Goal: Task Accomplishment & Management: Use online tool/utility

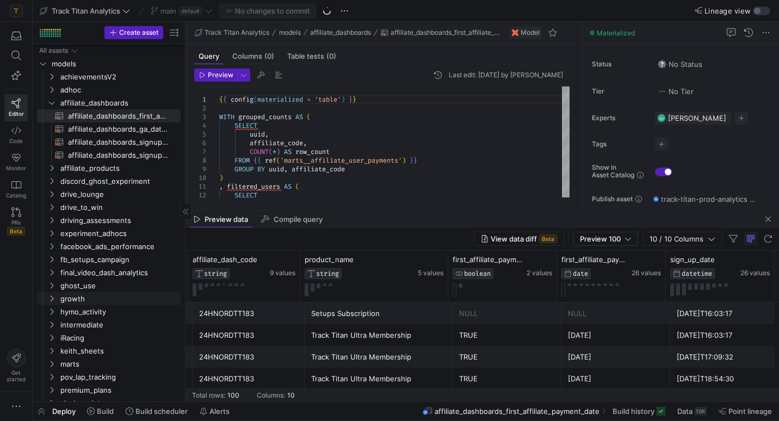
scroll to position [72, 0]
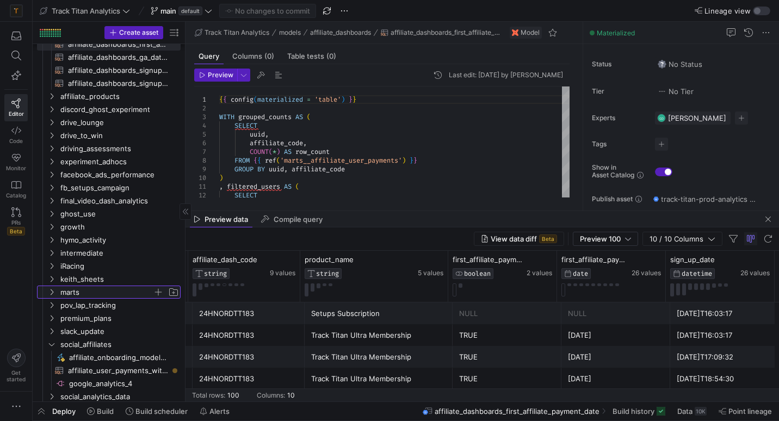
click at [61, 288] on span "marts" at bounding box center [106, 292] width 92 height 13
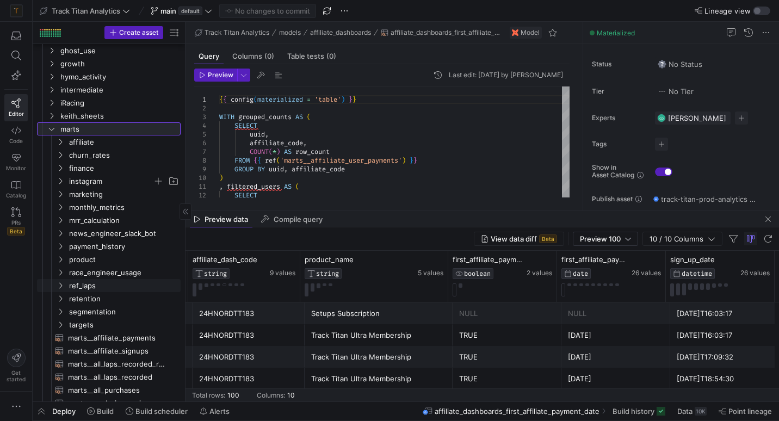
scroll to position [235, 0]
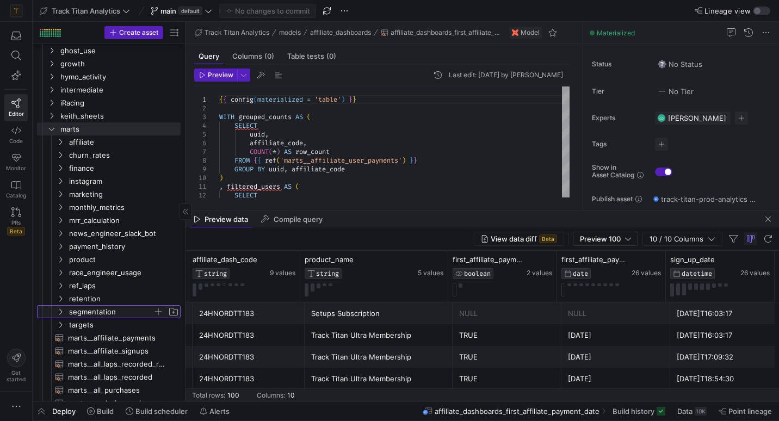
click at [84, 314] on span "segmentation" at bounding box center [111, 312] width 84 height 13
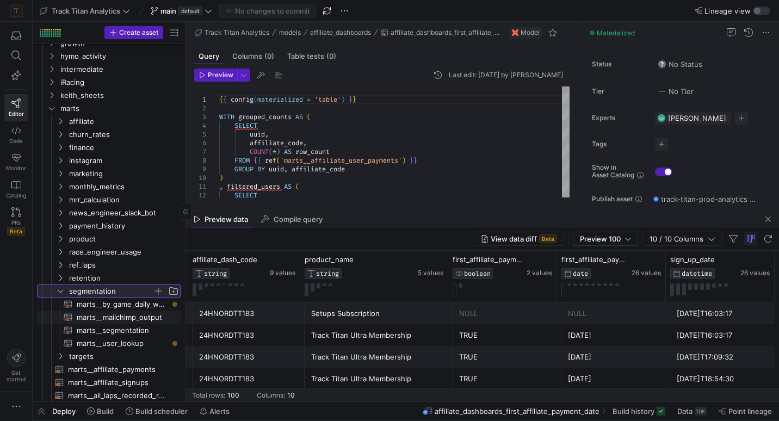
scroll to position [256, 0]
click at [86, 330] on span "marts__segmentation​​​​​​​​​​" at bounding box center [122, 329] width 91 height 13
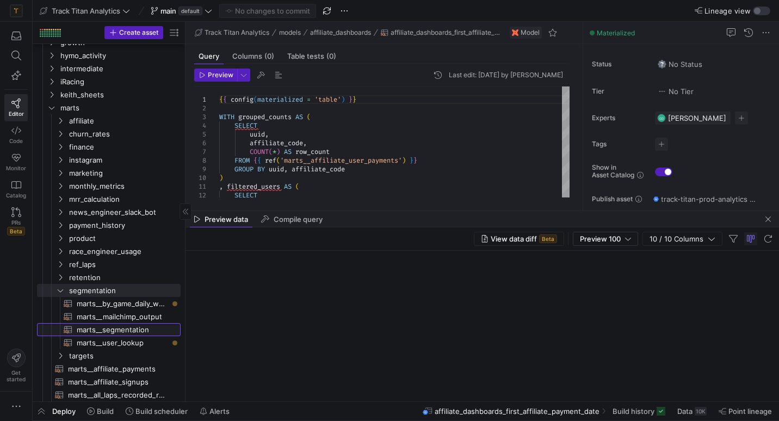
type textarea "WITH user_signup AS (SELECT * FROM {{ ref('int__user_signup') }}) , user_device…"
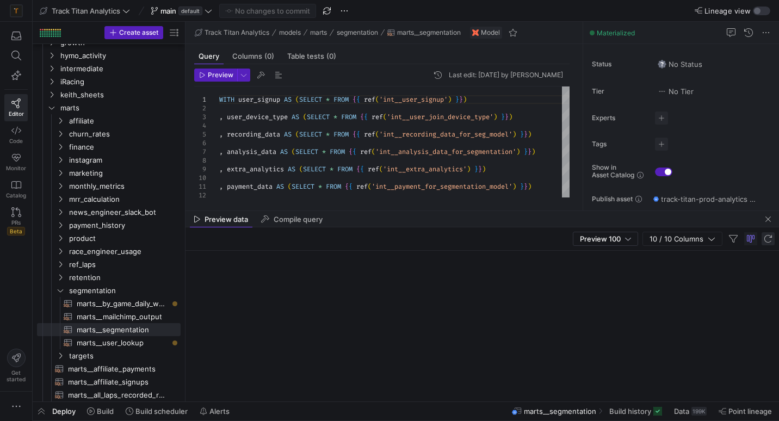
click at [771, 240] on span "button" at bounding box center [767, 238] width 13 height 13
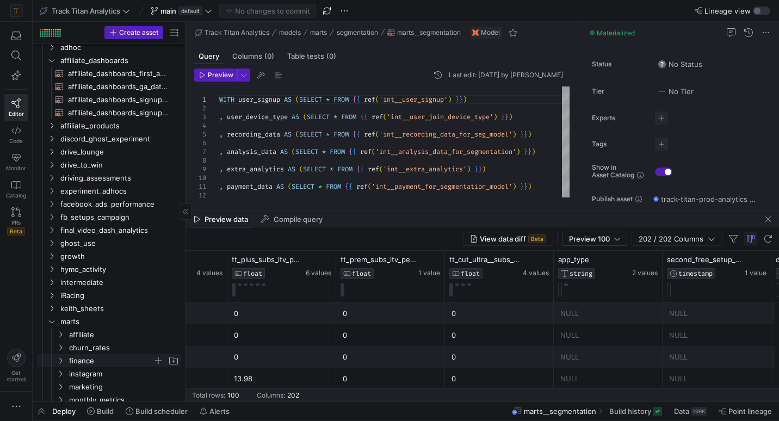
scroll to position [43, 0]
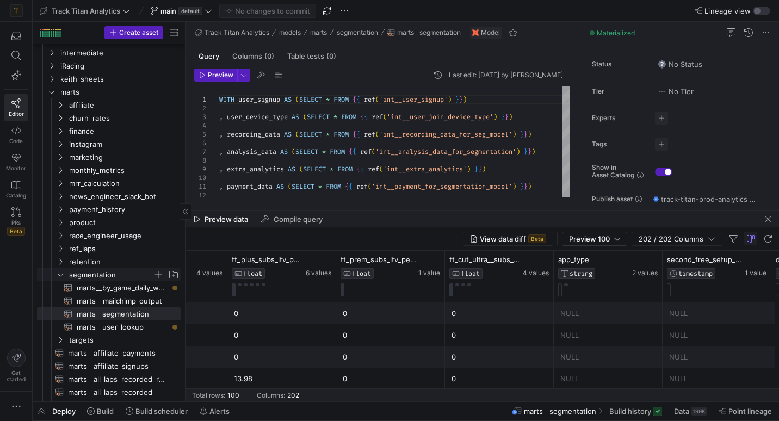
click at [64, 273] on icon "Press SPACE to select this row." at bounding box center [61, 274] width 8 height 7
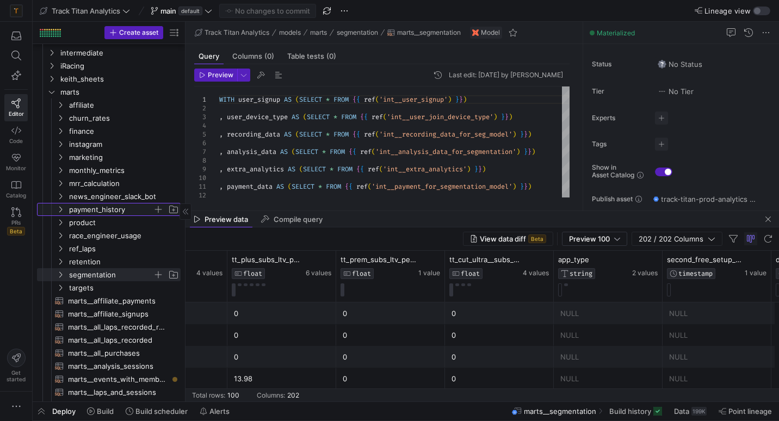
click at [71, 210] on span "payment_history" at bounding box center [111, 209] width 84 height 13
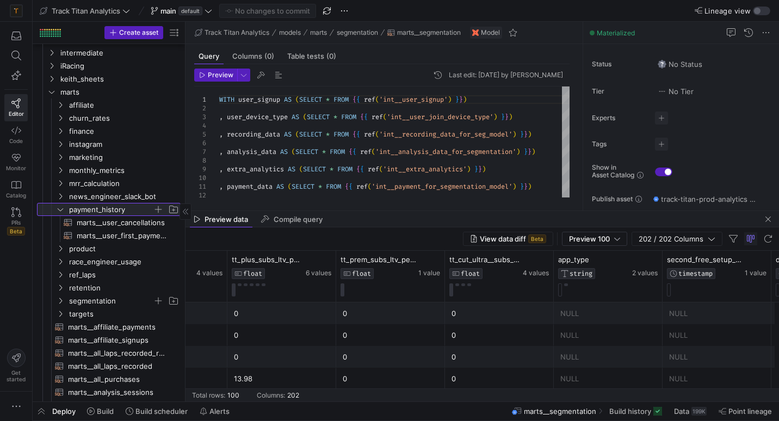
click at [71, 210] on span "payment_history" at bounding box center [111, 209] width 84 height 13
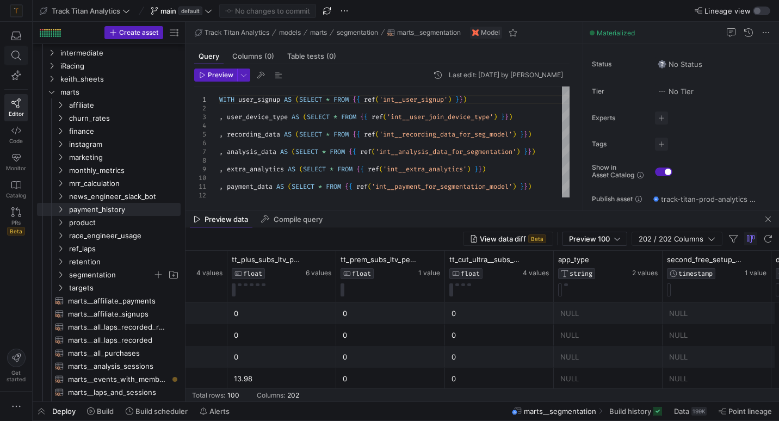
click at [27, 55] on button at bounding box center [15, 56] width 23 height 20
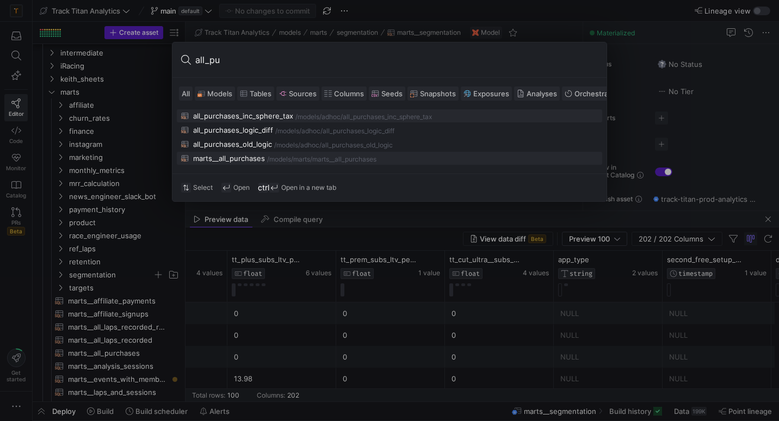
type input "all_pu"
click at [215, 157] on div "marts__all_purchases" at bounding box center [229, 158] width 72 height 9
type textarea "WITH adjusted_sub_revenue AS ( SELECT subscription_id AS sub_id, hymo_share_mul…"
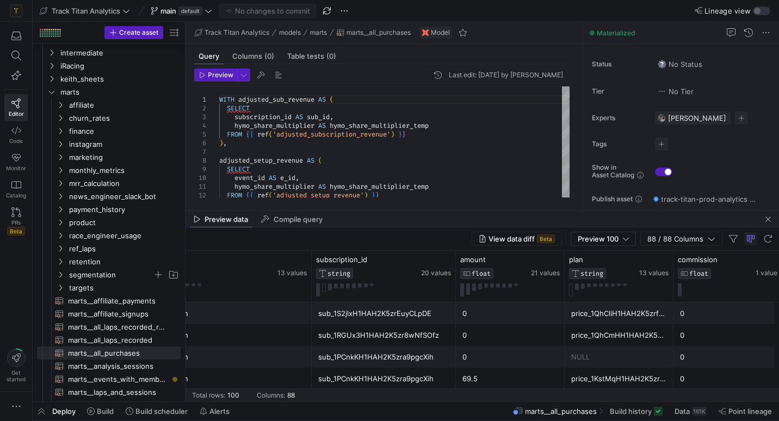
scroll to position [0, 814]
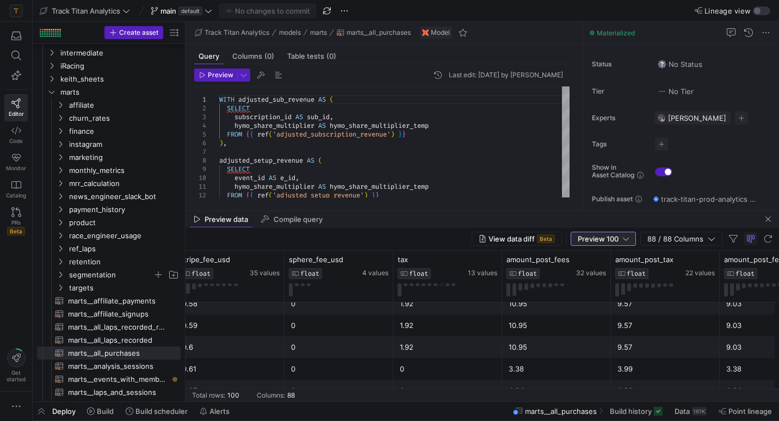
click at [621, 239] on div "Preview 100" at bounding box center [602, 238] width 51 height 9
click at [621, 239] on div at bounding box center [389, 210] width 779 height 421
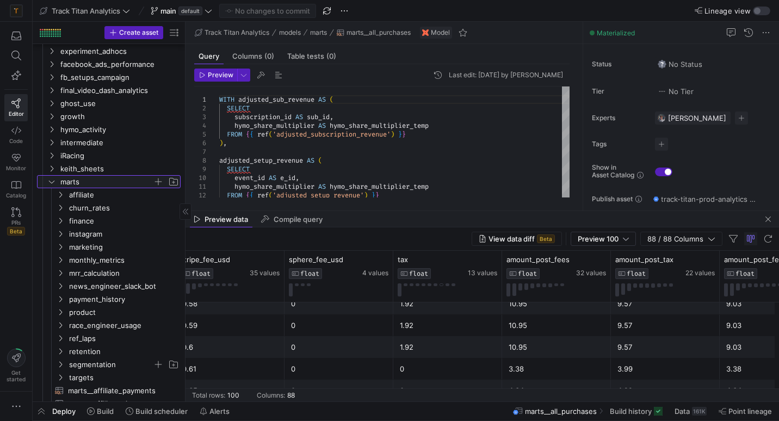
click at [51, 183] on icon "Press SPACE to select this row." at bounding box center [52, 181] width 8 height 7
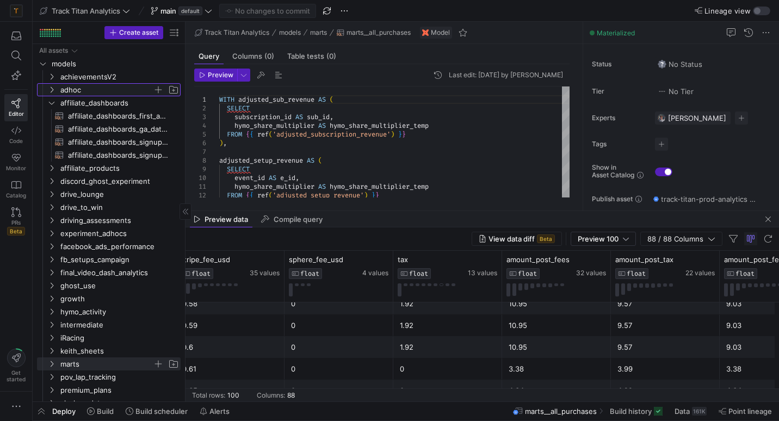
click at [52, 90] on icon "Press SPACE to select this row." at bounding box center [52, 89] width 8 height 7
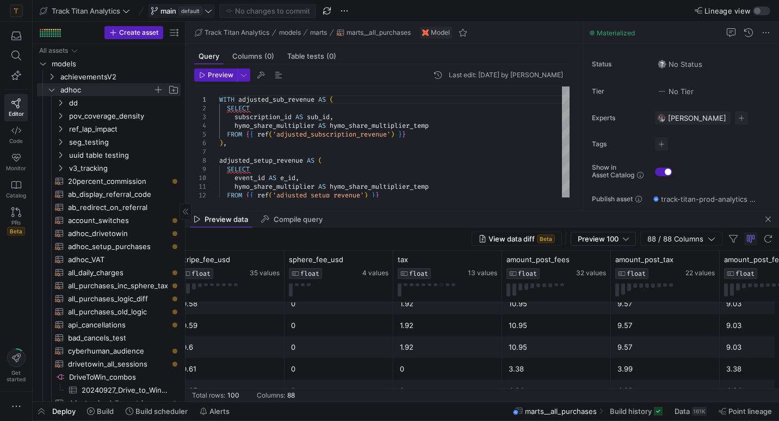
click at [211, 12] on icon at bounding box center [208, 10] width 7 height 3
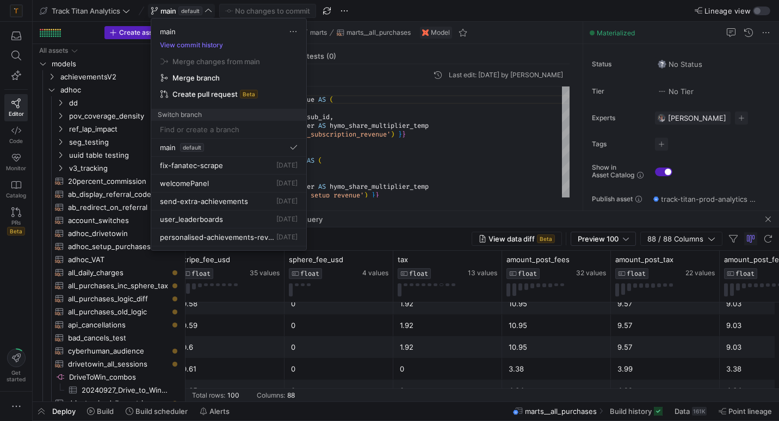
click at [211, 12] on div at bounding box center [389, 210] width 779 height 421
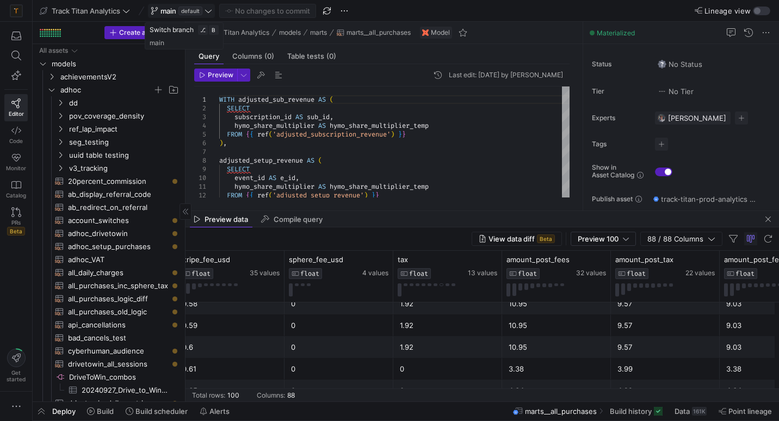
click at [211, 12] on icon at bounding box center [208, 10] width 7 height 3
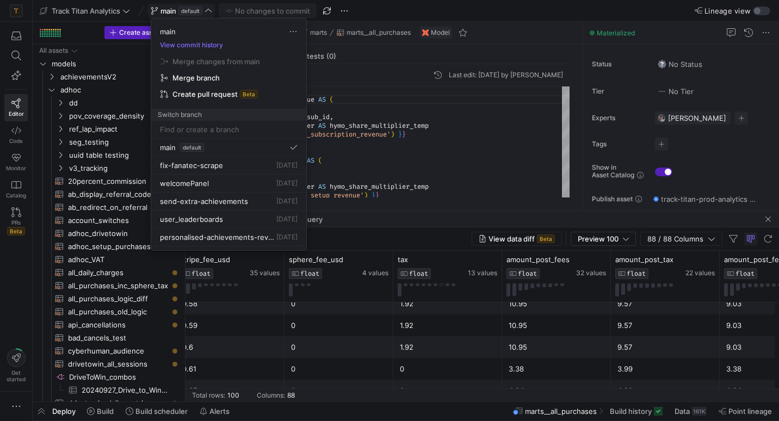
click at [214, 13] on div at bounding box center [389, 210] width 779 height 421
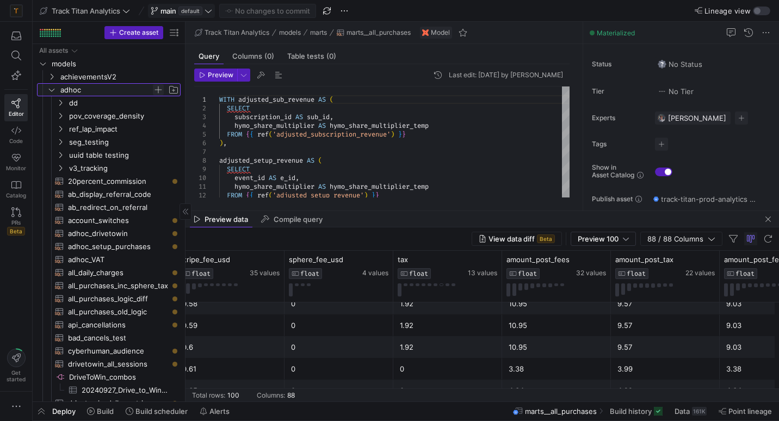
click at [158, 89] on span "Press SPACE to select this row." at bounding box center [158, 89] width 11 height 11
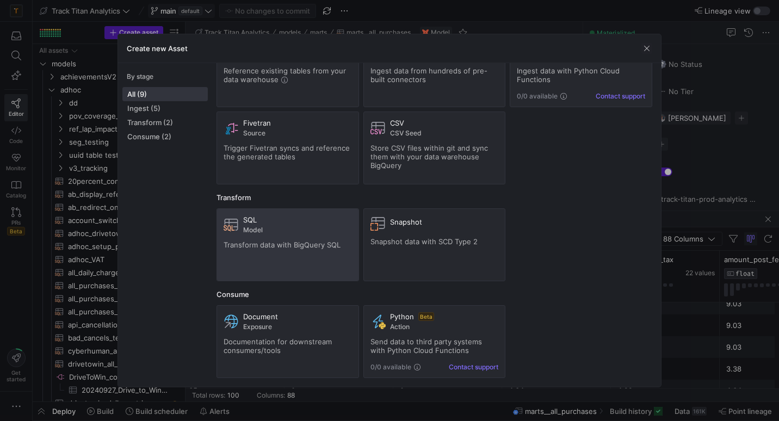
scroll to position [0, 0]
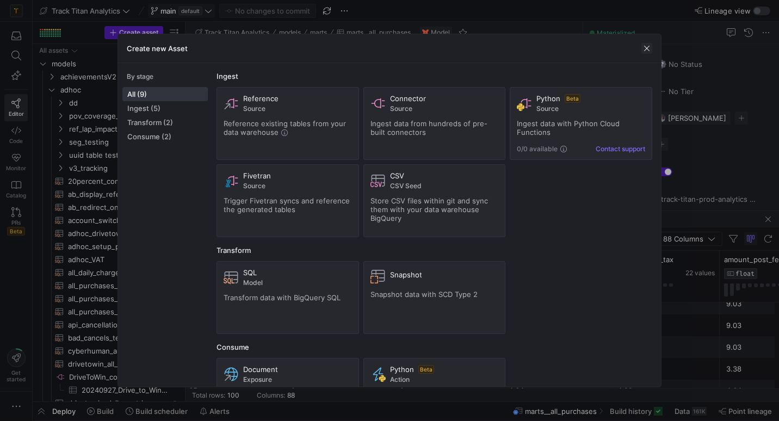
click at [649, 51] on span "button" at bounding box center [646, 48] width 11 height 11
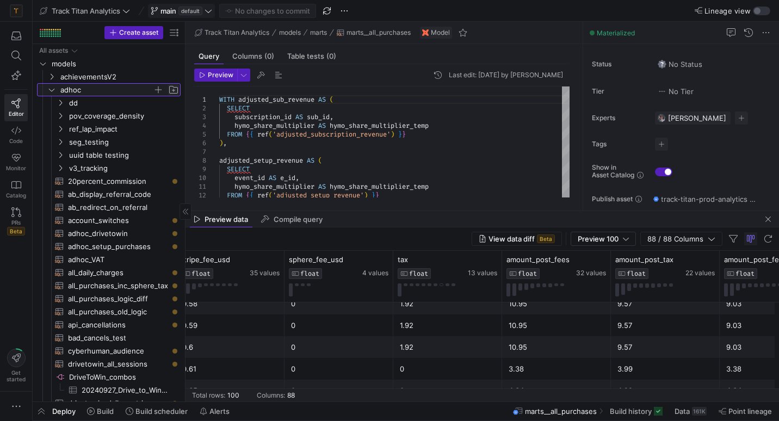
click at [172, 91] on span "Press SPACE to select this row." at bounding box center [173, 89] width 11 height 11
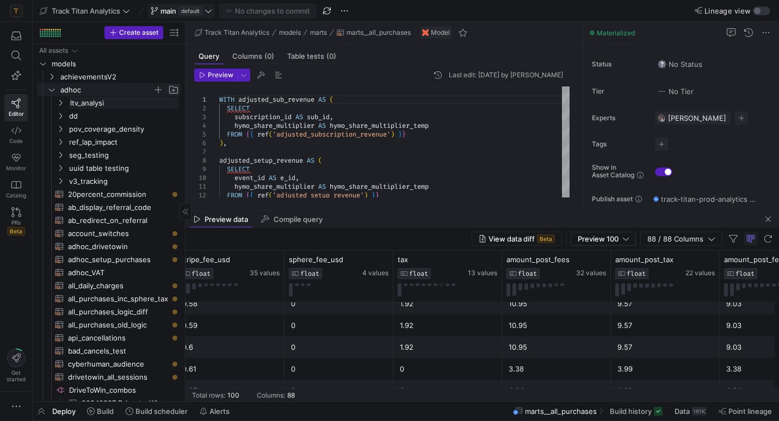
type input "ltv_analysis"
click at [115, 117] on span "ltv_analysis" at bounding box center [111, 116] width 84 height 13
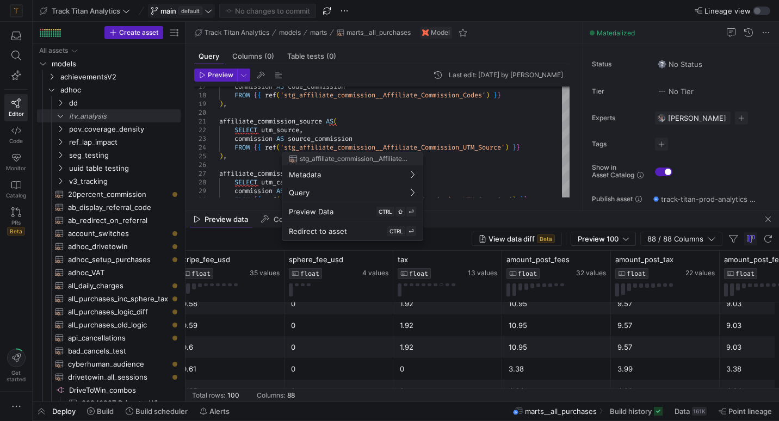
click at [481, 179] on div at bounding box center [389, 210] width 779 height 421
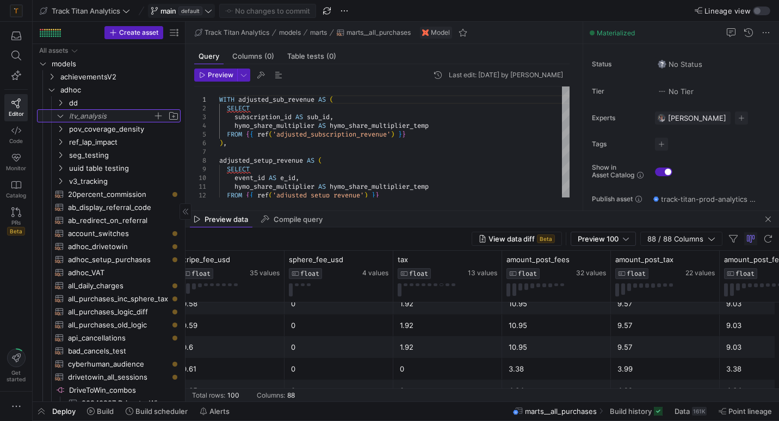
click at [91, 110] on span "ltv_analysis" at bounding box center [111, 116] width 84 height 13
click at [158, 115] on span "button" at bounding box center [158, 115] width 11 height 11
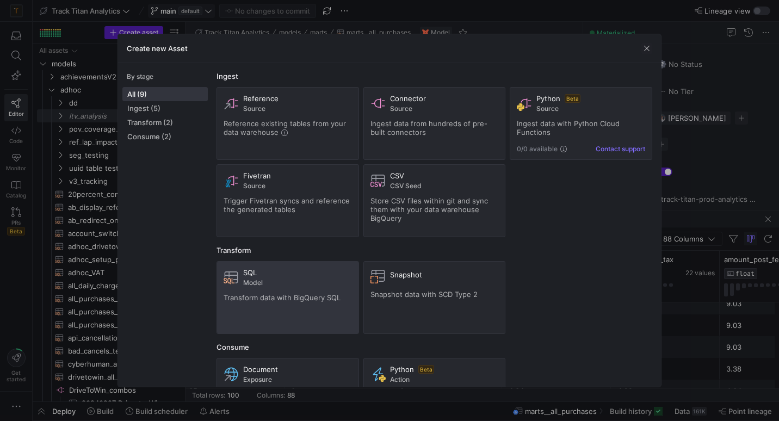
click at [322, 267] on span at bounding box center [287, 298] width 141 height 72
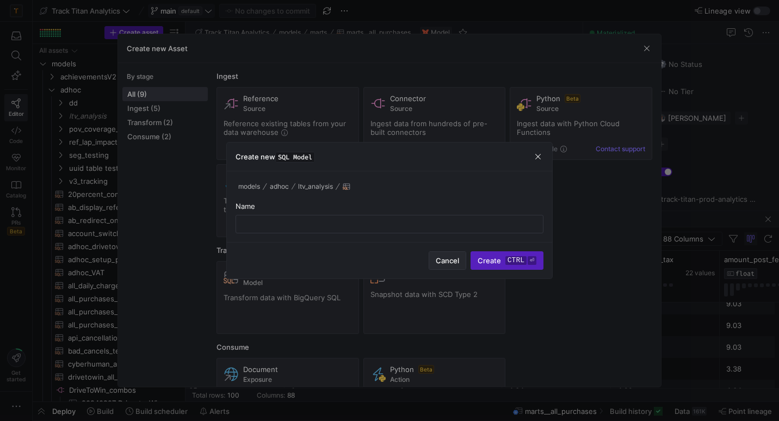
click at [445, 262] on span "Cancel" at bounding box center [446, 260] width 23 height 9
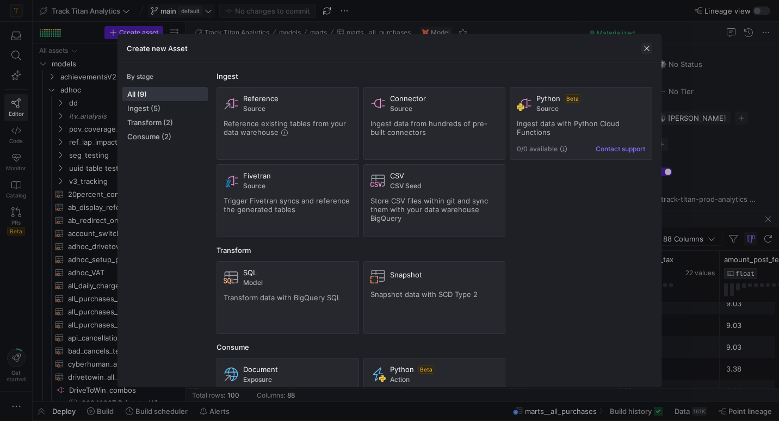
click at [646, 43] on span "button" at bounding box center [646, 48] width 11 height 11
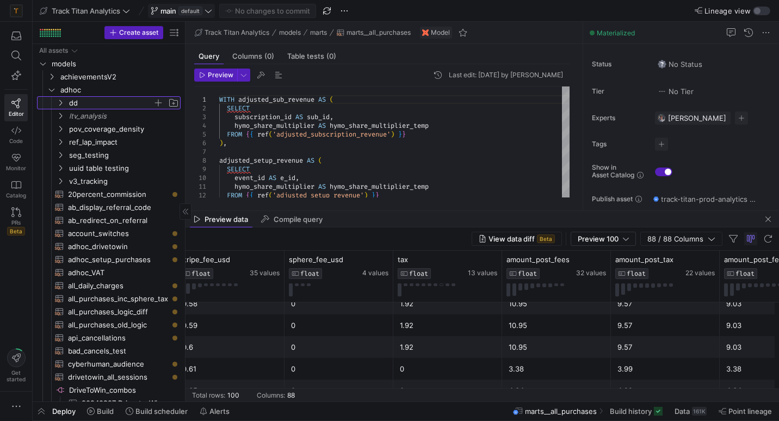
click at [101, 102] on span "dd" at bounding box center [111, 103] width 84 height 13
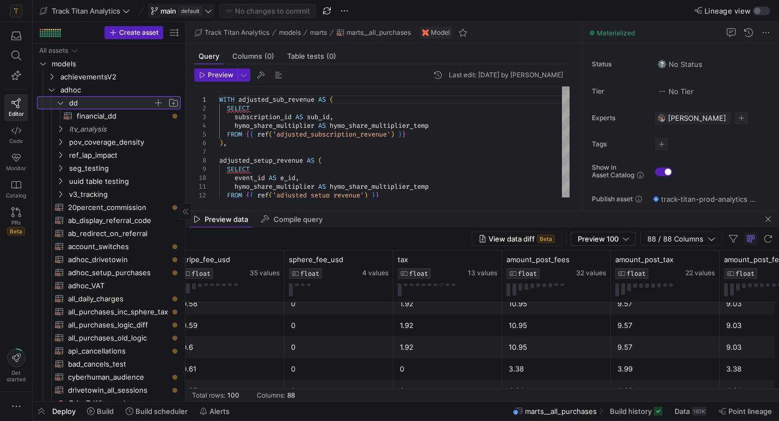
click at [101, 102] on span "dd" at bounding box center [111, 103] width 84 height 13
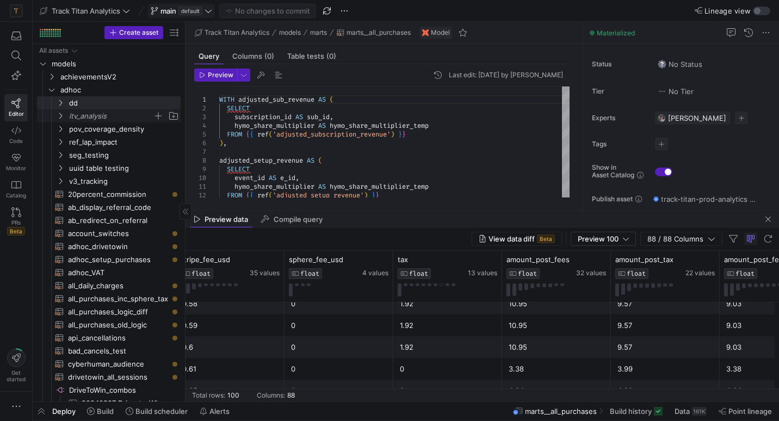
click at [96, 113] on span "ltv_analysis" at bounding box center [111, 116] width 84 height 13
click at [158, 114] on span "button" at bounding box center [158, 115] width 11 height 11
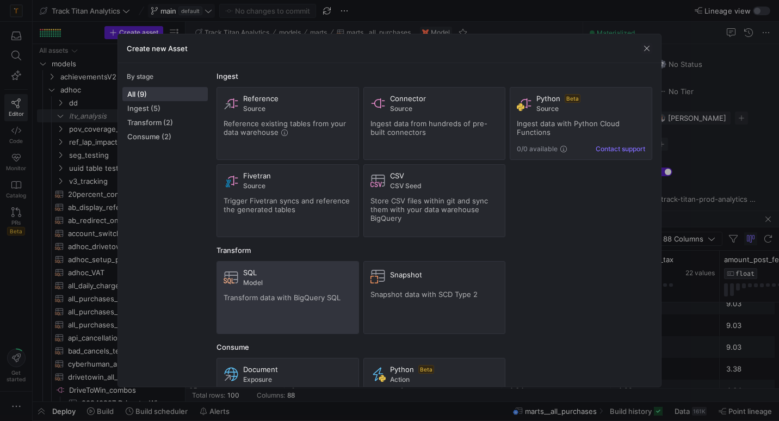
click at [298, 273] on div "SQL" at bounding box center [297, 272] width 109 height 9
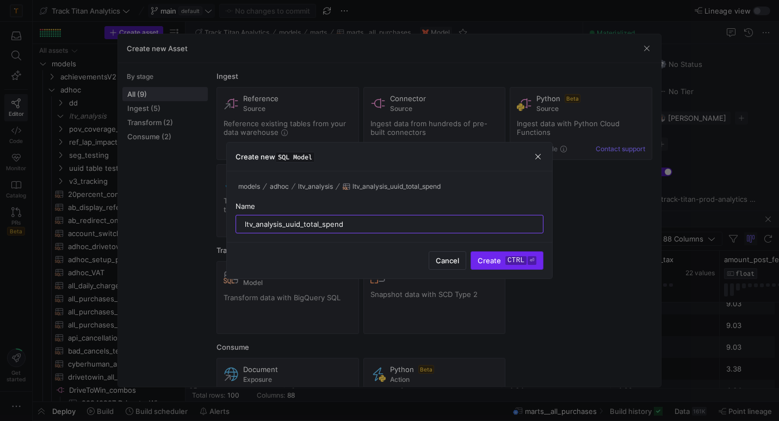
type input "ltv_analysis_uuid_total_spend"
click at [470, 251] on button "Create ctrl ⏎" at bounding box center [506, 260] width 73 height 18
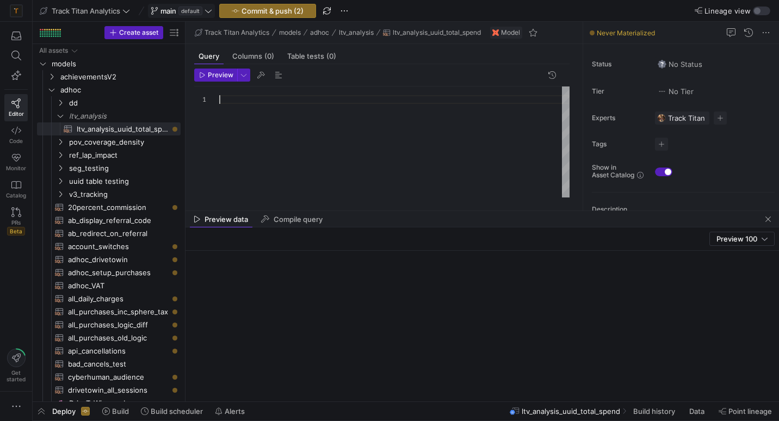
click at [229, 100] on div at bounding box center [394, 141] width 350 height 111
type textarea "m"
click at [319, 126] on div "SELECT uuid , SUM ( amount_usd_ ) AS total_amount_usd FROM your_table_name GROU…" at bounding box center [394, 141] width 350 height 111
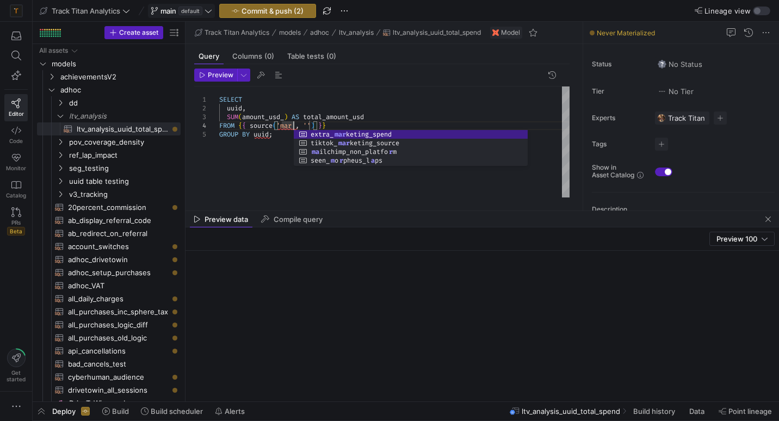
scroll to position [26, 78]
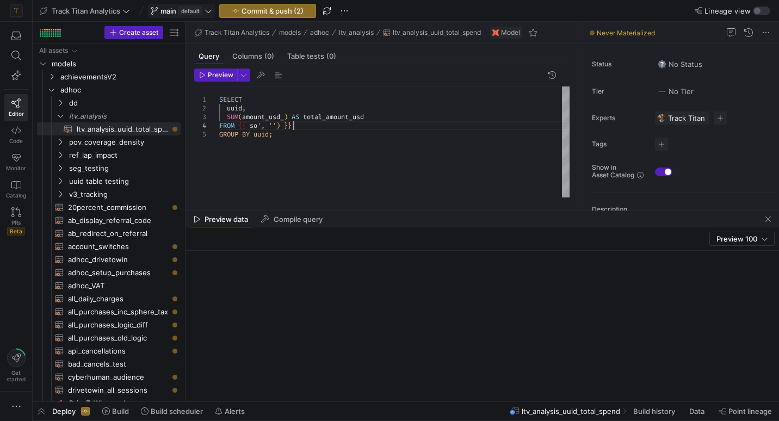
click at [296, 124] on div "SELECT uuid , SUM ( amount_usd_ ) AS total_amount_usd FROM { { so ', '') }} GRO…" at bounding box center [394, 141] width 350 height 111
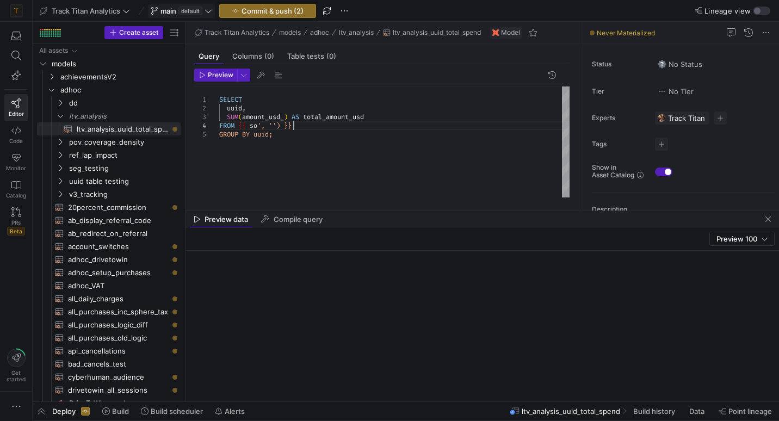
click at [296, 124] on div "SELECT uuid , SUM ( amount_usd_ ) AS total_amount_usd FROM { { so ', '') }} GRO…" at bounding box center [394, 141] width 350 height 111
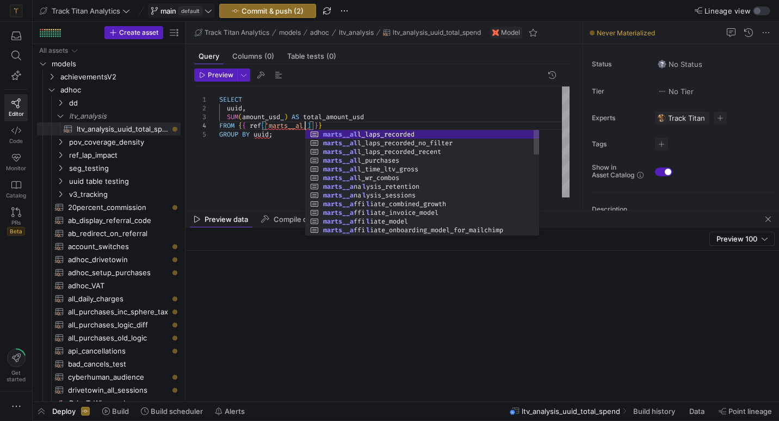
scroll to position [26, 90]
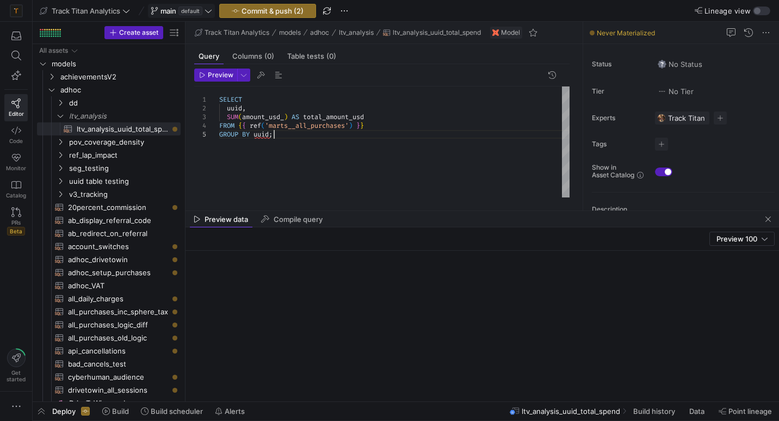
click at [295, 134] on div "SELECT uuid , SUM ( amount_usd_ ) AS total_amount_usd FROM { { ref ( 'marts__al…" at bounding box center [394, 141] width 350 height 111
click at [273, 118] on div "SELECT uuid , SUM ( amount_usd_ ) AS total_amount_usd FROM { { ref ( 'marts__al…" at bounding box center [394, 141] width 350 height 111
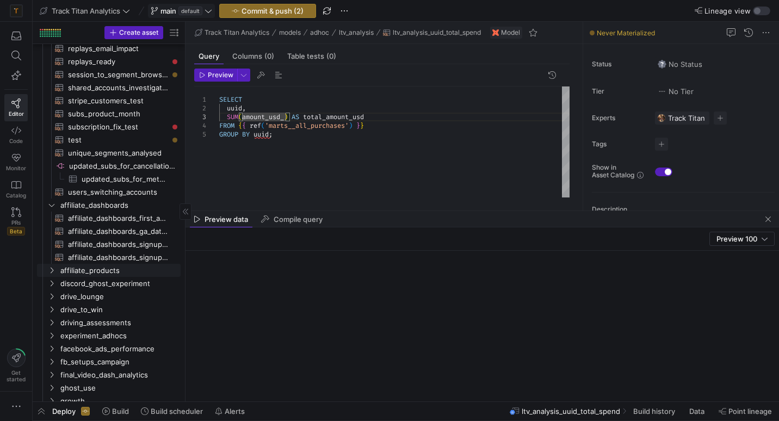
scroll to position [825, 0]
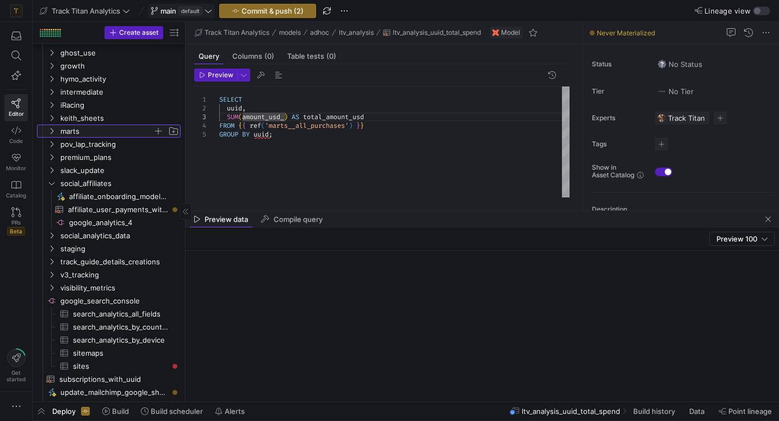
click at [55, 130] on icon "Press SPACE to select this row." at bounding box center [52, 131] width 8 height 7
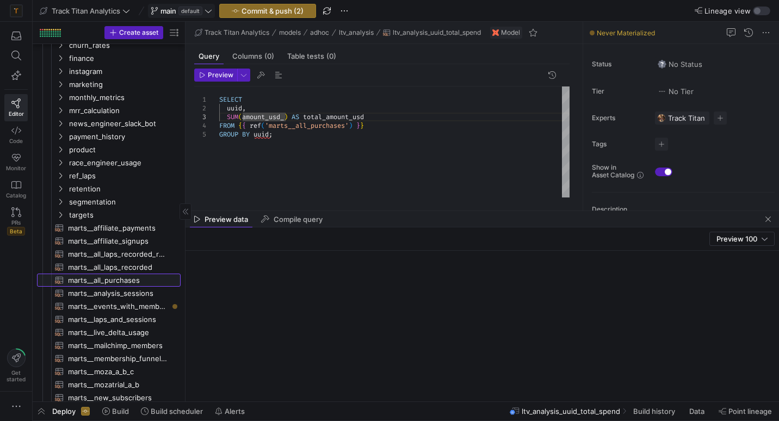
click at [91, 282] on span "marts__all_purchases​​​​​​​​​​" at bounding box center [118, 280] width 100 height 13
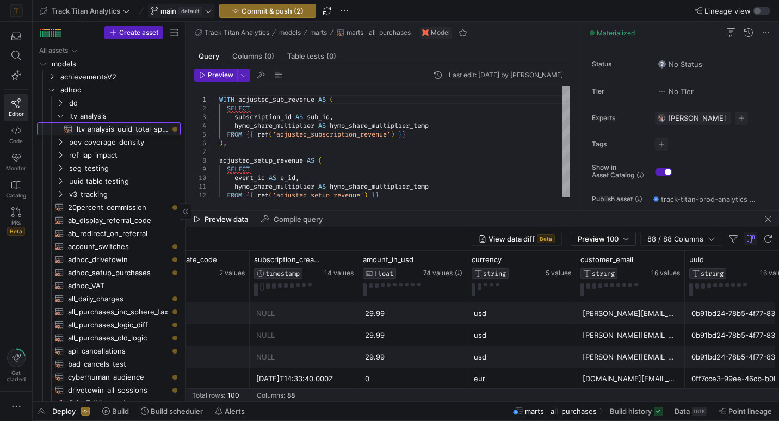
click at [114, 125] on span "ltv_analysis_uuid_total_spend​​​​​​​​​​" at bounding box center [122, 129] width 91 height 13
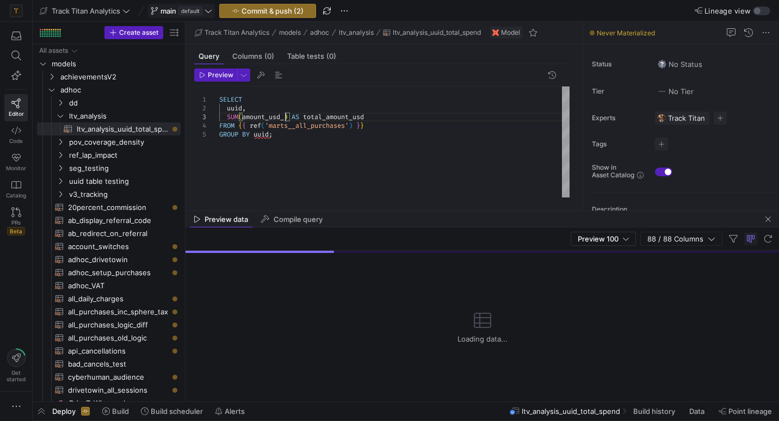
click at [285, 116] on div "SELECT uuid , SUM ( amount_usd_ ) AS total_amount_usd FROM { { ref ( 'marts__al…" at bounding box center [394, 141] width 350 height 111
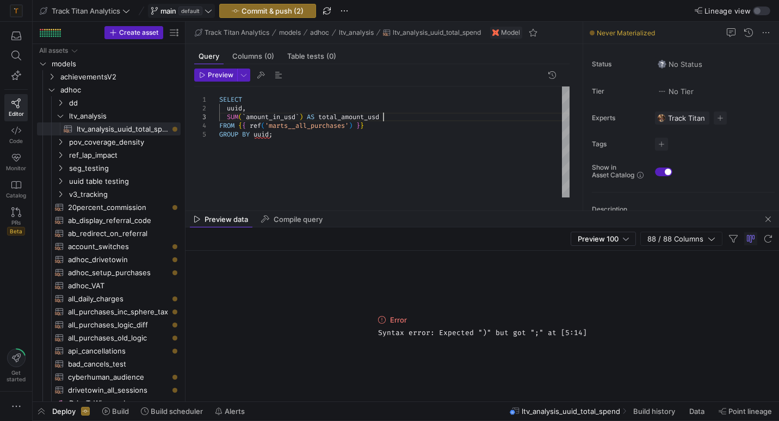
click at [395, 115] on div "SELECT uuid , SUM ( ` amount_in_usd ` ) AS total_amount_usd FROM { { ref ( 'mar…" at bounding box center [394, 141] width 350 height 111
click at [352, 117] on div "SELECT uuid , SUM ( ` amount_in_usd ` ) AS total_amount_usd FROM { { ref ( 'mar…" at bounding box center [394, 141] width 350 height 111
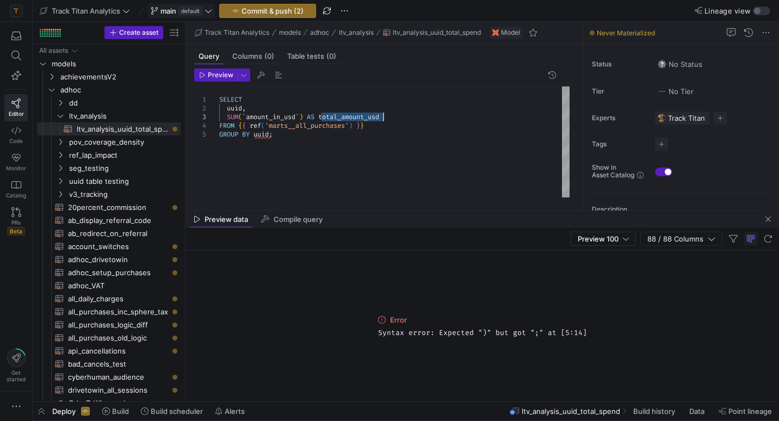
click at [366, 115] on div "SELECT uuid , SUM ( ` amount_in_usd ` ) AS total_amount_usd FROM { { ref ( 'mar…" at bounding box center [394, 141] width 350 height 111
click at [302, 142] on div "SELECT uuid , SUM ( ` amount_in_usd ` ) AS total_spend_usd FROM { { ref ( 'mart…" at bounding box center [394, 141] width 350 height 111
click at [220, 72] on span "Preview" at bounding box center [221, 75] width 26 height 8
click at [304, 135] on div "SELECT uuid , SUM ( ` amount_in_usd ` ) AS total_spend_usd FROM { { ref ( 'mart…" at bounding box center [394, 141] width 350 height 111
type textarea "SELECT uuid, SUM(`amount_in_usd`) AS total_spend_usd FROM {{ ref('marts__all_pu…"
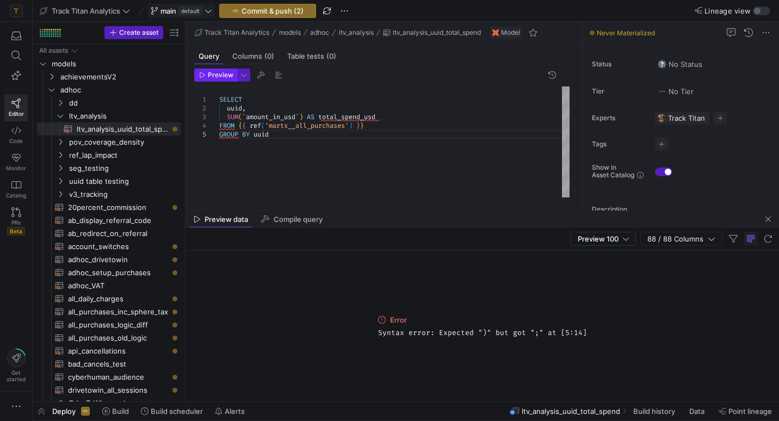
click at [223, 77] on span "Preview" at bounding box center [221, 75] width 26 height 8
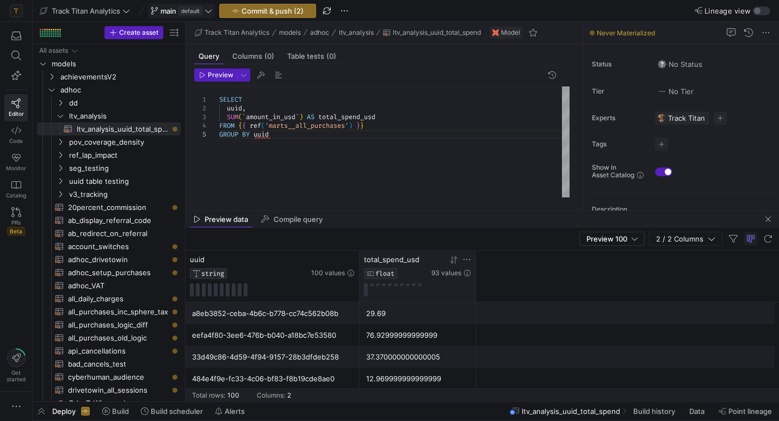
click at [428, 258] on div "total_spend_usd" at bounding box center [396, 259] width 65 height 9
click at [246, 80] on span "button" at bounding box center [244, 75] width 12 height 12
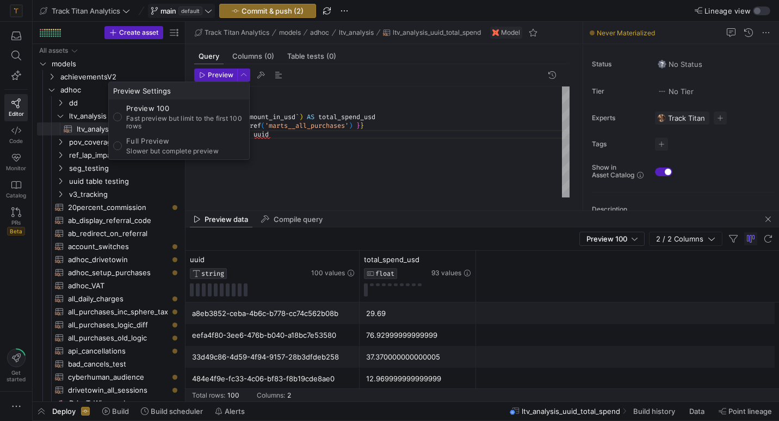
click at [213, 138] on p "Full Preview" at bounding box center [172, 140] width 92 height 9
click at [122, 141] on input "Full Preview Slower but complete preview" at bounding box center [117, 145] width 9 height 9
radio input "true"
click at [221, 77] on div at bounding box center [389, 210] width 779 height 421
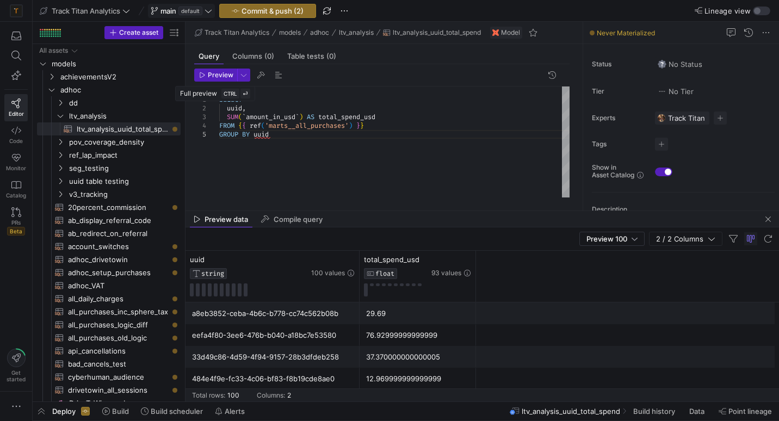
click at [221, 77] on span "Preview" at bounding box center [221, 75] width 26 height 8
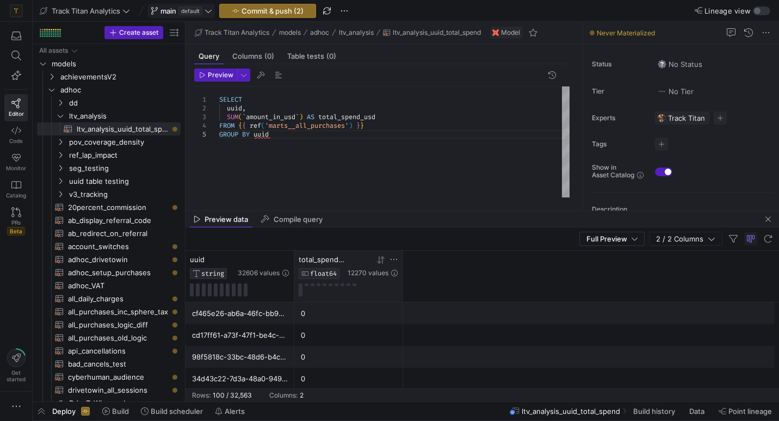
click at [366, 260] on div at bounding box center [372, 259] width 51 height 9
click at [381, 264] on icon at bounding box center [380, 260] width 9 height 9
click at [377, 264] on icon at bounding box center [380, 260] width 9 height 9
drag, startPoint x: 402, startPoint y: 213, endPoint x: 420, endPoint y: 145, distance: 69.6
click at [420, 145] on as-split "Track Titan Analytics models adhoc ltv_analysis ltv_analysis_uuid_total_spend M…" at bounding box center [481, 211] width 593 height 379
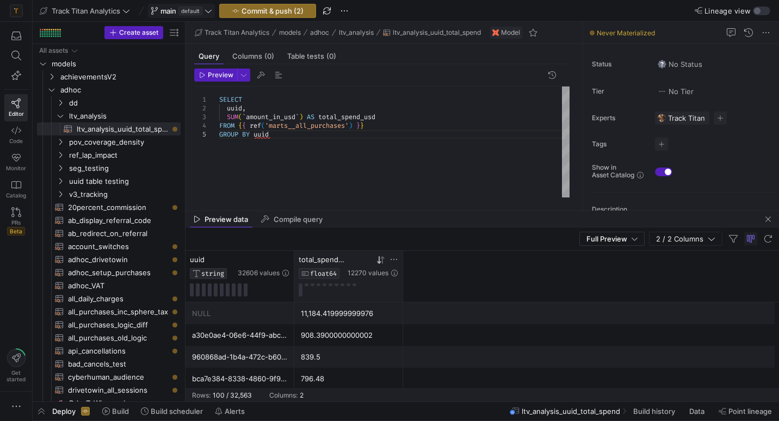
scroll to position [26, 50]
drag, startPoint x: 420, startPoint y: 145, endPoint x: 424, endPoint y: 175, distance: 30.1
click at [424, 175] on div "SELECT uuid , SUM ( ` amount_in_usd ` ) AS total_spend_usd FROM { { ref ( 'mart…" at bounding box center [394, 141] width 350 height 111
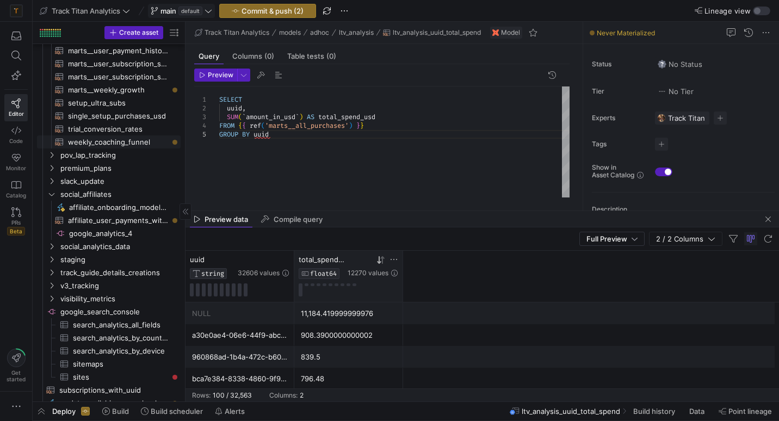
scroll to position [1744, 0]
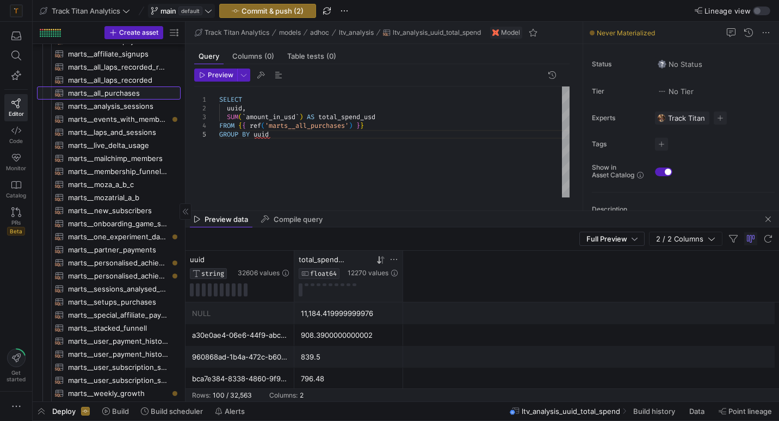
click at [114, 92] on span "marts__all_purchases​​​​​​​​​​" at bounding box center [118, 93] width 100 height 13
type textarea "WITH adjusted_sub_revenue AS ( SELECT subscription_id AS sub_id, hymo_share_mul…"
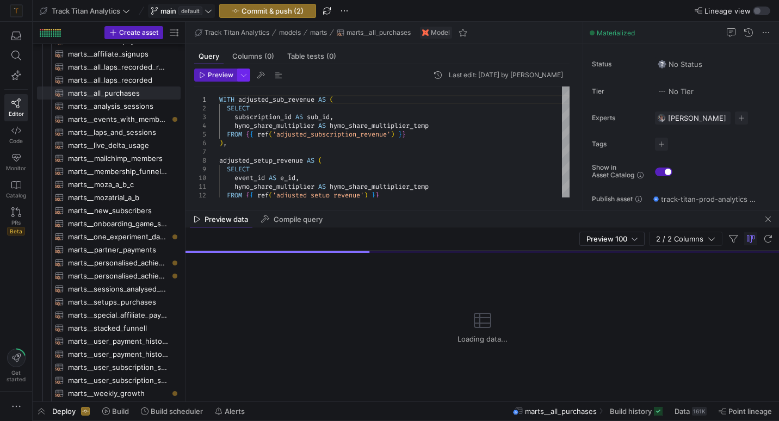
click at [243, 76] on span "button" at bounding box center [244, 75] width 12 height 12
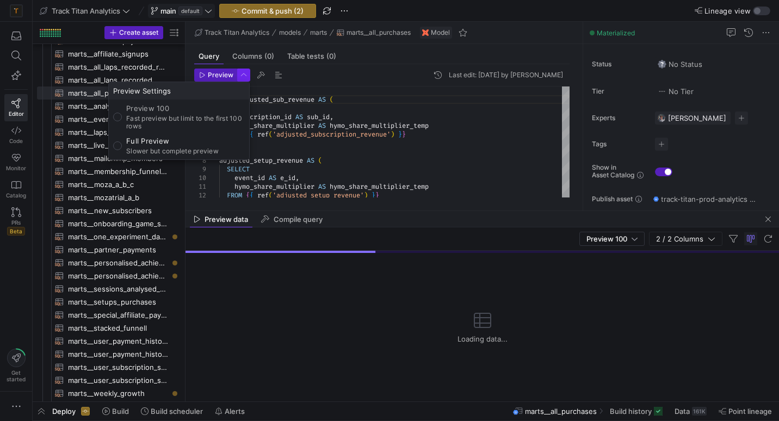
click at [243, 76] on div at bounding box center [389, 210] width 779 height 421
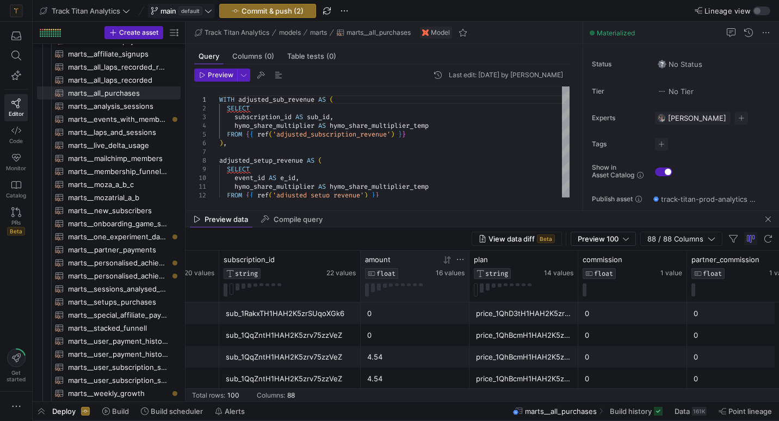
click at [460, 260] on icon at bounding box center [460, 259] width 9 height 9
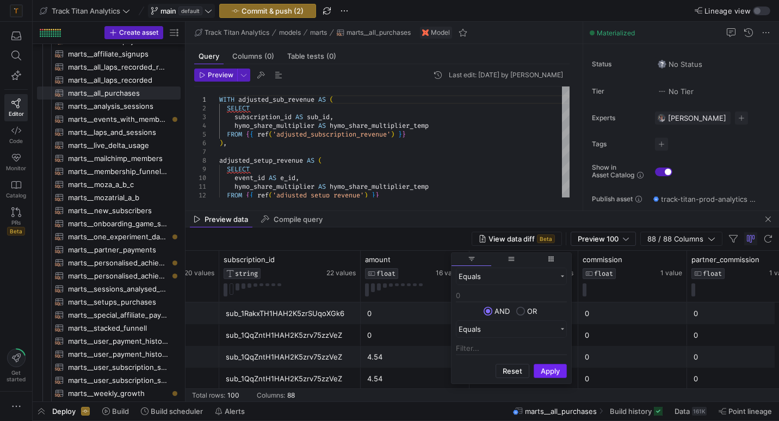
type input "0"
click at [546, 370] on button "Apply" at bounding box center [549, 371] width 33 height 14
click at [540, 372] on button "Apply" at bounding box center [549, 371] width 33 height 14
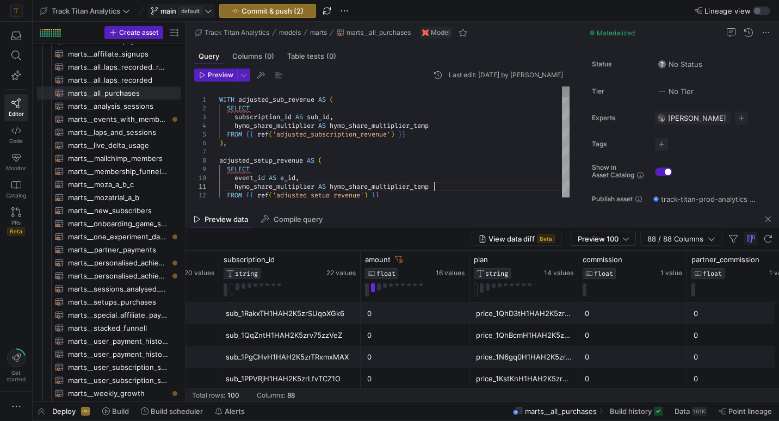
type textarea "hymo_share_multiplier AS hymo_share_multiplier_temp FROM {{ ref('adjusted_setup…"
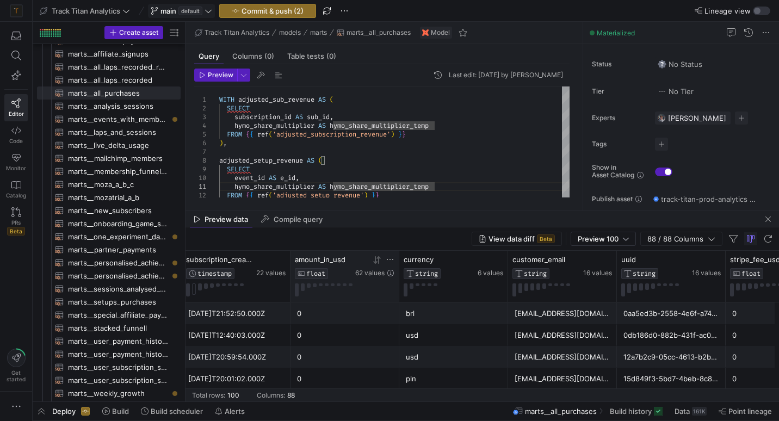
click at [357, 259] on div at bounding box center [374, 259] width 39 height 9
click at [377, 259] on icon at bounding box center [376, 260] width 9 height 9
click at [373, 260] on icon at bounding box center [376, 260] width 9 height 9
click at [379, 260] on icon at bounding box center [378, 260] width 4 height 8
click at [375, 262] on icon at bounding box center [375, 260] width 4 height 8
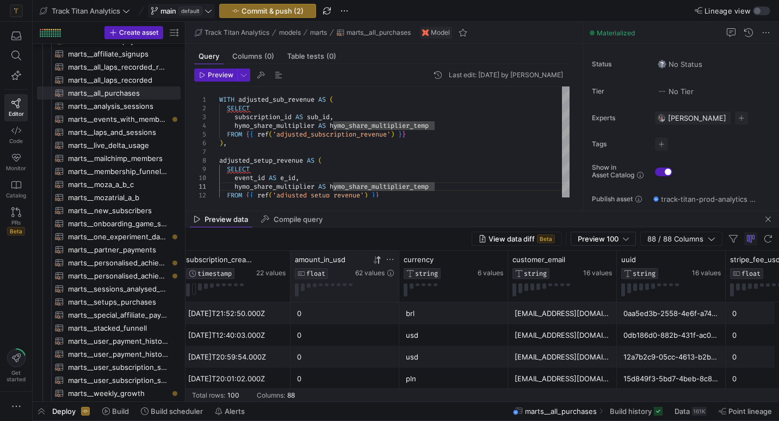
click at [375, 259] on icon at bounding box center [375, 260] width 4 height 8
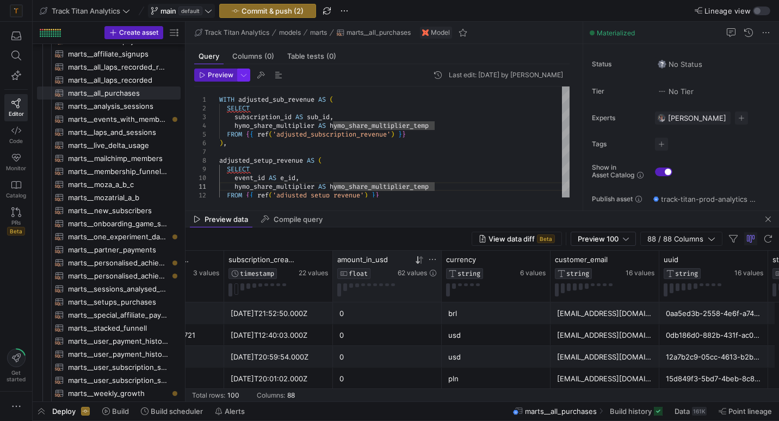
click at [244, 72] on span "button" at bounding box center [244, 75] width 12 height 12
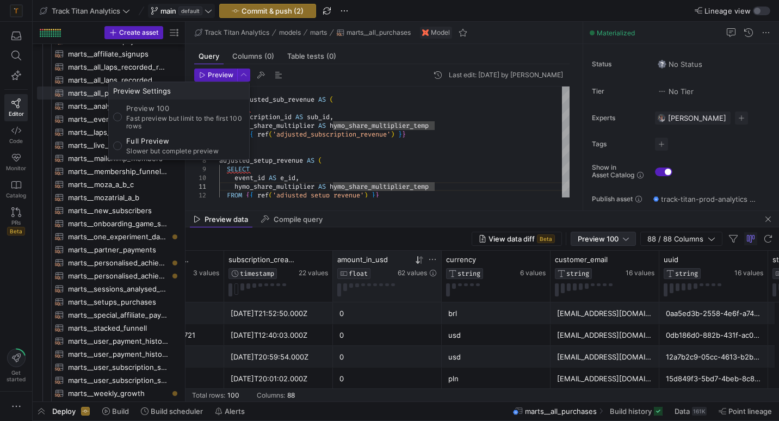
drag, startPoint x: 576, startPoint y: 316, endPoint x: 620, endPoint y: 240, distance: 87.9
click at [620, 240] on div at bounding box center [389, 210] width 779 height 421
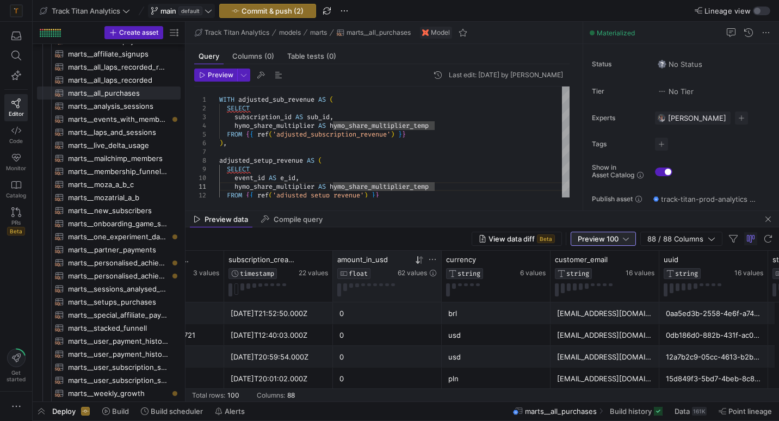
click at [620, 240] on div "Preview 100" at bounding box center [602, 238] width 51 height 9
click at [613, 269] on mat-option "Full Preview" at bounding box center [603, 273] width 65 height 17
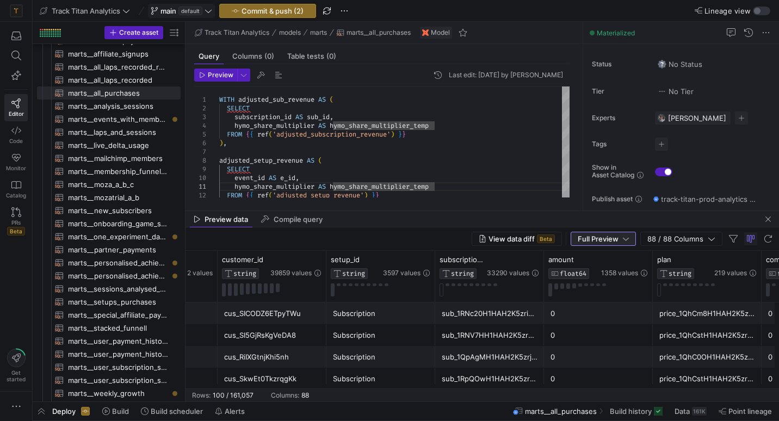
scroll to position [0, 406]
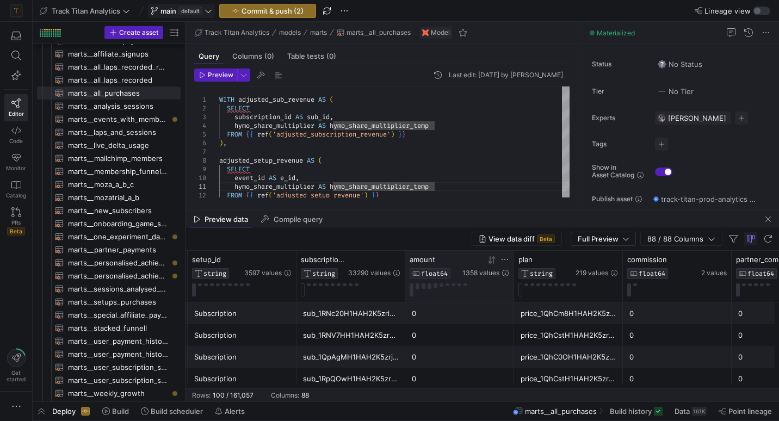
click at [505, 259] on icon at bounding box center [504, 259] width 9 height 9
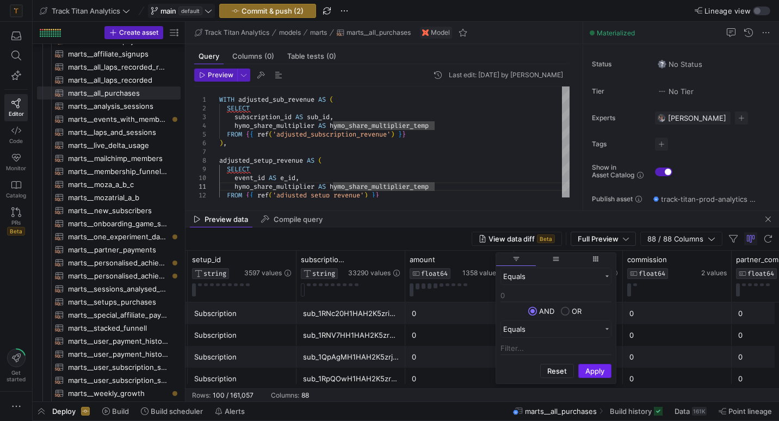
type input "0"
click at [598, 372] on button "Apply" at bounding box center [594, 371] width 33 height 14
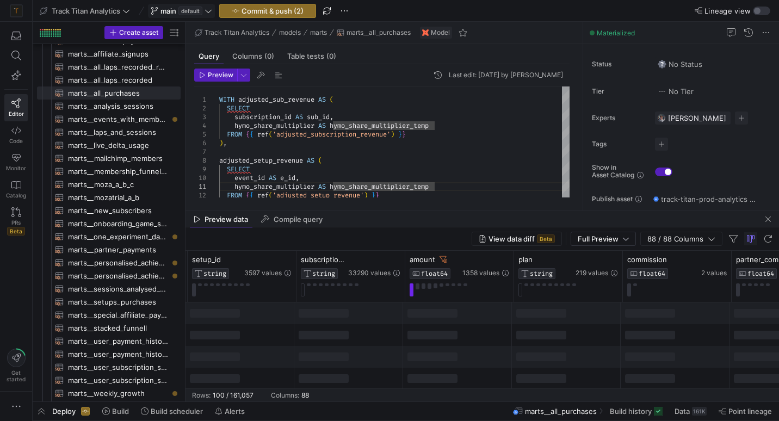
click at [462, 338] on div at bounding box center [457, 335] width 109 height 22
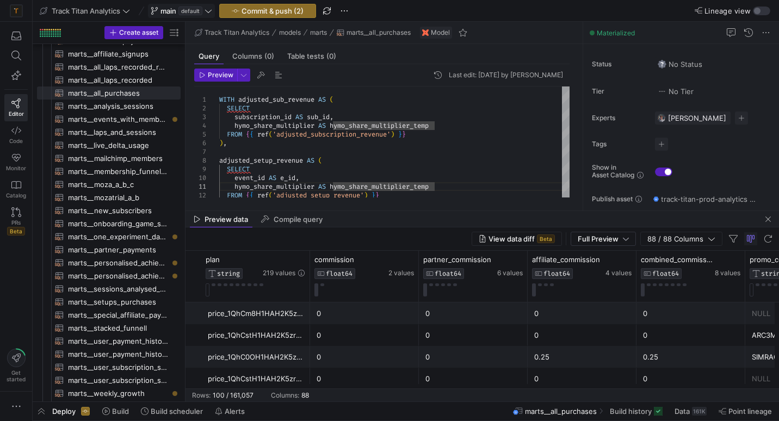
scroll to position [0, 1047]
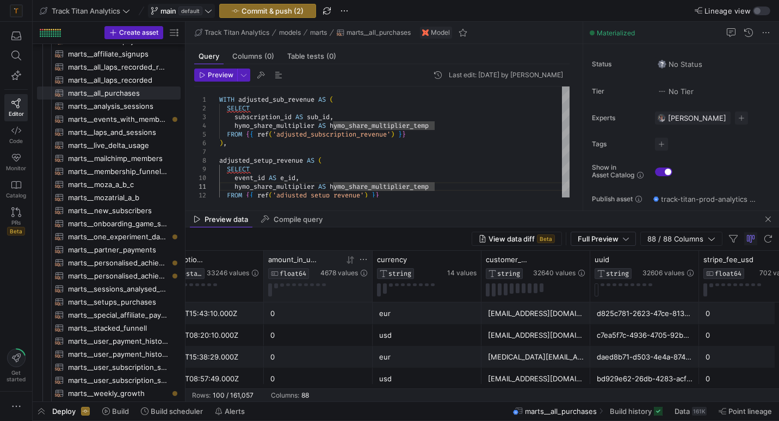
click at [351, 259] on icon at bounding box center [352, 260] width 4 height 8
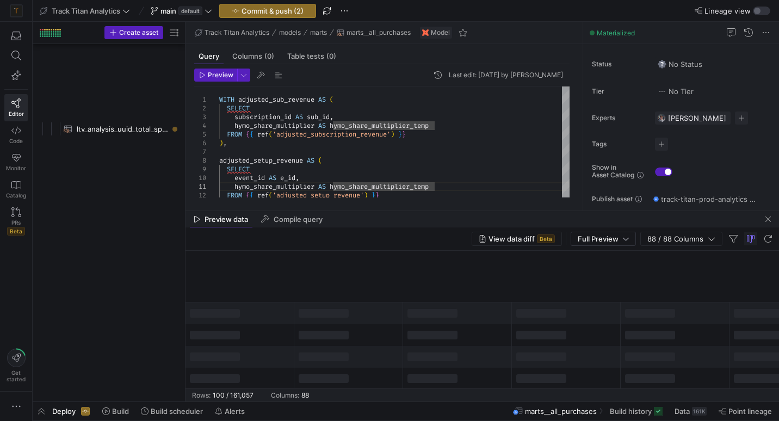
scroll to position [0, 2096]
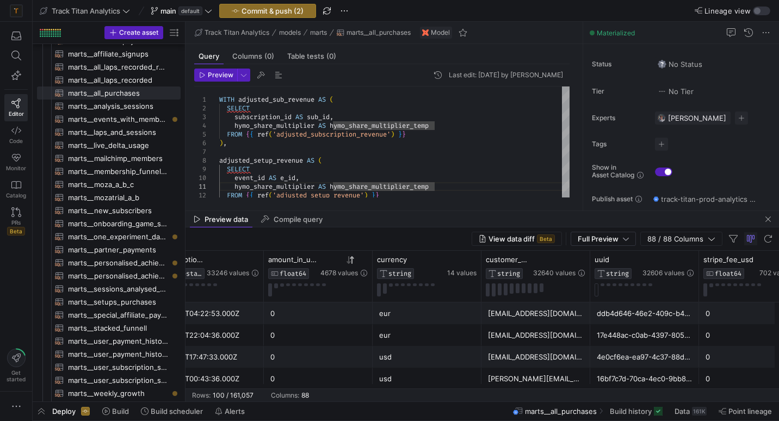
click at [347, 262] on icon at bounding box center [348, 260] width 4 height 8
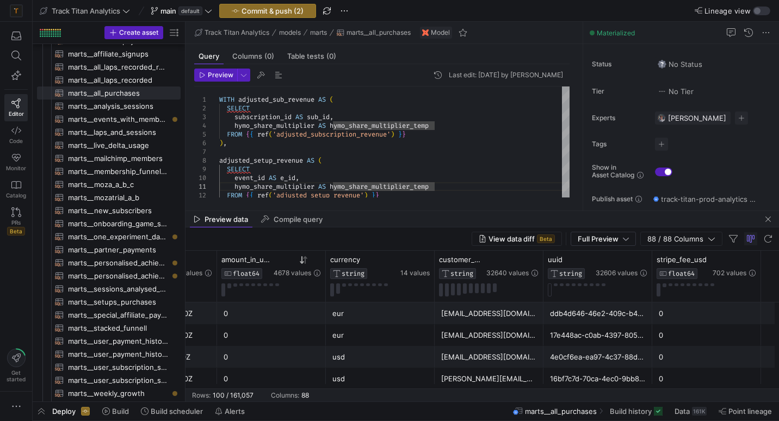
scroll to position [0, 1689]
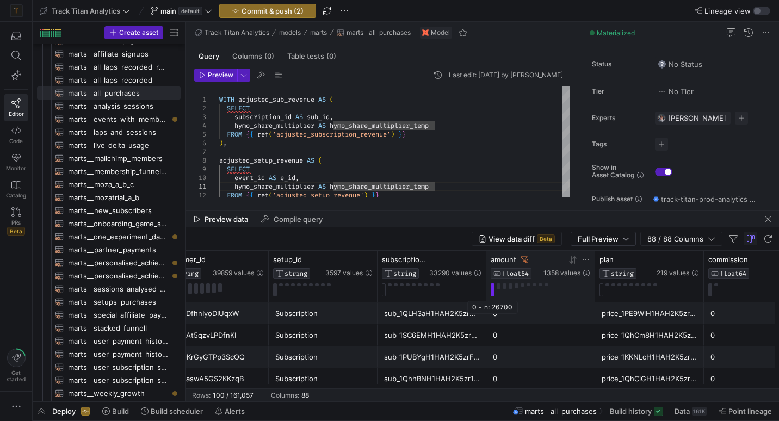
click at [492, 291] on button at bounding box center [492, 289] width 4 height 13
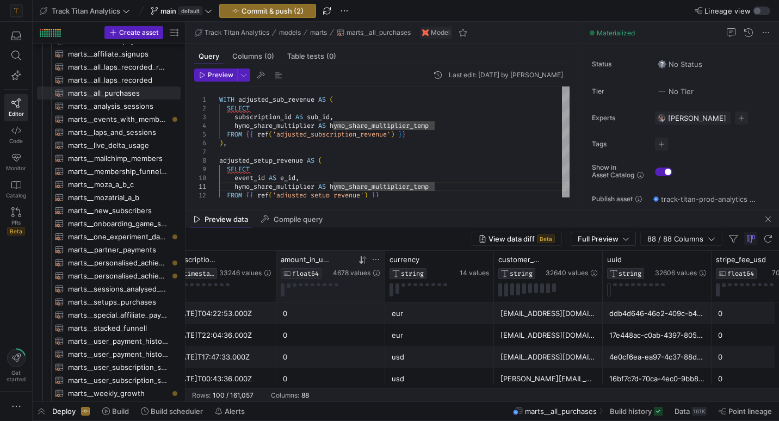
click at [362, 260] on icon at bounding box center [361, 260] width 4 height 8
click at [609, 291] on button at bounding box center [609, 289] width 4 height 13
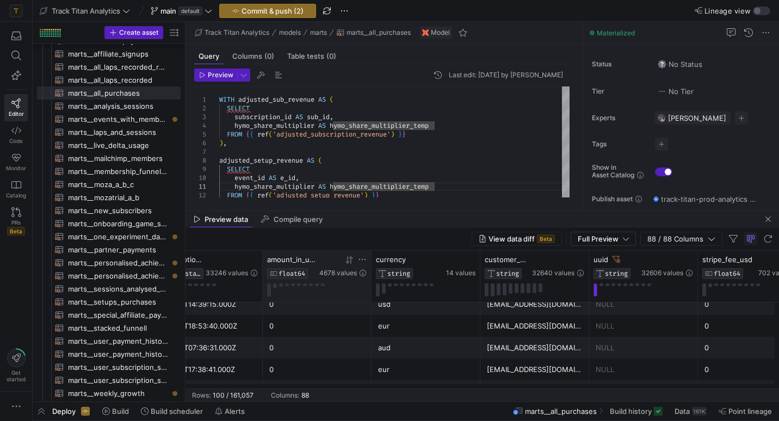
click at [351, 262] on icon at bounding box center [350, 260] width 4 height 8
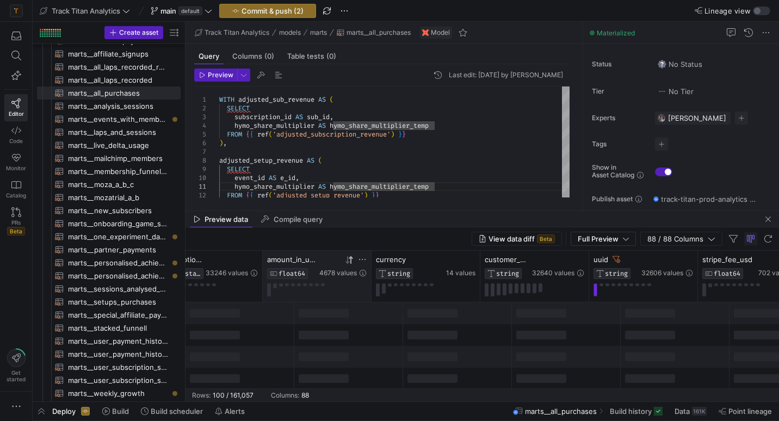
click at [351, 262] on icon at bounding box center [350, 260] width 4 height 8
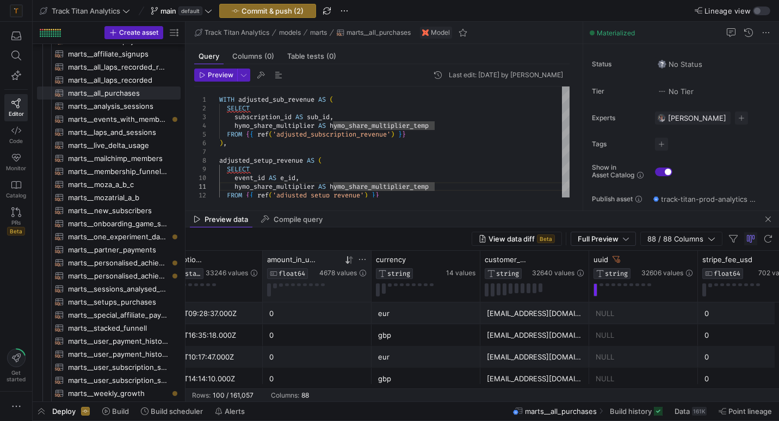
click at [349, 259] on icon at bounding box center [349, 260] width 9 height 9
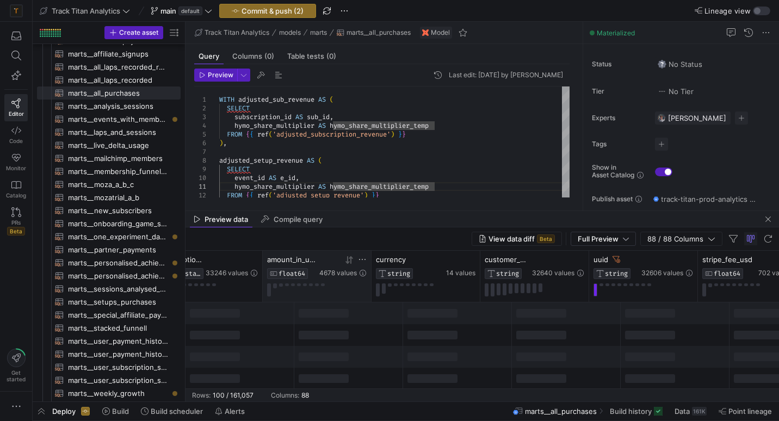
click at [350, 259] on icon at bounding box center [350, 260] width 4 height 8
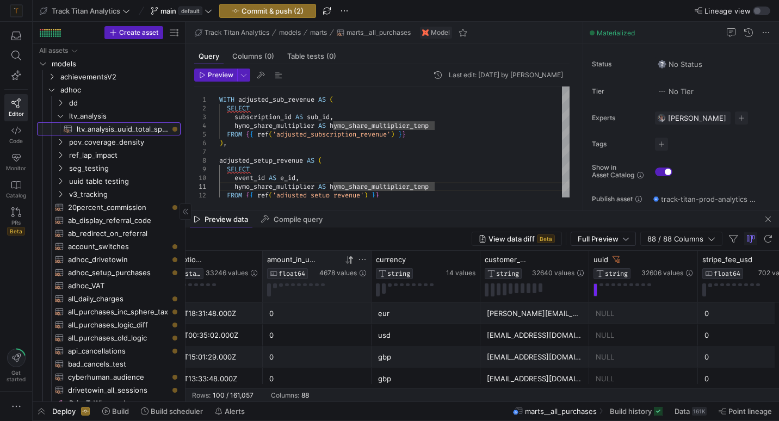
click at [110, 129] on span "ltv_analysis_uuid_total_spend​​​​​​​​​​" at bounding box center [122, 129] width 91 height 13
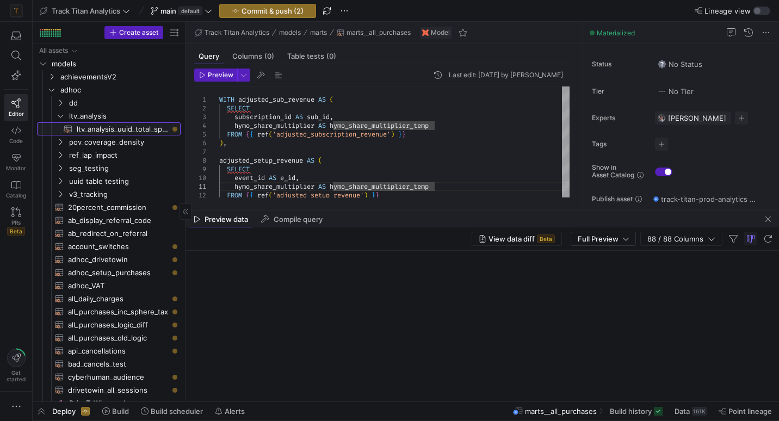
type textarea "SELECT uuid, SUM(`amount_in_usd`) AS total_spend_usd FROM {{ ref('marts__all_pu…"
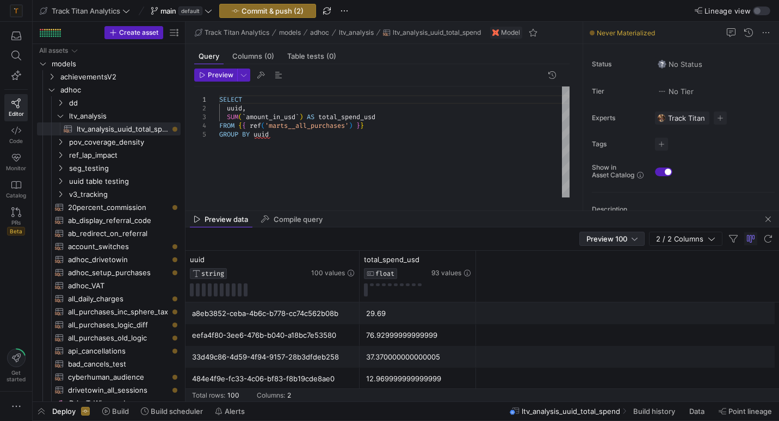
click at [596, 233] on div "Preview 100" at bounding box center [611, 238] width 51 height 13
click at [598, 272] on span "Full Preview" at bounding box center [612, 274] width 56 height 9
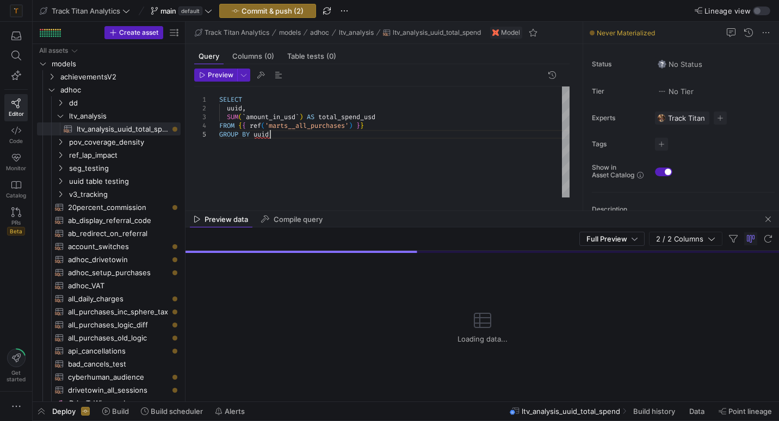
click at [296, 164] on div "SELECT uuid , SUM ( ` amount_in_usd ` ) AS total_spend_usd FROM { { ref ( 'mart…" at bounding box center [394, 141] width 350 height 111
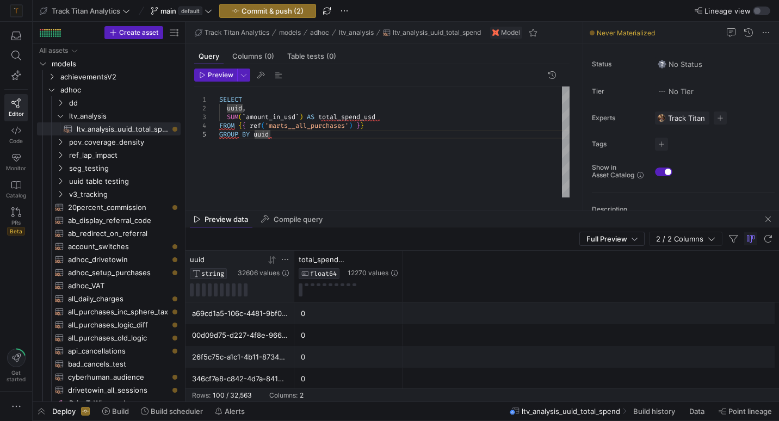
click at [273, 261] on icon at bounding box center [273, 260] width 4 height 8
click at [270, 261] on icon at bounding box center [270, 260] width 4 height 8
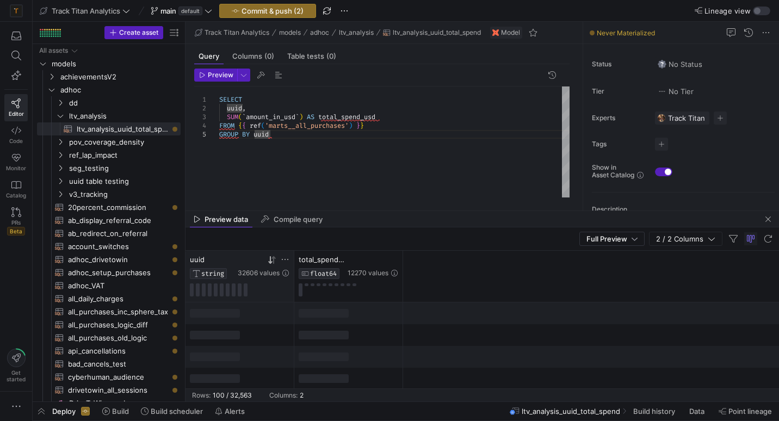
click at [273, 261] on icon at bounding box center [273, 260] width 4 height 8
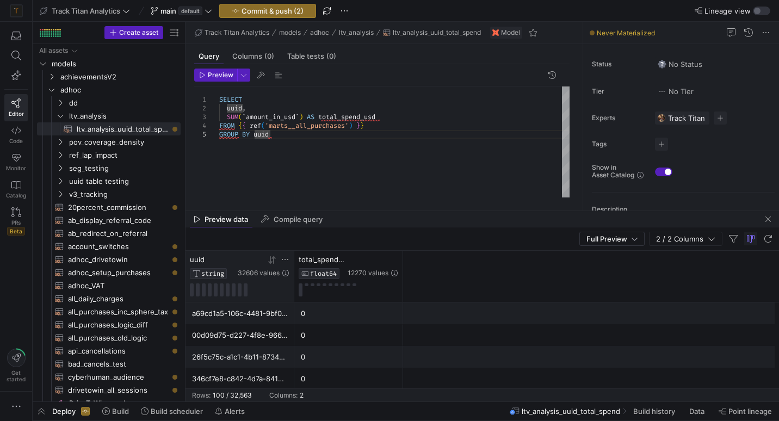
click at [273, 261] on icon at bounding box center [273, 260] width 4 height 8
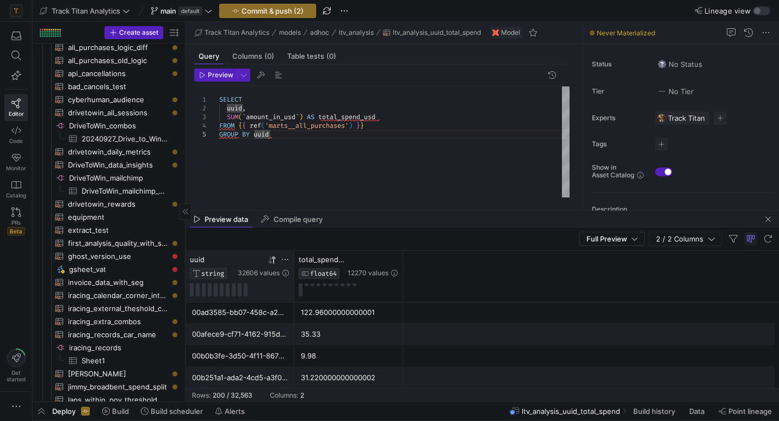
scroll to position [277, 0]
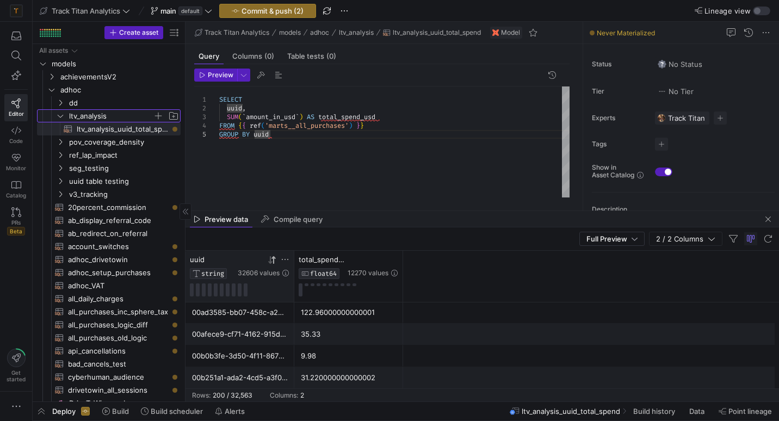
click at [59, 116] on icon "Press SPACE to select this row." at bounding box center [61, 116] width 8 height 7
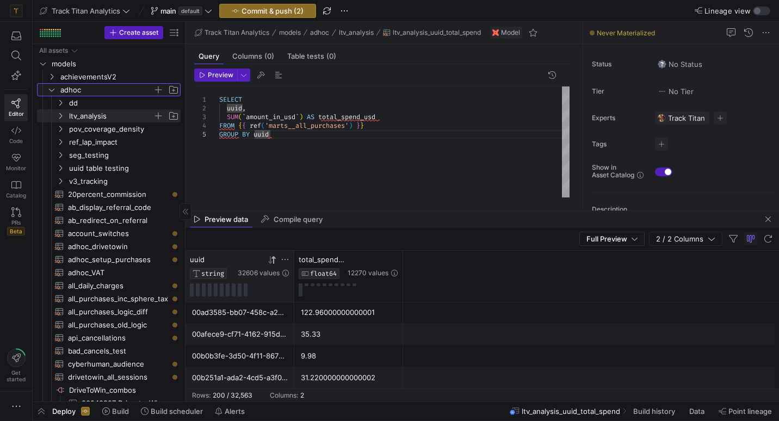
click at [50, 92] on icon "Press SPACE to select this row." at bounding box center [52, 89] width 8 height 7
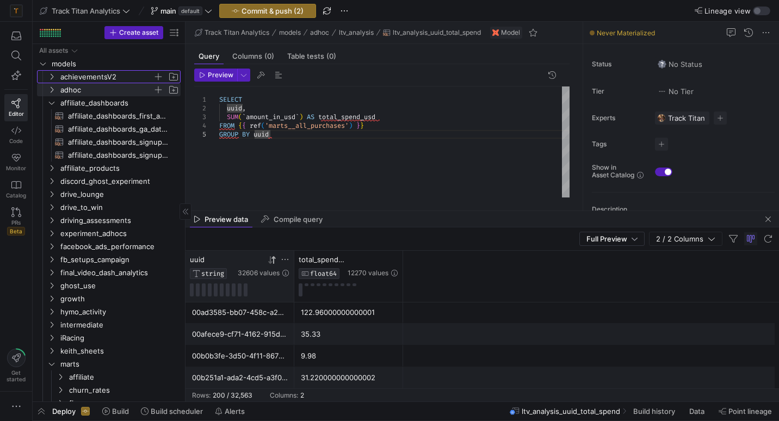
click at [51, 78] on icon "Press SPACE to select this row." at bounding box center [52, 76] width 8 height 7
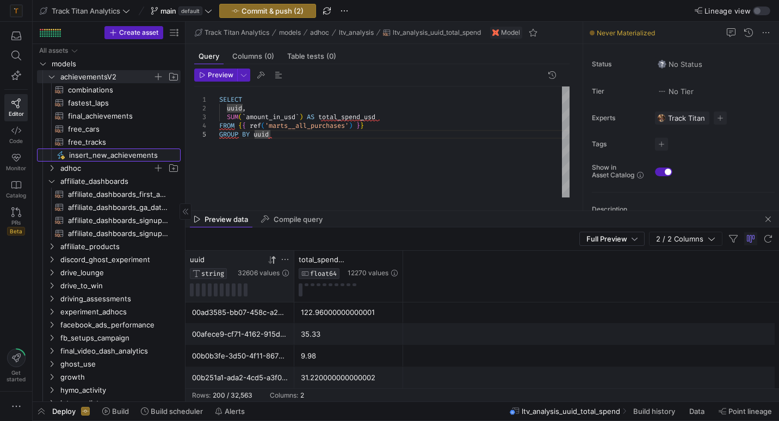
click at [101, 157] on span "insert_new_achievements​​​​​" at bounding box center [118, 155] width 99 height 13
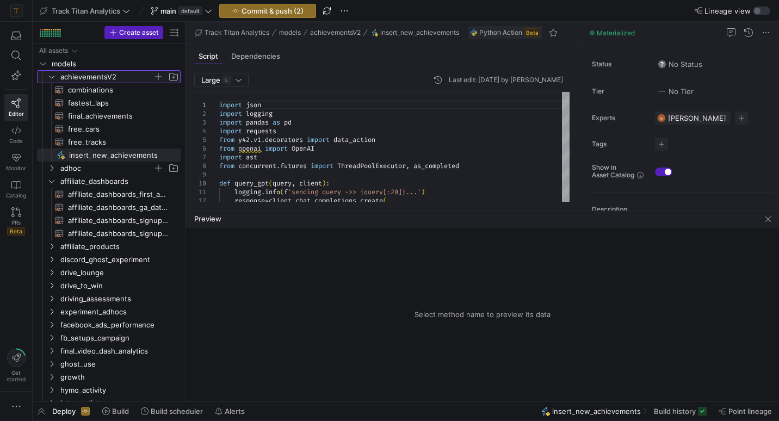
click at [52, 78] on icon "Press SPACE to select this row." at bounding box center [51, 77] width 5 height 3
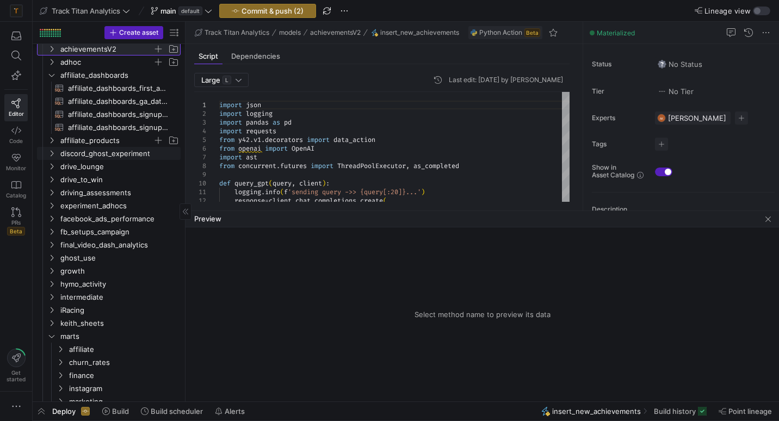
scroll to position [29, 0]
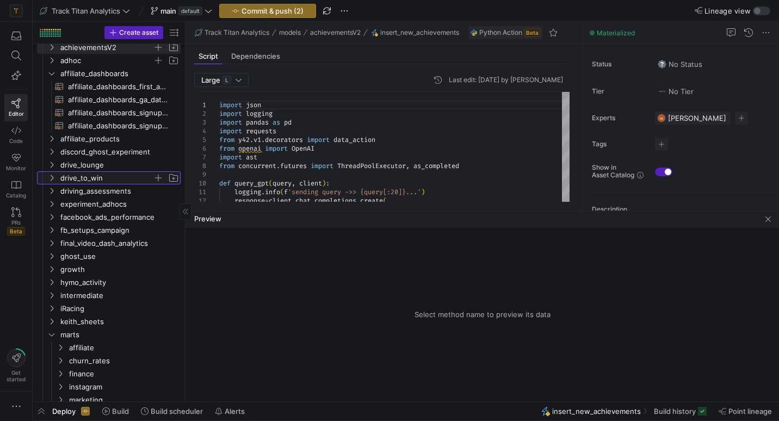
click at [52, 177] on icon "Press SPACE to select this row." at bounding box center [52, 178] width 8 height 7
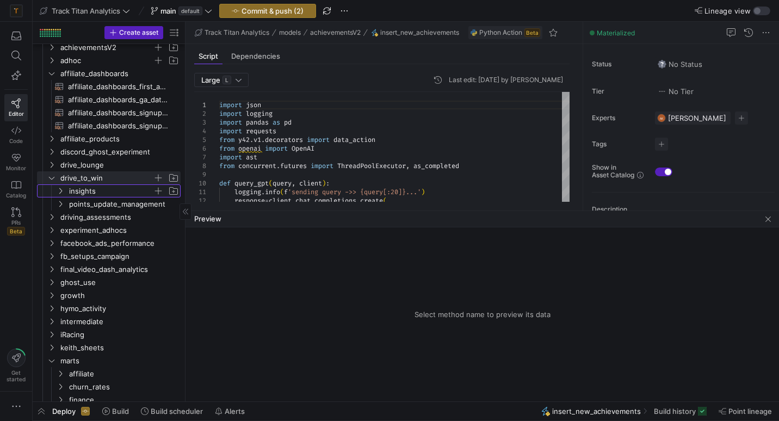
click at [64, 189] on icon "Press SPACE to select this row." at bounding box center [61, 191] width 8 height 7
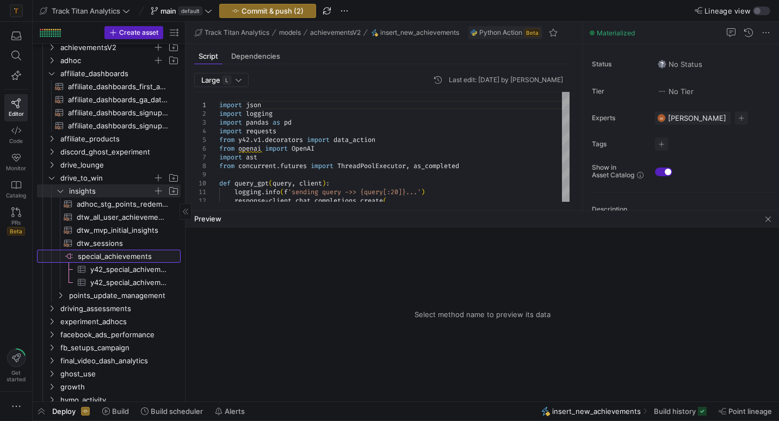
click at [90, 252] on span "special_achievements​​​​​​​​" at bounding box center [128, 256] width 101 height 13
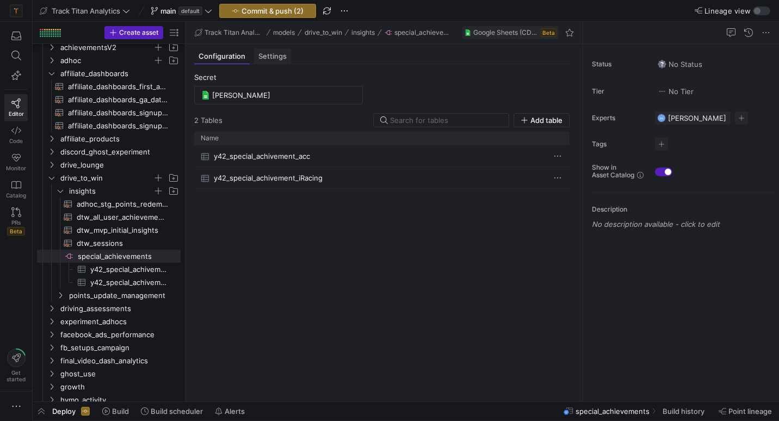
click at [270, 57] on span "Settings" at bounding box center [272, 56] width 28 height 7
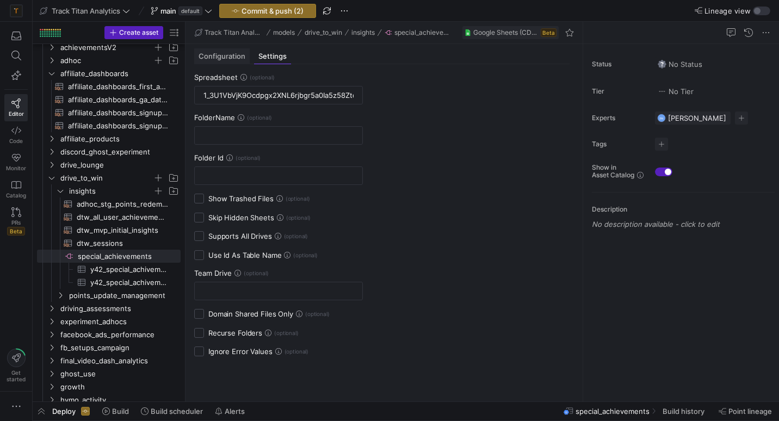
click at [230, 58] on span "Configuration" at bounding box center [221, 56] width 47 height 7
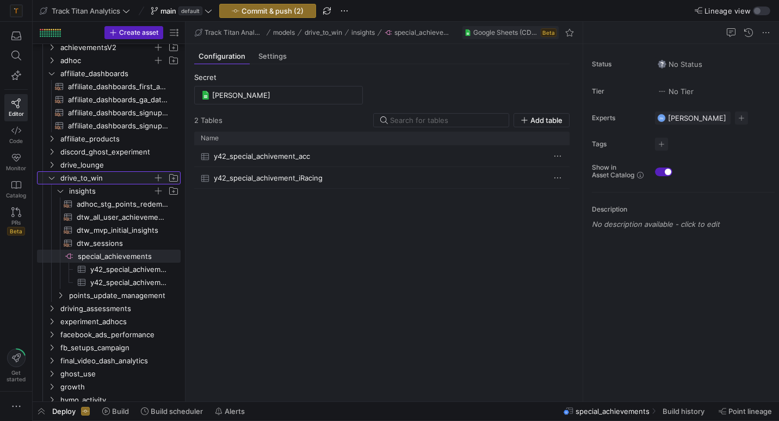
click at [52, 177] on icon "Press SPACE to select this row." at bounding box center [52, 178] width 8 height 7
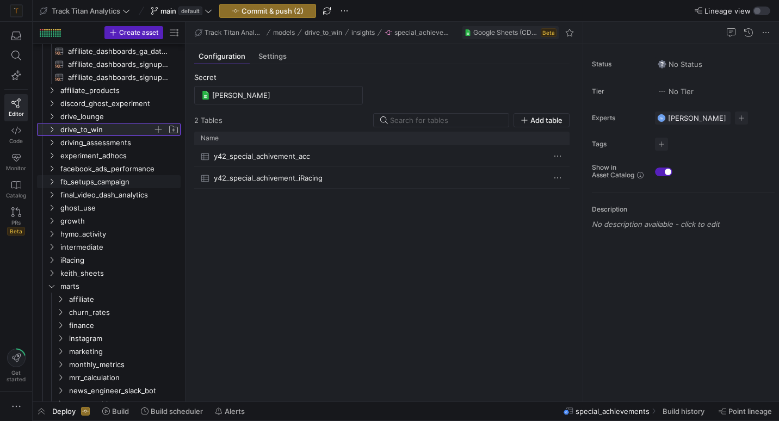
scroll to position [78, 0]
click at [51, 140] on icon "Press SPACE to select this row." at bounding box center [52, 142] width 8 height 7
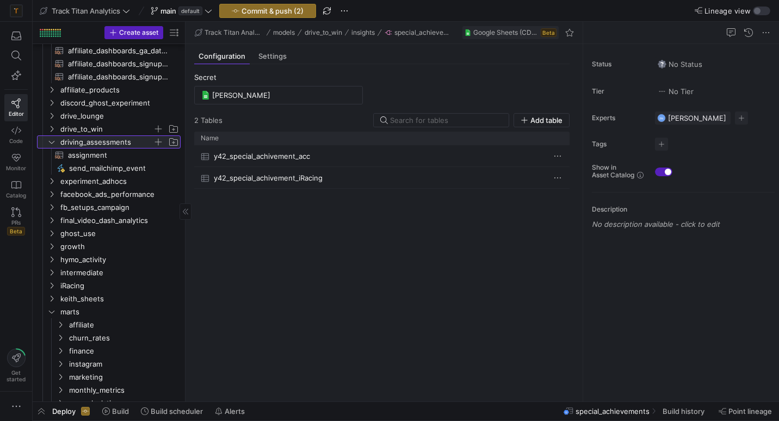
click at [51, 140] on icon at bounding box center [52, 142] width 8 height 7
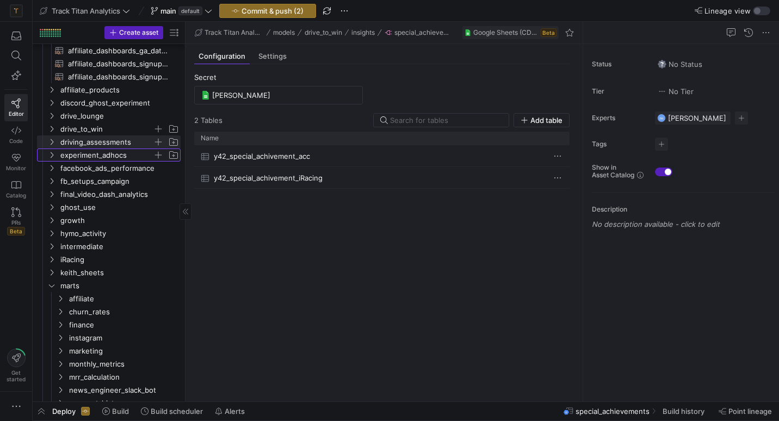
click at [54, 152] on icon "Press SPACE to select this row." at bounding box center [52, 155] width 8 height 7
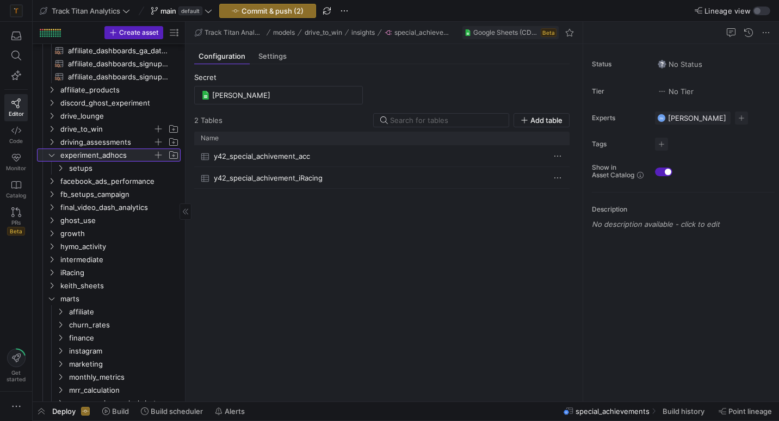
click at [54, 152] on icon at bounding box center [52, 155] width 8 height 7
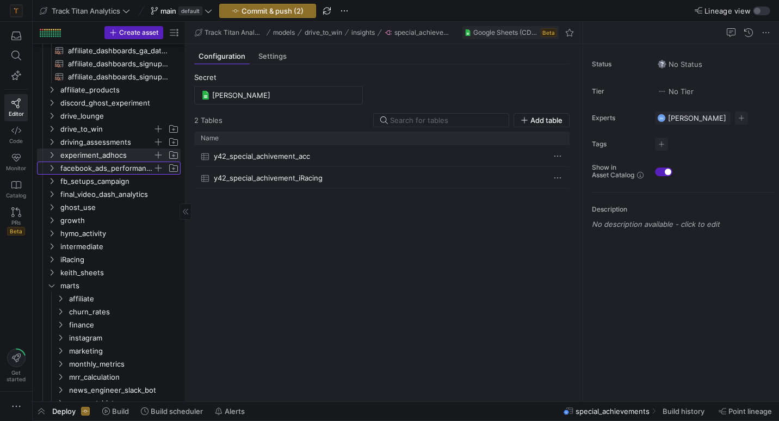
click at [53, 167] on icon "Press SPACE to select this row." at bounding box center [52, 168] width 8 height 7
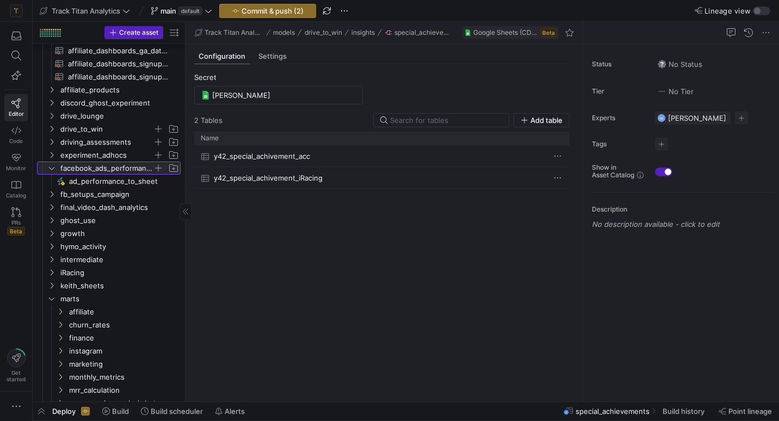
click at [53, 167] on icon at bounding box center [52, 168] width 8 height 7
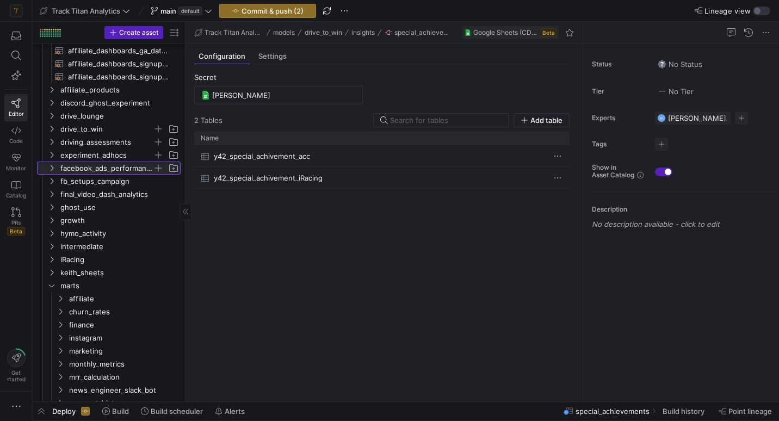
click at [53, 167] on icon at bounding box center [52, 168] width 8 height 7
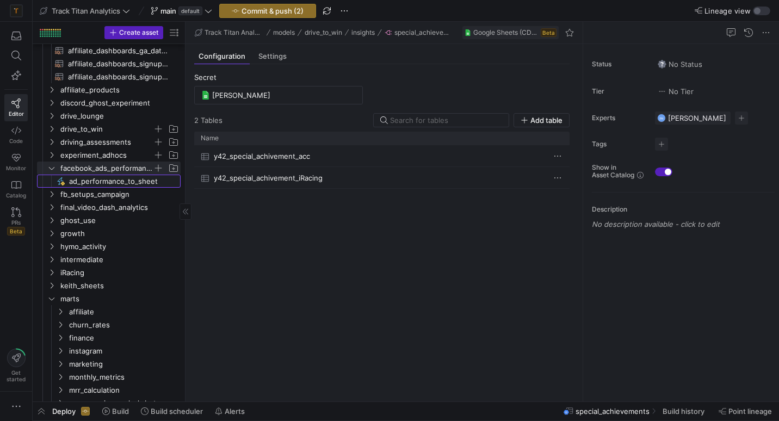
click at [74, 184] on span "ad_performance_to_sheet​​​​​" at bounding box center [118, 181] width 99 height 13
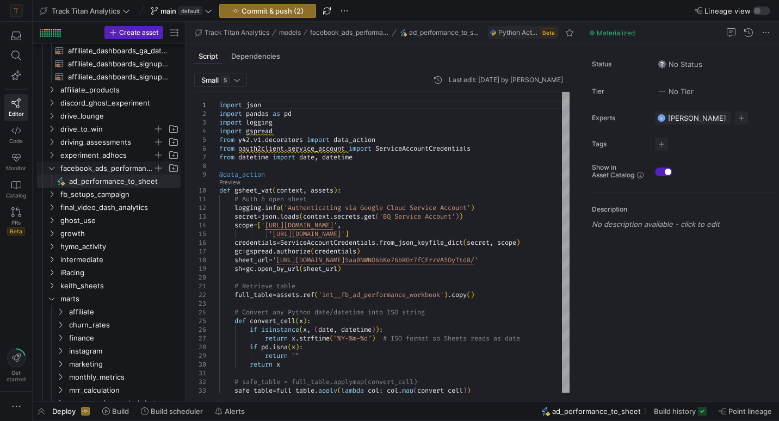
click at [55, 170] on icon "Press SPACE to select this row." at bounding box center [52, 168] width 8 height 7
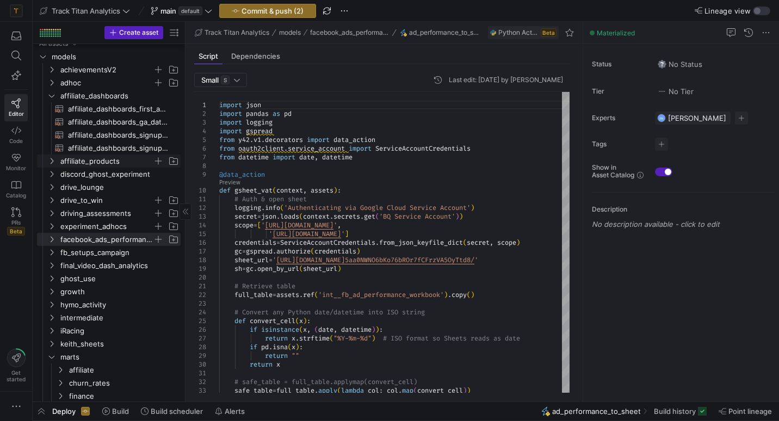
click at [52, 157] on y42-icon "Press SPACE to select this row." at bounding box center [51, 161] width 9 height 9
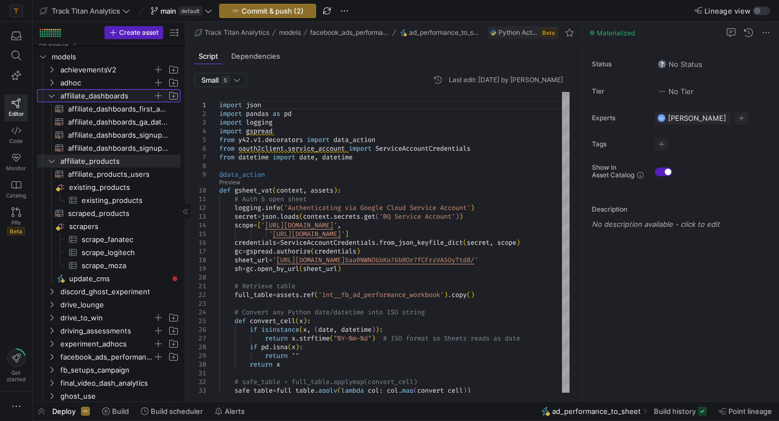
click at [54, 95] on icon "Press SPACE to select this row." at bounding box center [52, 95] width 8 height 7
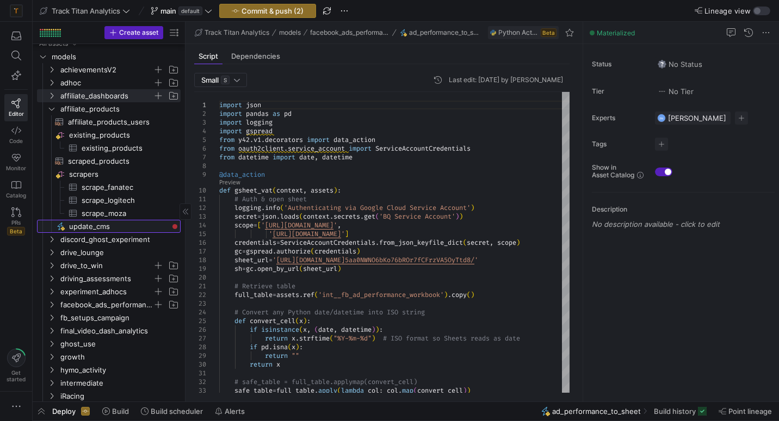
click at [85, 222] on span "update_cms​​​​​" at bounding box center [118, 226] width 99 height 13
type textarea "import json import pandas as pd import requests from y42.v1.decorators import d…"
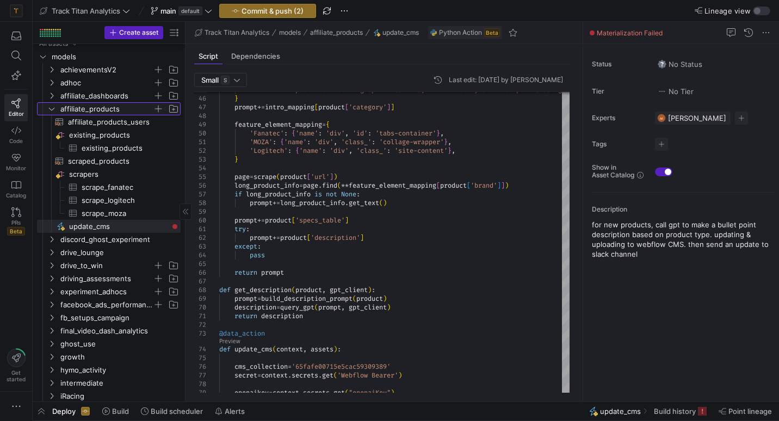
click at [51, 111] on icon "Press SPACE to select this row." at bounding box center [52, 108] width 8 height 7
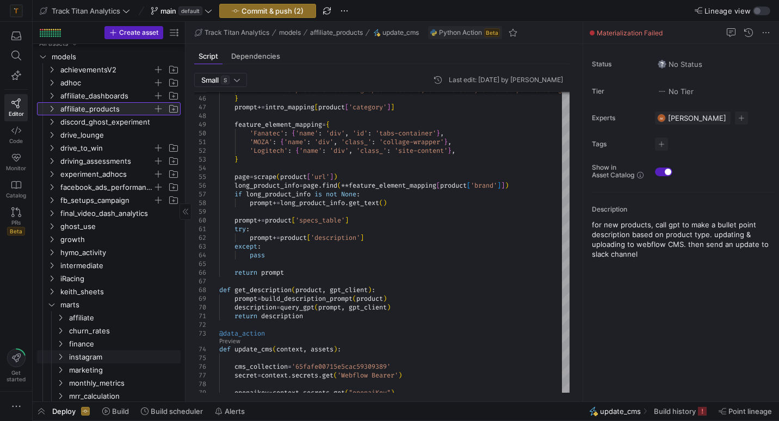
scroll to position [170, 0]
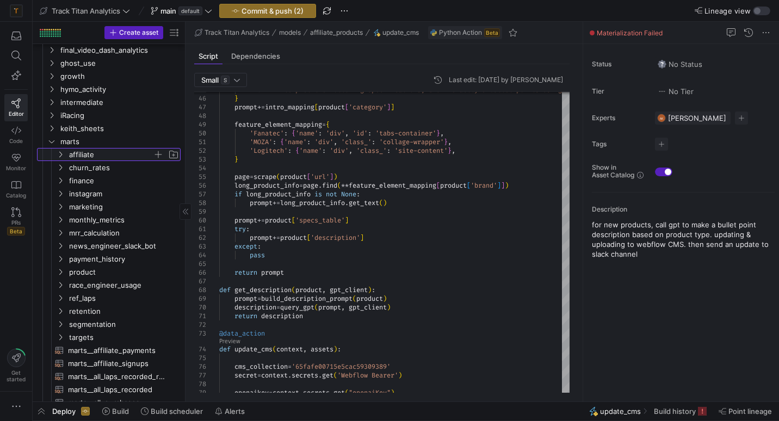
click at [59, 155] on icon "Press SPACE to select this row." at bounding box center [61, 154] width 8 height 7
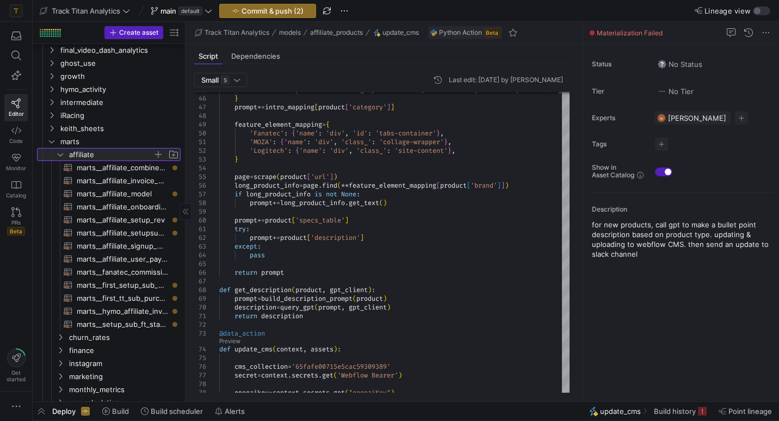
click at [59, 155] on icon at bounding box center [61, 154] width 8 height 7
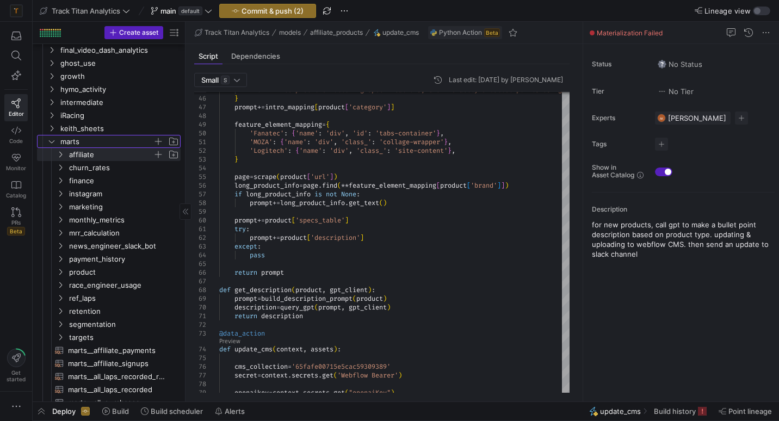
click at [53, 142] on icon "Press SPACE to select this row." at bounding box center [52, 141] width 8 height 7
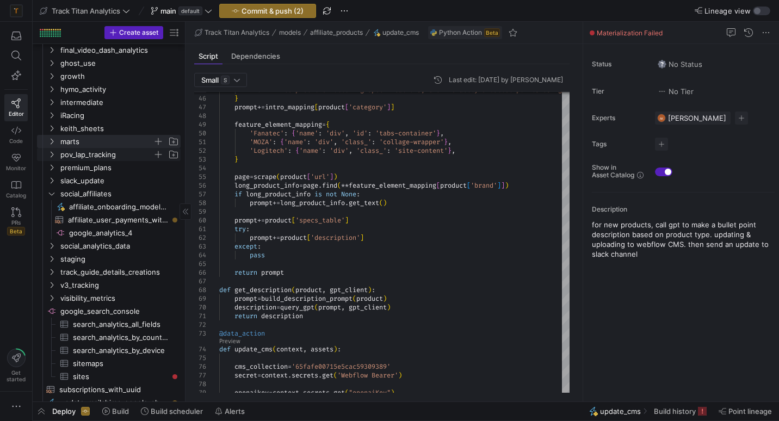
click at [51, 155] on icon "Press SPACE to select this row." at bounding box center [52, 154] width 8 height 7
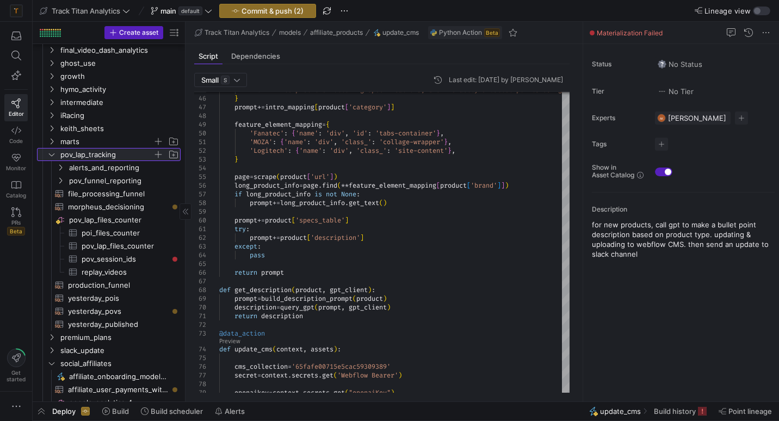
click at [51, 155] on icon at bounding box center [51, 154] width 5 height 3
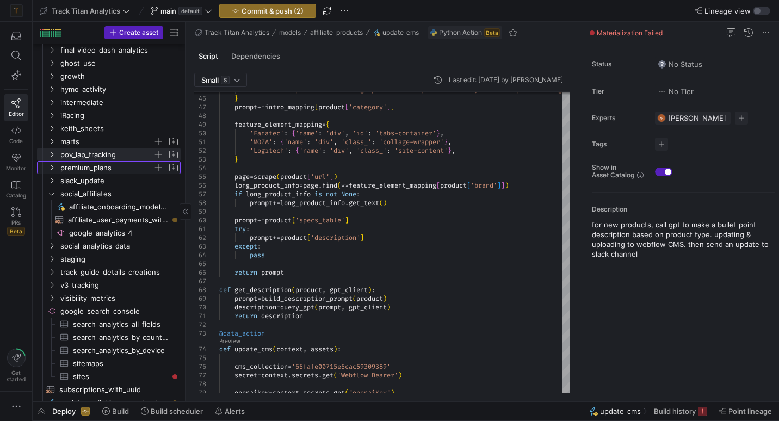
click at [50, 169] on icon "Press SPACE to select this row." at bounding box center [52, 167] width 8 height 7
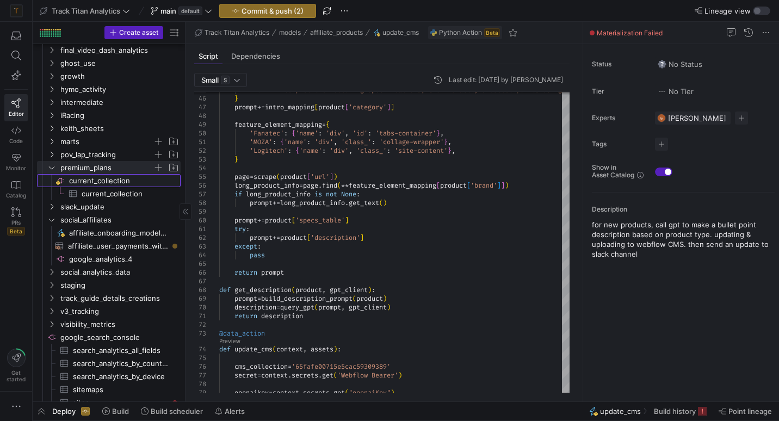
click at [66, 177] on span "current_collection​​​​​​​​" at bounding box center [117, 181] width 125 height 12
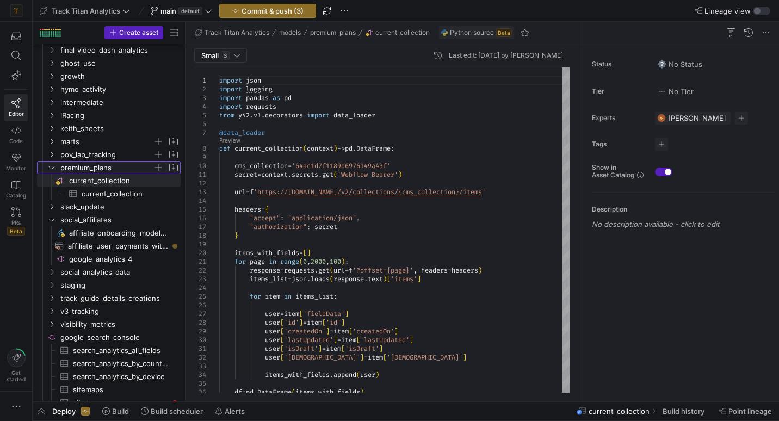
click at [51, 165] on icon "Press SPACE to select this row." at bounding box center [52, 167] width 8 height 7
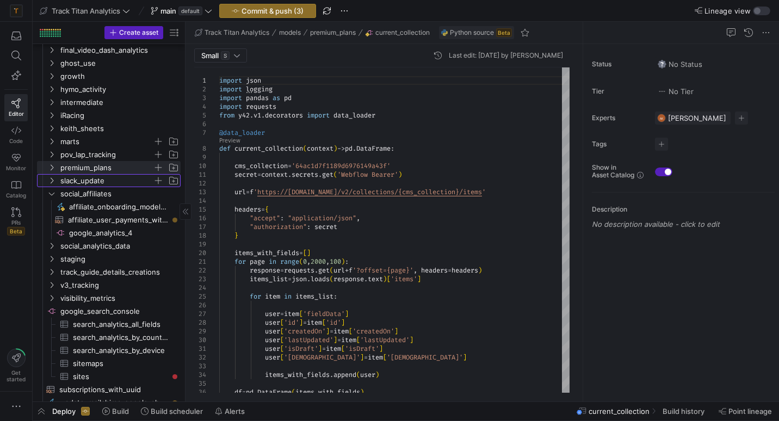
click at [50, 181] on icon "Press SPACE to select this row." at bounding box center [52, 180] width 8 height 7
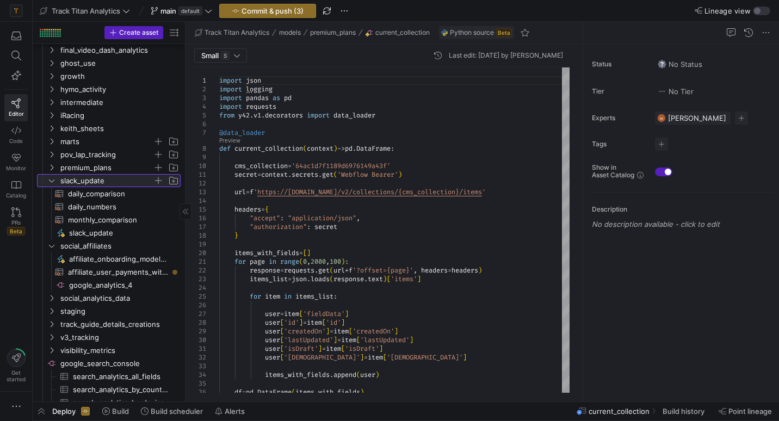
click at [50, 181] on icon at bounding box center [52, 180] width 8 height 7
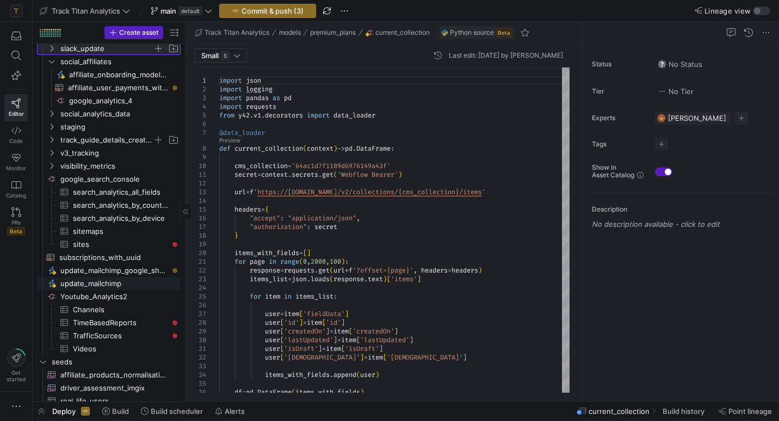
scroll to position [308, 0]
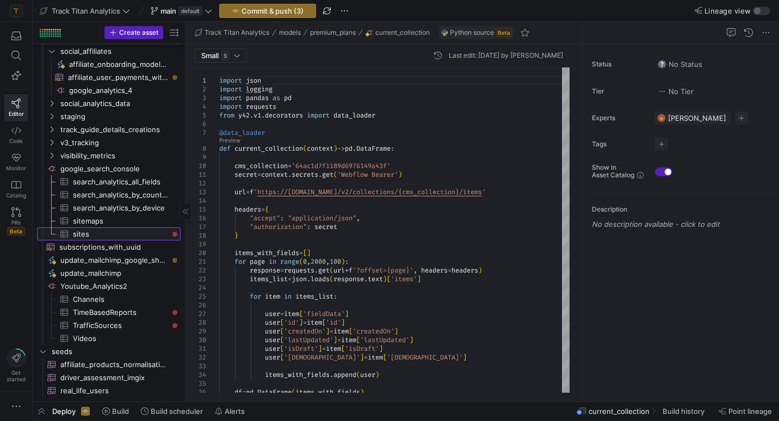
click at [82, 238] on span "sites​​​​​​​​​" at bounding box center [120, 234] width 95 height 13
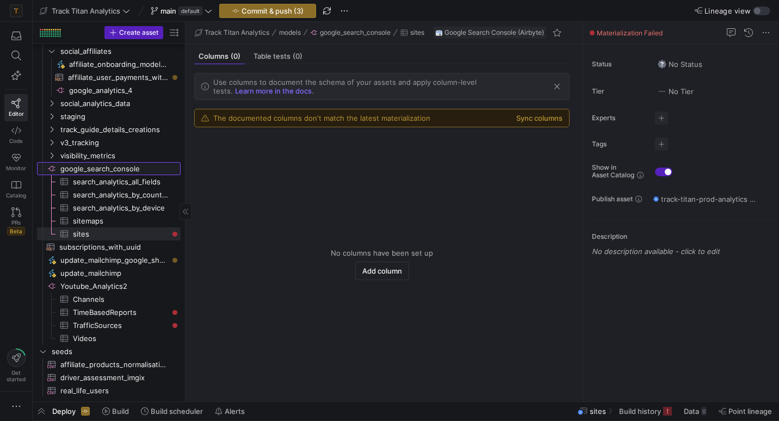
click at [65, 171] on span "google_search_console​​​​​​​​" at bounding box center [119, 169] width 119 height 13
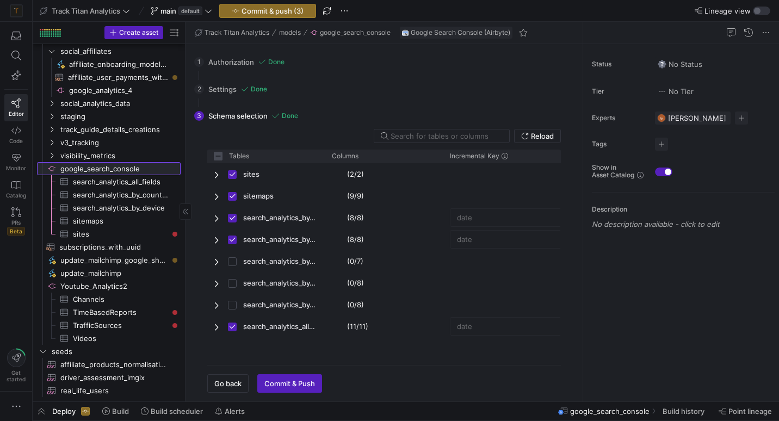
checkbox input "false"
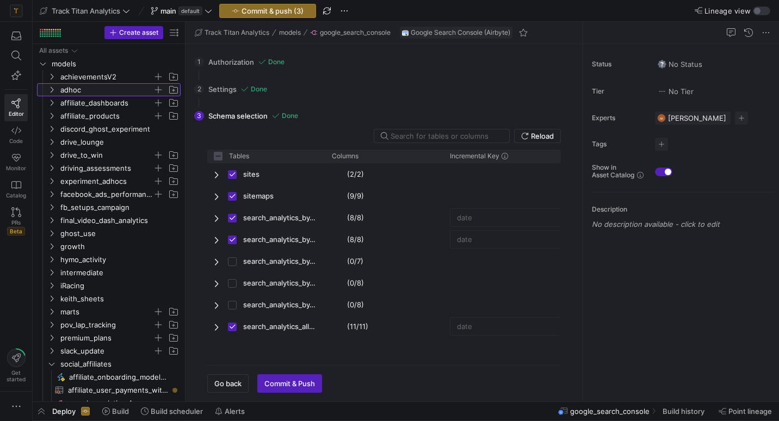
click at [77, 89] on span "adhoc" at bounding box center [106, 90] width 92 height 13
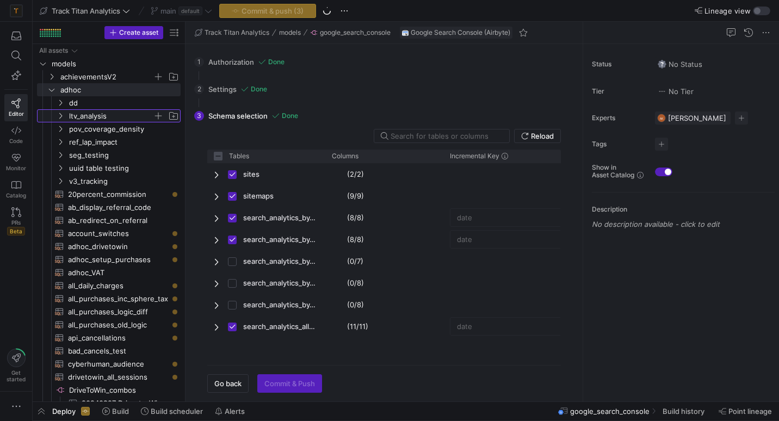
click at [83, 114] on span "ltv_analysis" at bounding box center [111, 116] width 84 height 13
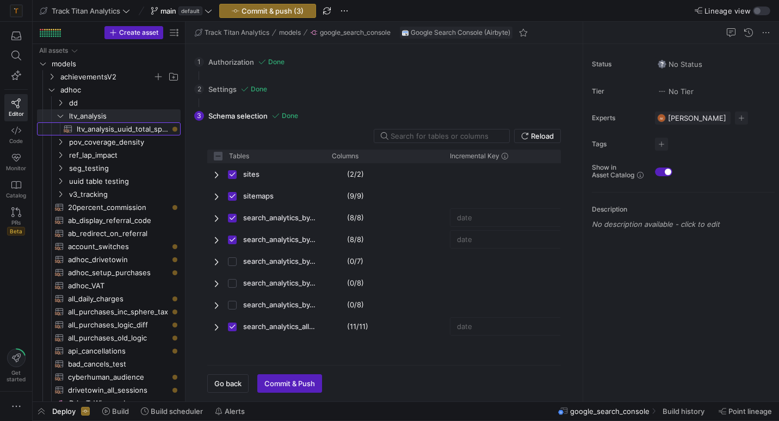
click at [89, 134] on span "ltv_analysis_uuid_total_spend​​​​​​​​​​" at bounding box center [122, 129] width 91 height 13
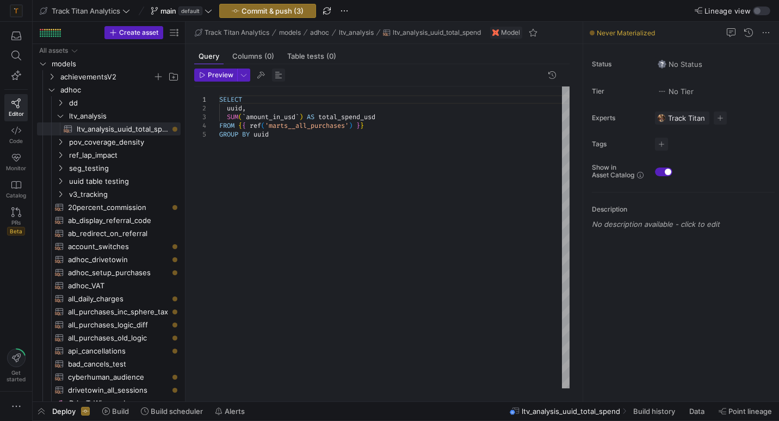
click at [277, 79] on span "button" at bounding box center [278, 75] width 13 height 13
click at [288, 168] on div "SELECT uuid , SUM ( ` amount_in_usd ` ) AS total_spend_usd FROM { { ref ( 'mart…" at bounding box center [394, 237] width 350 height 302
click at [382, 146] on div "SELECT uuid , SUM ( ` amount_in_usd ` ) AS total_spend_usd FROM { { ref ( 'mart…" at bounding box center [394, 237] width 350 height 302
click at [50, 78] on icon "Press SPACE to select this row." at bounding box center [52, 76] width 8 height 7
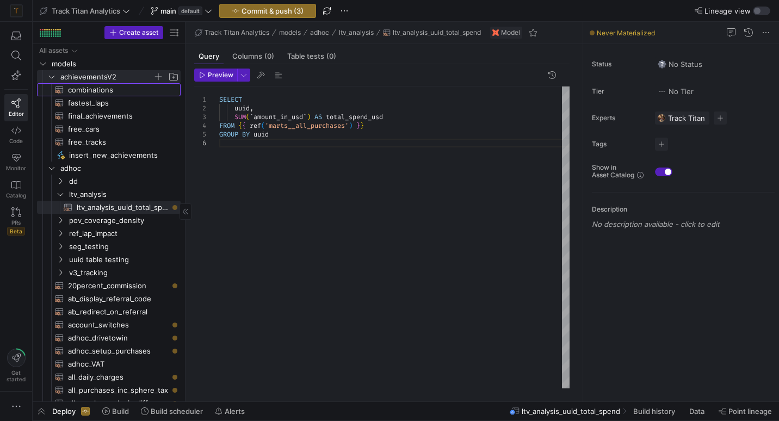
click at [63, 93] on icon "Press SPACE to select this row." at bounding box center [59, 89] width 9 height 9
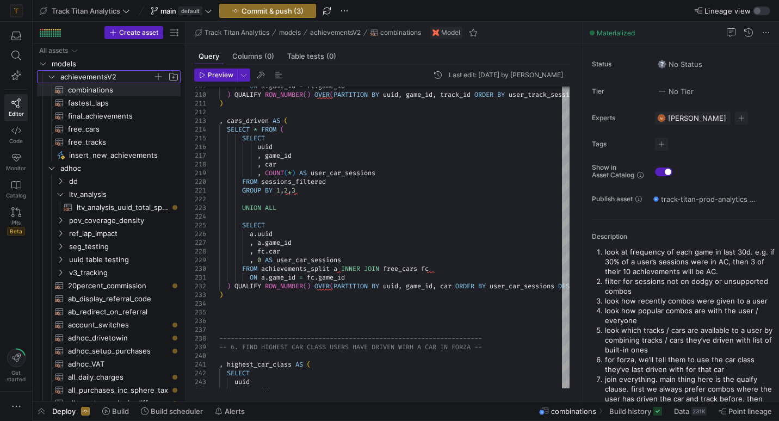
click at [52, 78] on icon "Press SPACE to select this row." at bounding box center [52, 76] width 8 height 7
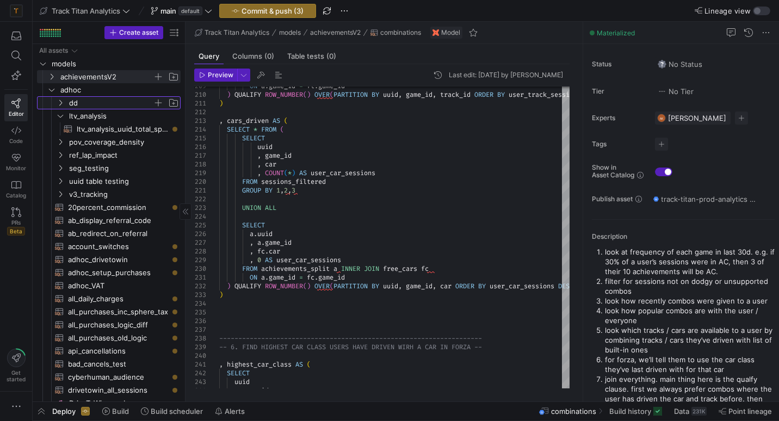
click at [65, 104] on span "dd" at bounding box center [117, 103] width 125 height 12
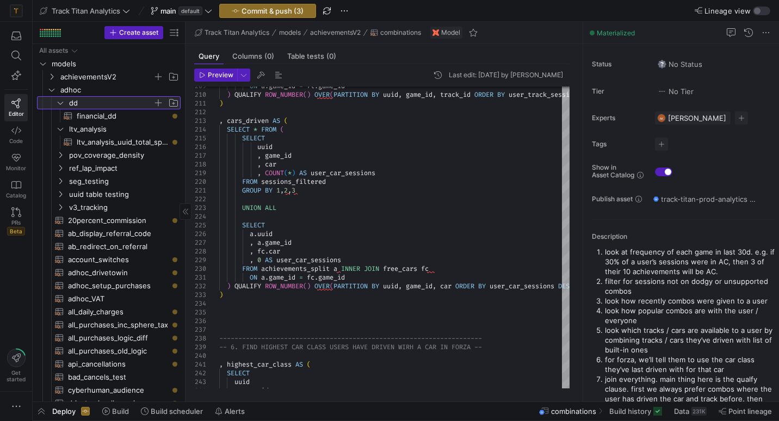
click at [65, 104] on span "dd" at bounding box center [117, 103] width 125 height 12
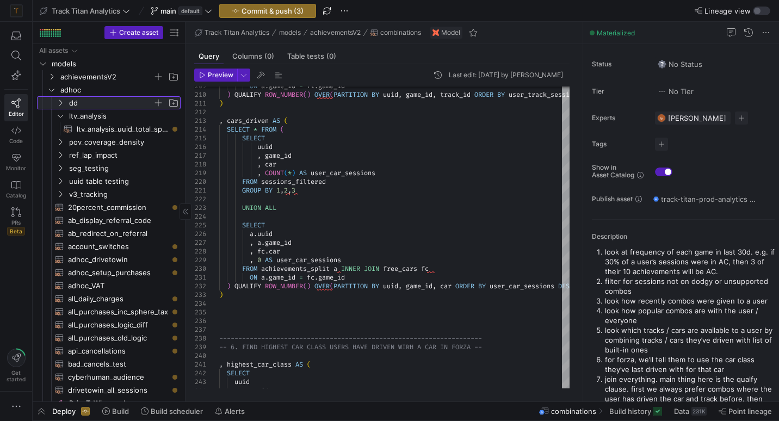
click at [65, 104] on span "dd" at bounding box center [117, 103] width 125 height 12
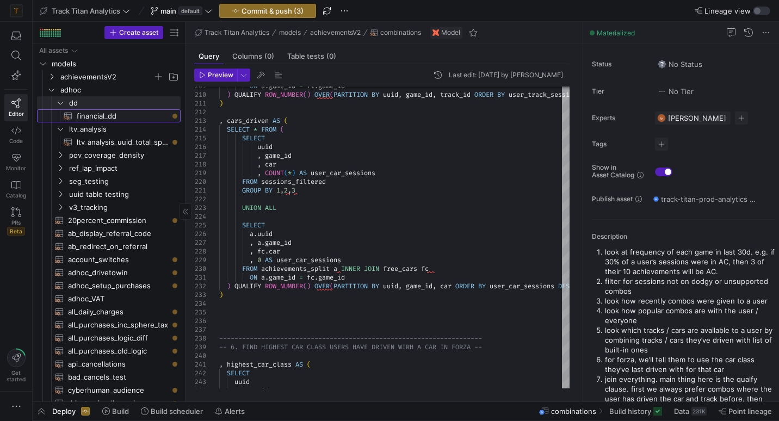
click at [70, 113] on icon "Press SPACE to select this row." at bounding box center [68, 115] width 9 height 9
type textarea "{# Model for Due Diligence. Requirements are every income event with the follow…"
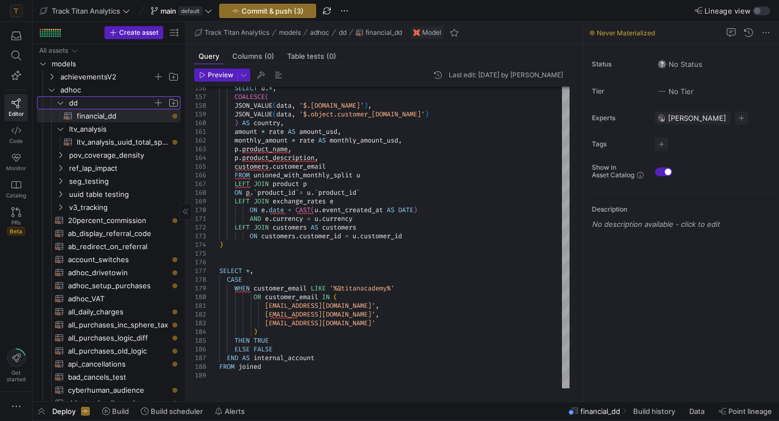
click at [59, 102] on icon "Press SPACE to select this row." at bounding box center [61, 102] width 8 height 7
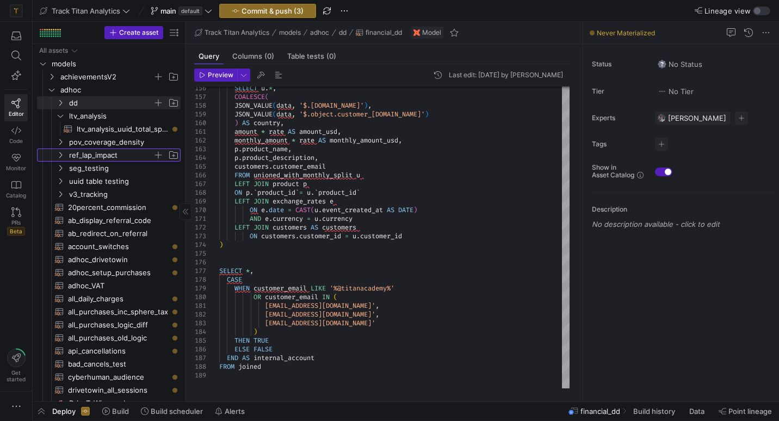
click at [64, 154] on icon "Press SPACE to select this row." at bounding box center [61, 155] width 8 height 7
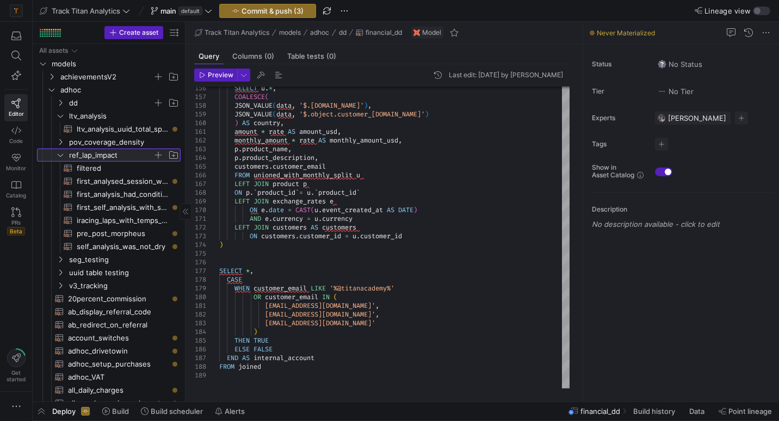
click at [64, 154] on icon at bounding box center [61, 155] width 8 height 7
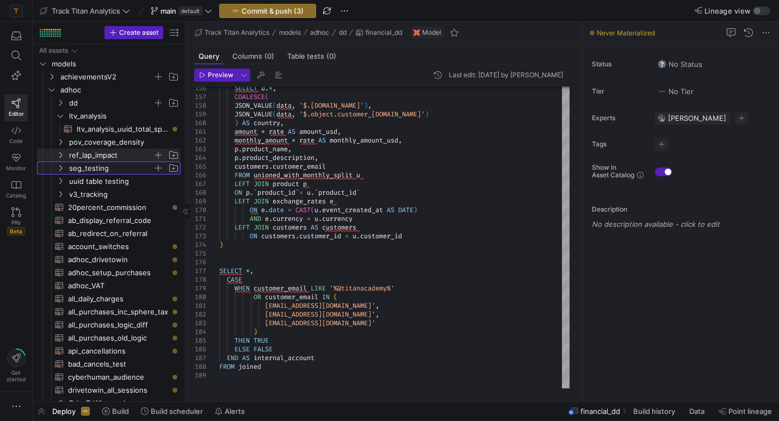
click at [62, 167] on icon "Press SPACE to select this row." at bounding box center [61, 168] width 8 height 7
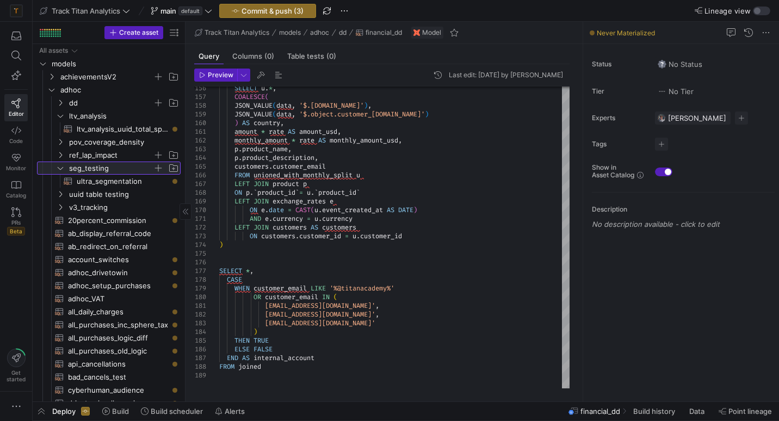
click at [62, 167] on icon at bounding box center [60, 168] width 5 height 3
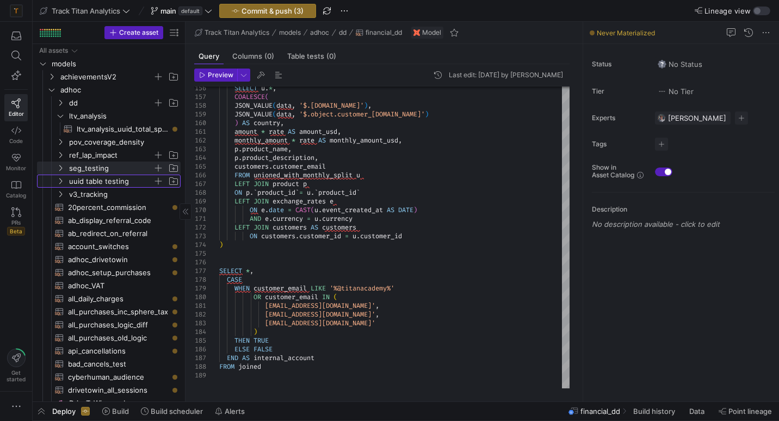
click at [62, 185] on y42-icon "Press SPACE to select this row." at bounding box center [60, 181] width 9 height 9
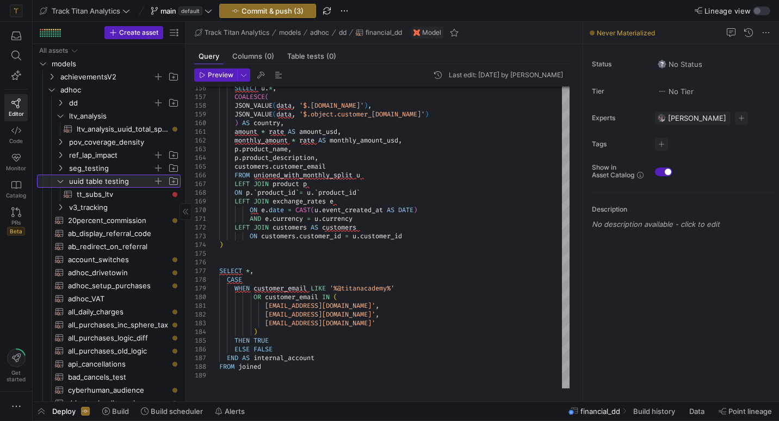
click at [62, 185] on y42-icon at bounding box center [60, 181] width 9 height 9
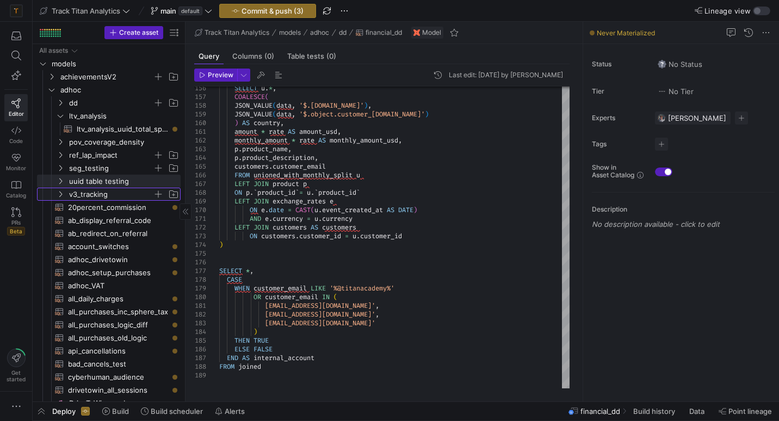
click at [62, 190] on y42-icon "Press SPACE to select this row." at bounding box center [60, 194] width 9 height 9
click at [62, 190] on y42-icon at bounding box center [60, 194] width 9 height 9
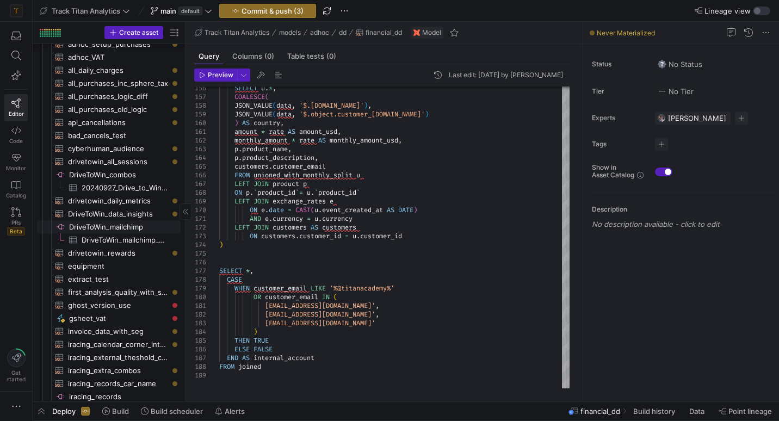
scroll to position [302, 0]
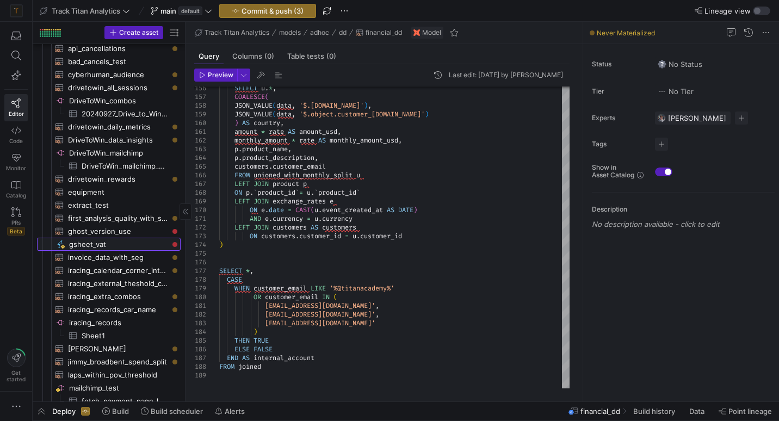
click at [76, 244] on span "gsheet_vat​​​​​" at bounding box center [118, 244] width 99 height 13
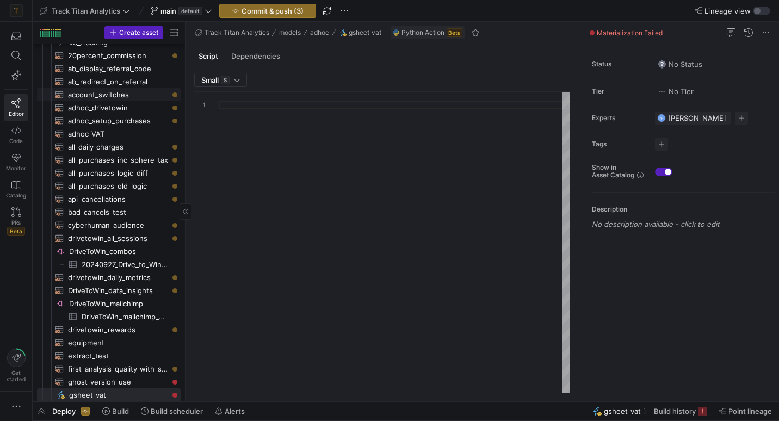
scroll to position [152, 0]
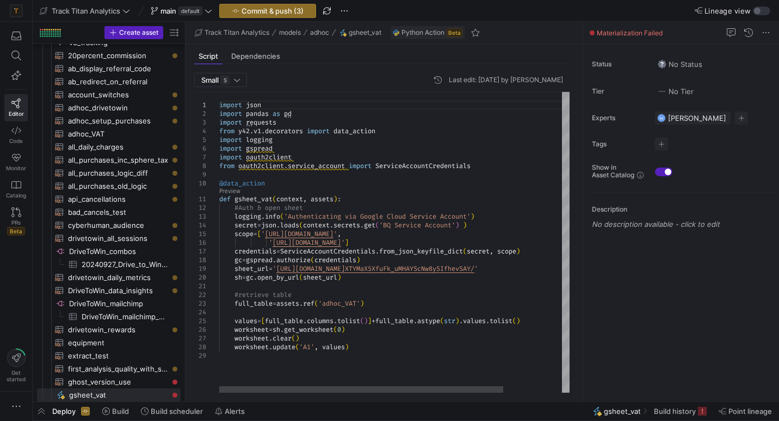
drag, startPoint x: 376, startPoint y: 348, endPoint x: 274, endPoint y: 284, distance: 120.2
drag, startPoint x: 363, startPoint y: 343, endPoint x: 219, endPoint y: 147, distance: 242.7
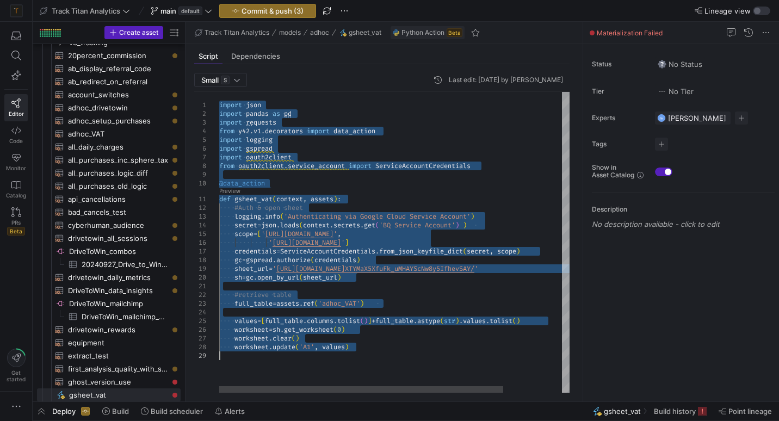
drag, startPoint x: 220, startPoint y: 103, endPoint x: 402, endPoint y: 368, distance: 321.1
click at [402, 368] on div "import json import pandas as pd import requests from y42 . v1 . decorators impo…" at bounding box center [430, 242] width 422 height 301
type textarea "#retrieve table full_table = assets.ref('adhoc_VAT') values = [full_table.colum…"
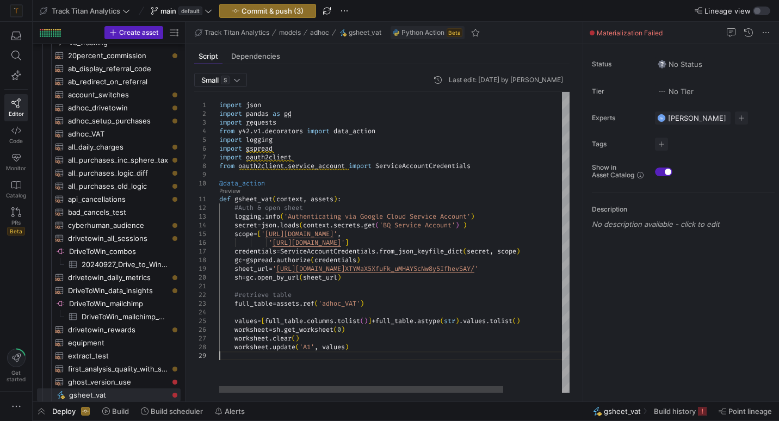
click at [389, 356] on div "import json import pandas as pd import requests from y42 . v1 . decorators impo…" at bounding box center [430, 242] width 422 height 301
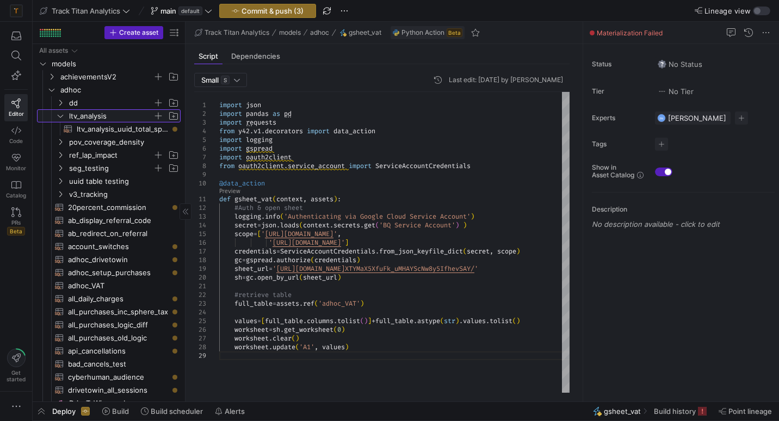
click at [102, 121] on span "ltv_analysis" at bounding box center [111, 116] width 84 height 13
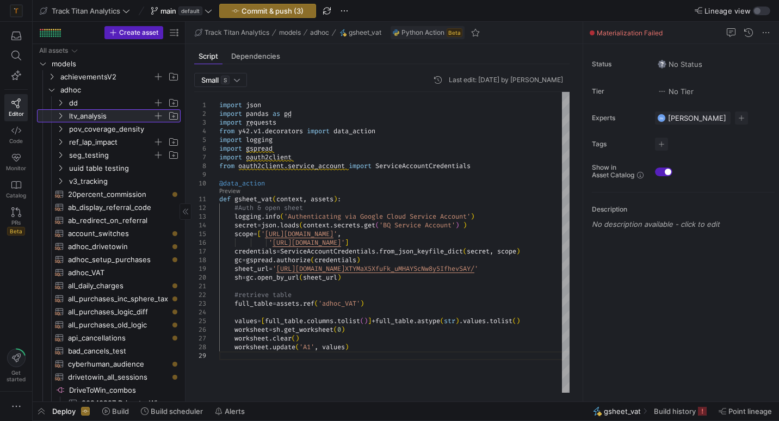
click at [160, 113] on span "button" at bounding box center [158, 115] width 11 height 11
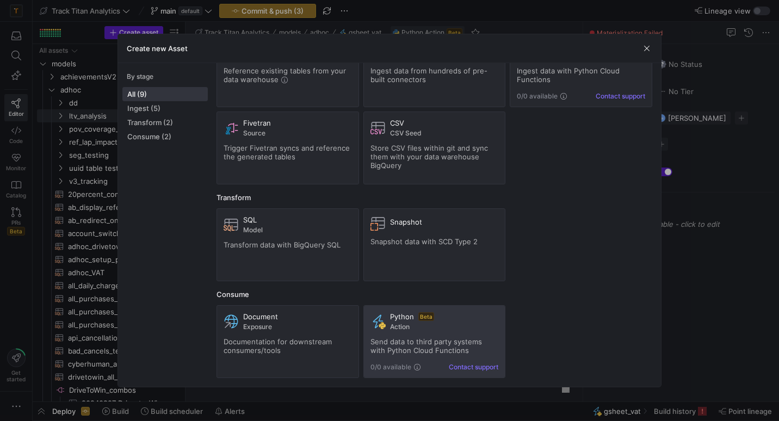
click at [389, 311] on span at bounding box center [434, 342] width 141 height 72
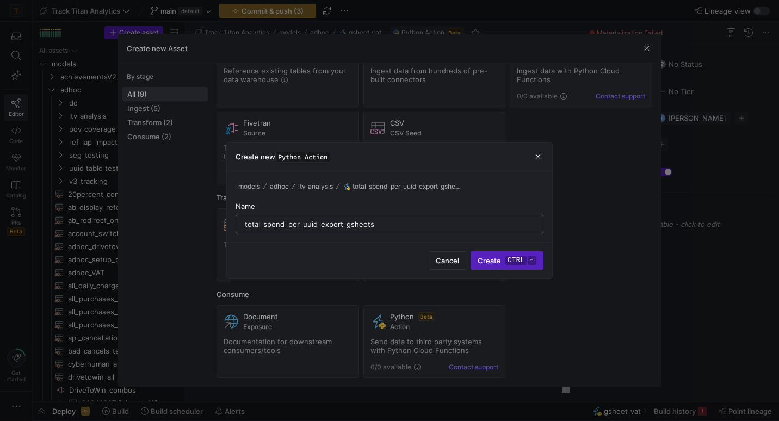
drag, startPoint x: 315, startPoint y: 223, endPoint x: 285, endPoint y: 223, distance: 29.4
click at [288, 223] on input "total_spend_per_uuid_export_gsheets" at bounding box center [389, 224] width 289 height 9
click at [302, 223] on input "total_spend_per_uuid_export_gsheets" at bounding box center [389, 224] width 289 height 9
click at [245, 225] on input "total_spend_uuid_export_gsheets" at bounding box center [389, 224] width 289 height 9
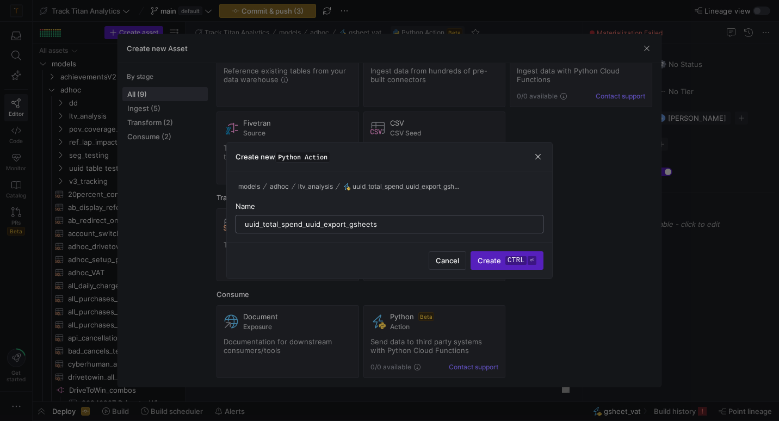
click at [322, 226] on input "uuid_total_spend_uuid_export_gsheets" at bounding box center [389, 224] width 289 height 9
type input "uuid_total_spend_export_gsheets"
click at [512, 258] on kbd "ctrl" at bounding box center [515, 260] width 21 height 9
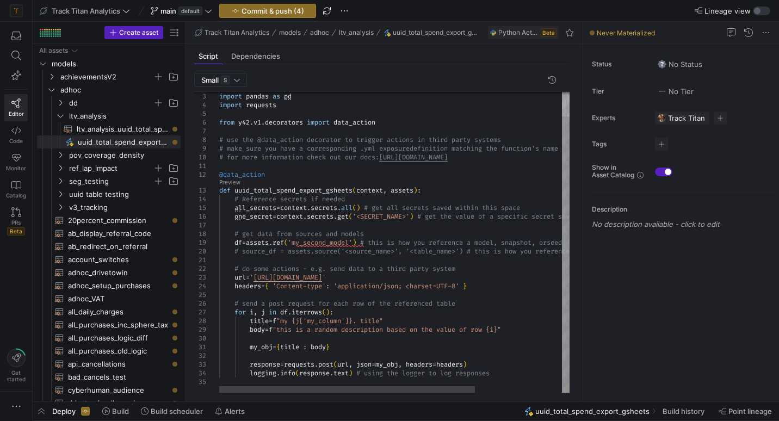
click at [510, 368] on div "import pandas as pd import requests from y42 . v1 . decorators import data_acti…" at bounding box center [453, 229] width 469 height 327
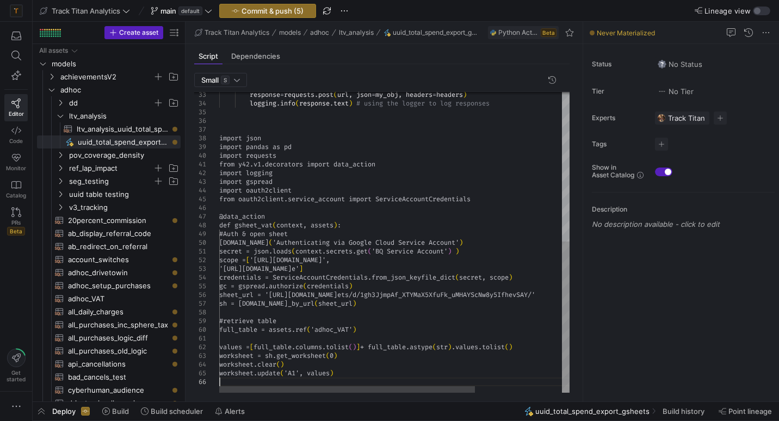
scroll to position [52, 0]
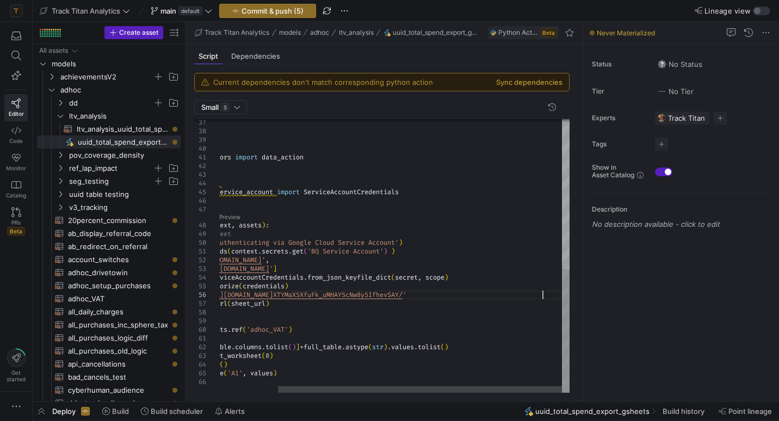
click at [542, 294] on div "import json import pandas as pd import requests from y42 . v1 . decorators impo…" at bounding box center [358, 90] width 422 height 603
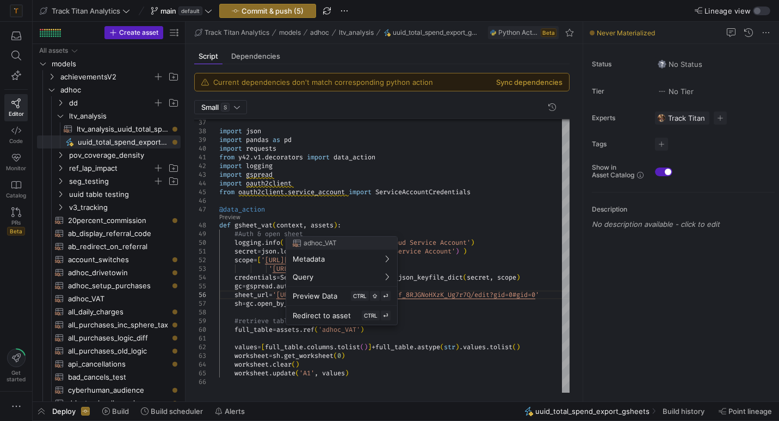
click at [351, 330] on div at bounding box center [389, 210] width 779 height 421
click at [351, 330] on div "import json import pandas as pd import requests from y42 . v1 . decorators impo…" at bounding box center [463, 90] width 489 height 603
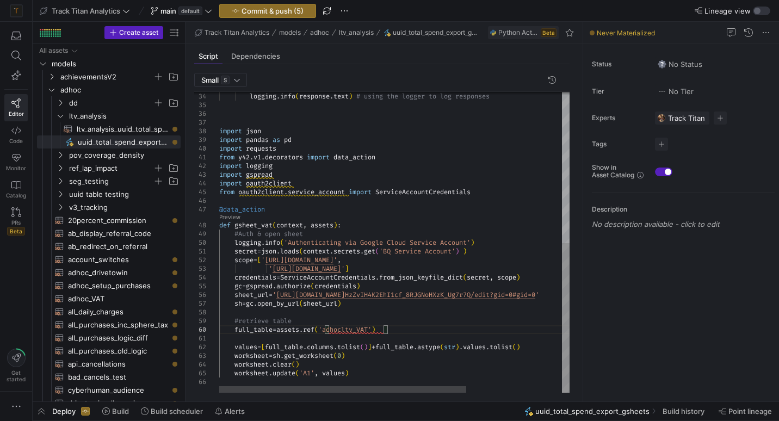
scroll to position [78, 133]
drag, startPoint x: 378, startPoint y: 329, endPoint x: 334, endPoint y: 329, distance: 44.6
click at [334, 329] on div "import json import pandas as pd import requests from y42 . v1 . decorators impo…" at bounding box center [461, 90] width 485 height 603
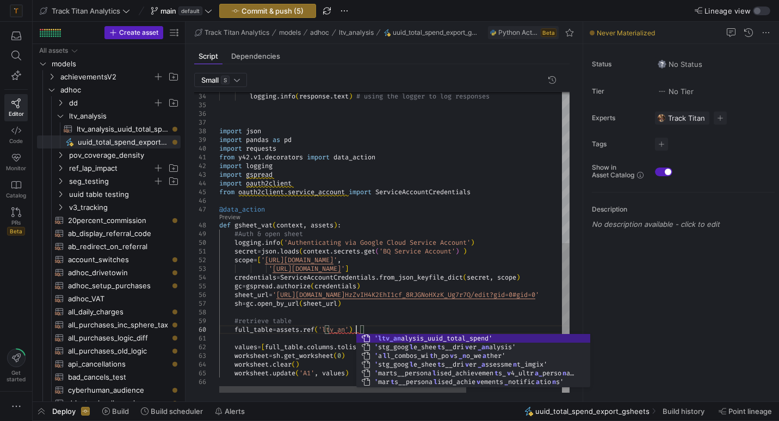
scroll to position [78, 140]
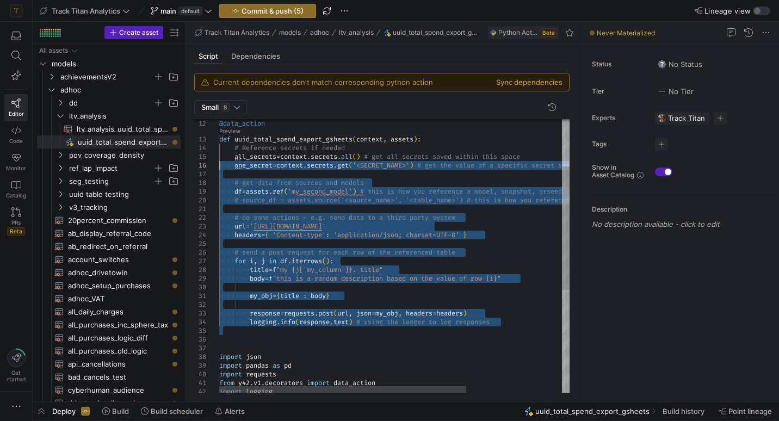
drag, startPoint x: 245, startPoint y: 339, endPoint x: 199, endPoint y: 148, distance: 195.8
click at [219, 148] on div "body = f "this is a random description based on the value o f row {i}" title = …" at bounding box center [461, 316] width 485 height 603
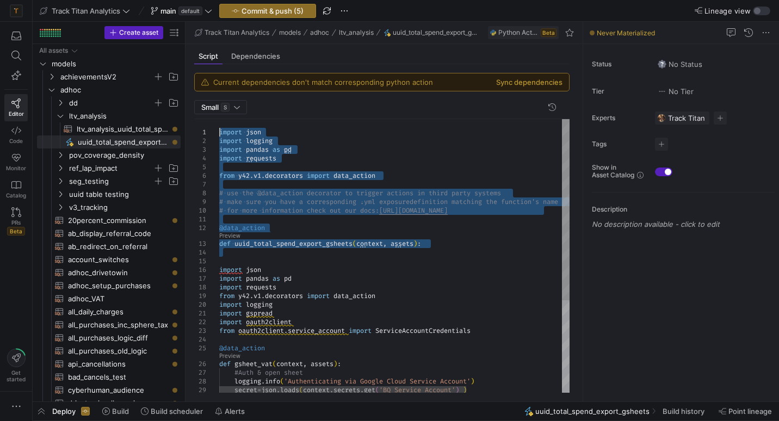
drag, startPoint x: 236, startPoint y: 158, endPoint x: 222, endPoint y: 80, distance: 78.4
click at [222, 119] on div "def uuid_total_spend_export_gsheets ( context , assets ) : @data_action import …" at bounding box center [461, 325] width 485 height 412
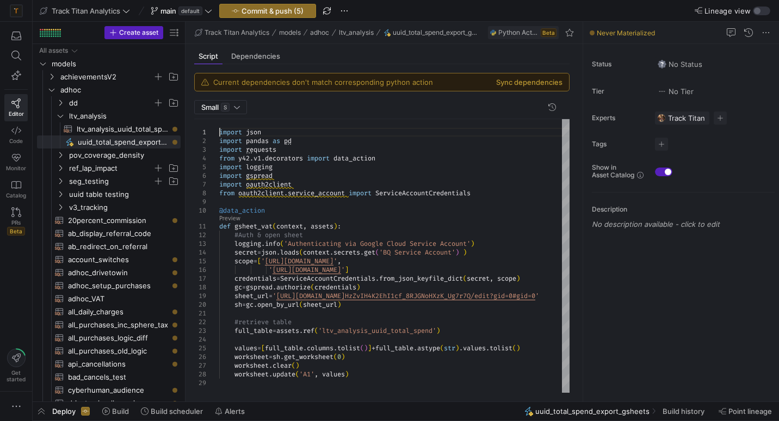
type textarea "import json import pandas as pd import requests from y42.v1.decorators import d…"
click at [353, 11] on y42-top-nav "Track Titan Analytics main default Commit & push (5) Lineage view" at bounding box center [406, 11] width 746 height 22
click at [204, 82] on icon at bounding box center [205, 82] width 8 height 8
click at [543, 80] on button "Sync dependencies" at bounding box center [529, 82] width 66 height 9
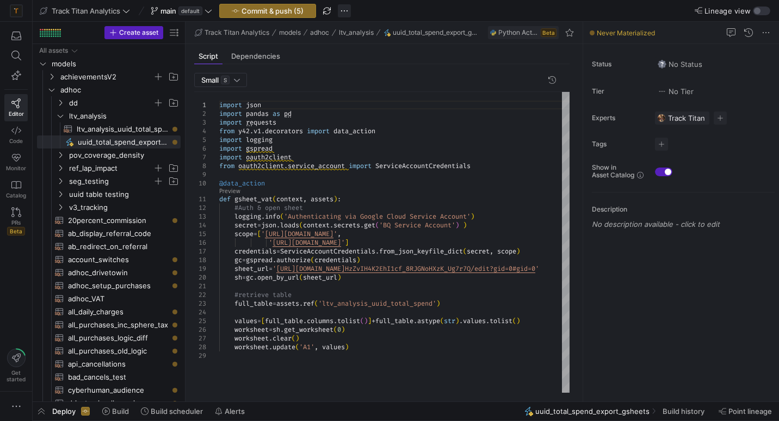
click at [351, 13] on span "button" at bounding box center [344, 10] width 13 height 13
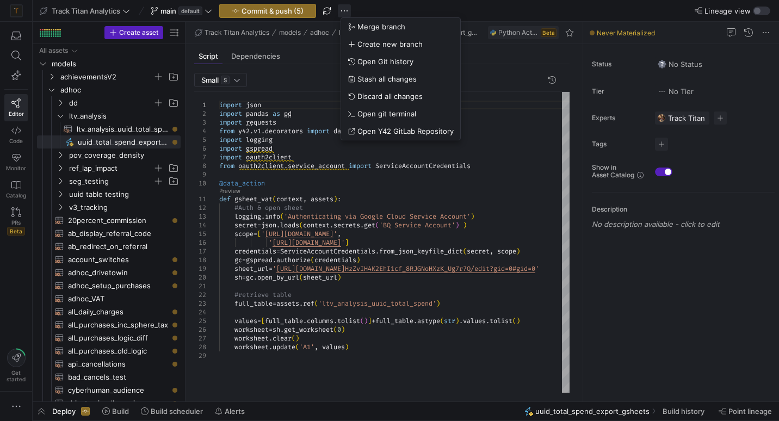
click at [352, 13] on div at bounding box center [389, 210] width 779 height 421
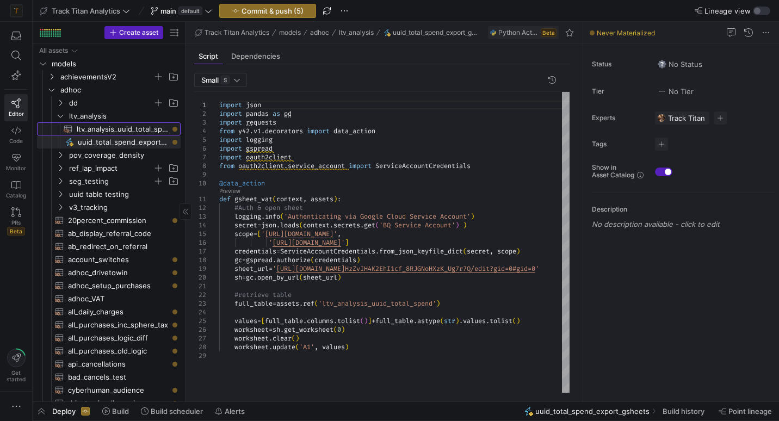
click at [152, 128] on span "ltv_analysis_uuid_total_spend​​​​​​​​​​" at bounding box center [122, 129] width 91 height 13
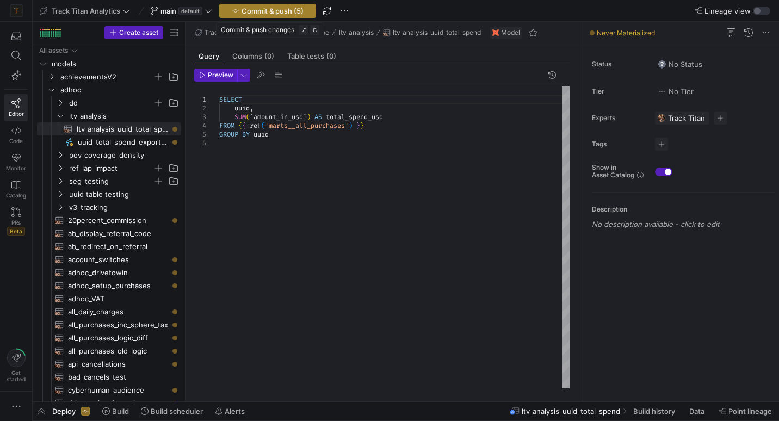
click at [272, 14] on span "Commit & push (5)" at bounding box center [272, 11] width 62 height 9
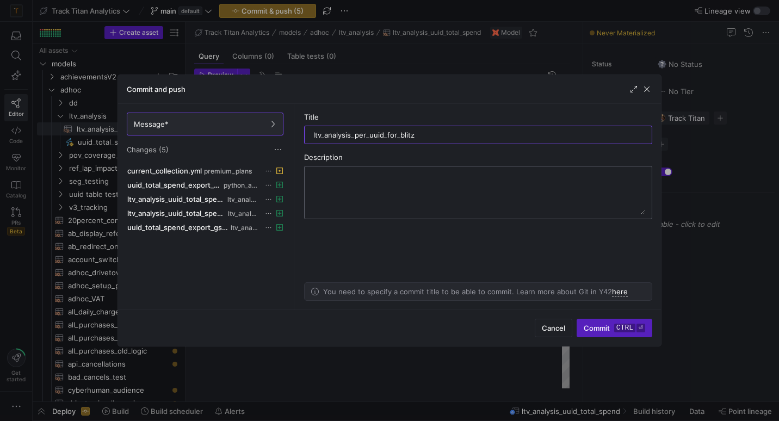
type input "ltv_analysis_per_uuid_for_blitz"
click at [329, 174] on textarea at bounding box center [478, 192] width 334 height 43
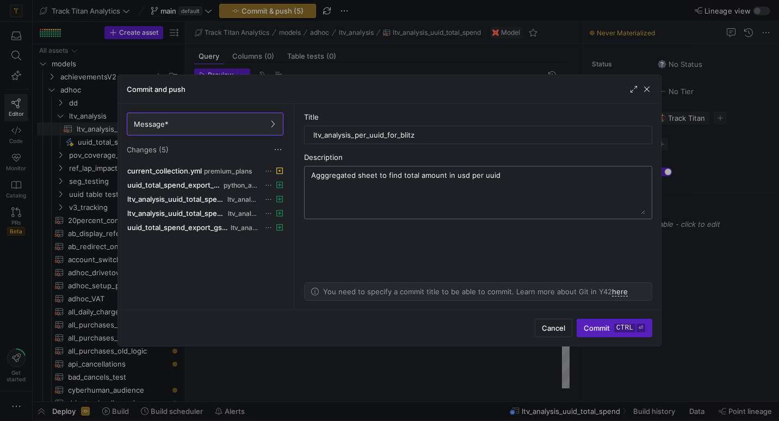
click at [323, 175] on textarea "Agggregated sheet to find total amount in usd per uuid" at bounding box center [478, 192] width 334 height 43
type textarea "Aggregated sheet to find total amount in usd per uuid"
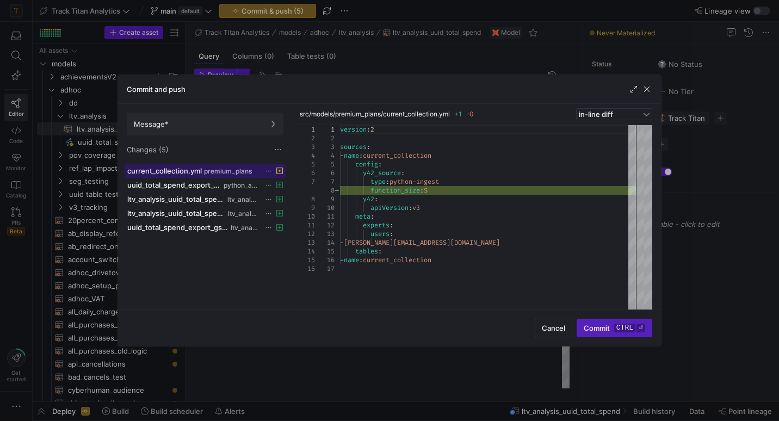
click at [223, 171] on span "premium_plans" at bounding box center [228, 171] width 48 height 8
click at [270, 169] on icon at bounding box center [268, 170] width 7 height 7
click at [287, 206] on button "Discard" at bounding box center [309, 201] width 89 height 17
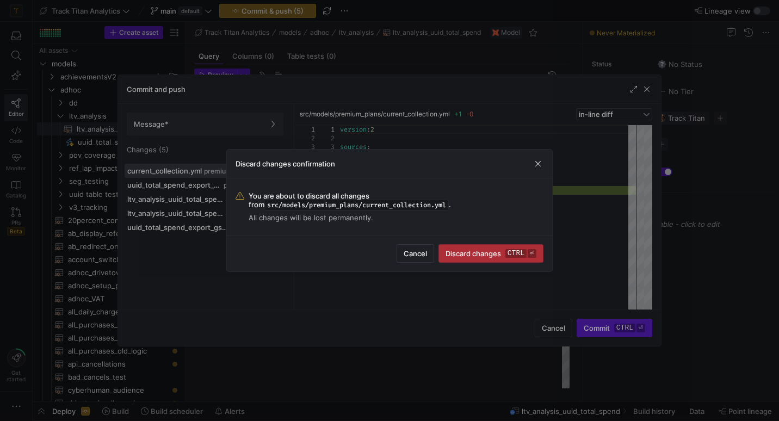
click at [468, 250] on span "Discard changes ctrl ⏎" at bounding box center [490, 253] width 91 height 9
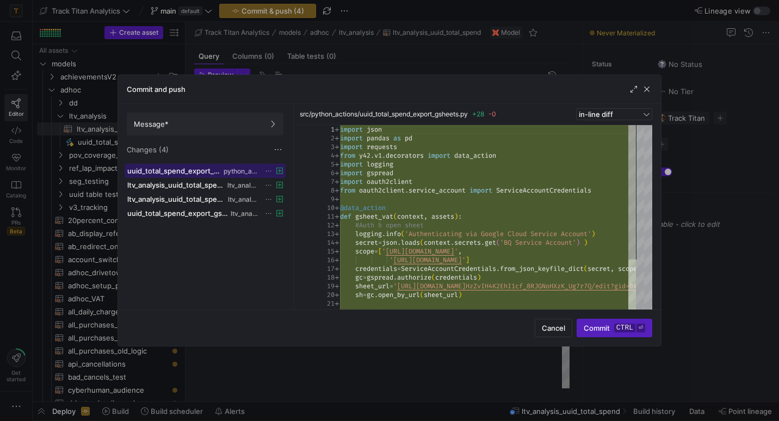
click at [211, 169] on span "uuid_total_spend_export_gsheets.py" at bounding box center [174, 170] width 94 height 9
click at [213, 181] on div "src/python_actions/uuid_total_spend_export_gsheets.py" at bounding box center [174, 189] width 109 height 21
click at [237, 186] on span "ltv_analysis" at bounding box center [243, 186] width 32 height 8
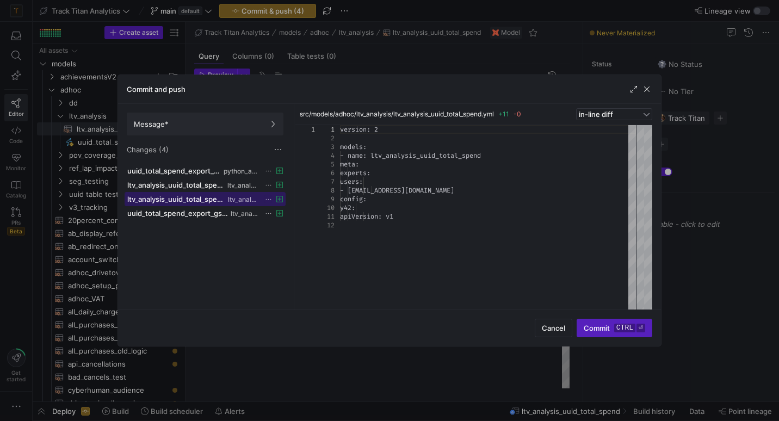
click at [238, 199] on span "ltv_analysis" at bounding box center [243, 200] width 31 height 8
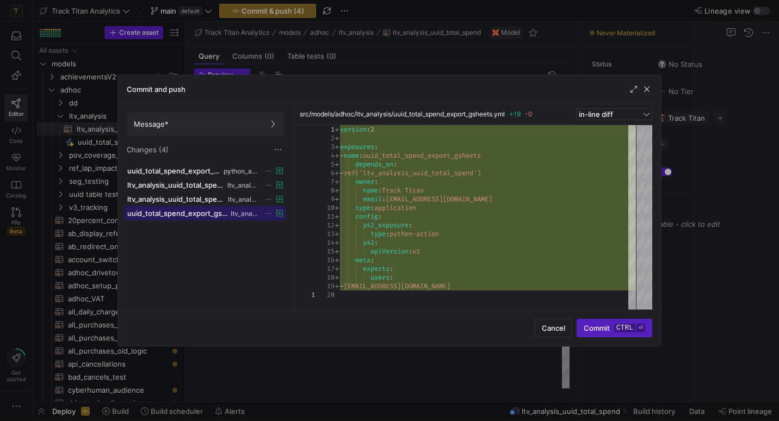
click at [241, 215] on span "ltv_analysis" at bounding box center [245, 214] width 28 height 8
click at [601, 331] on span "Commit ctrl ⏎" at bounding box center [613, 327] width 61 height 9
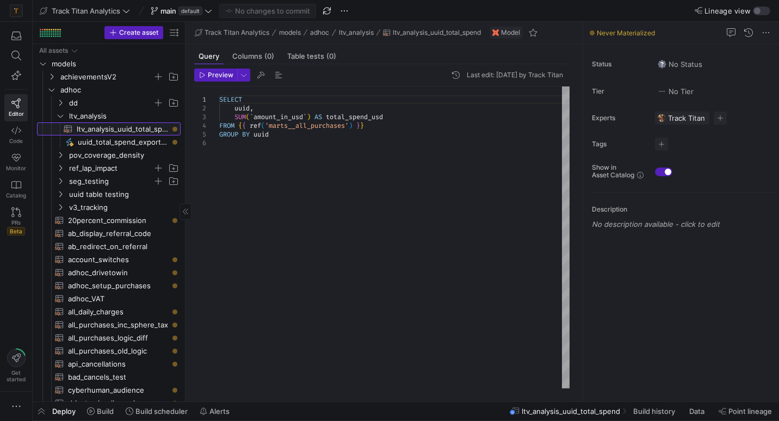
click at [139, 126] on span "ltv_analysis_uuid_total_spend​​​​​​​​​​" at bounding box center [122, 129] width 91 height 13
click at [144, 144] on span "uuid_total_spend_export_gsheets​​​​​" at bounding box center [123, 142] width 90 height 13
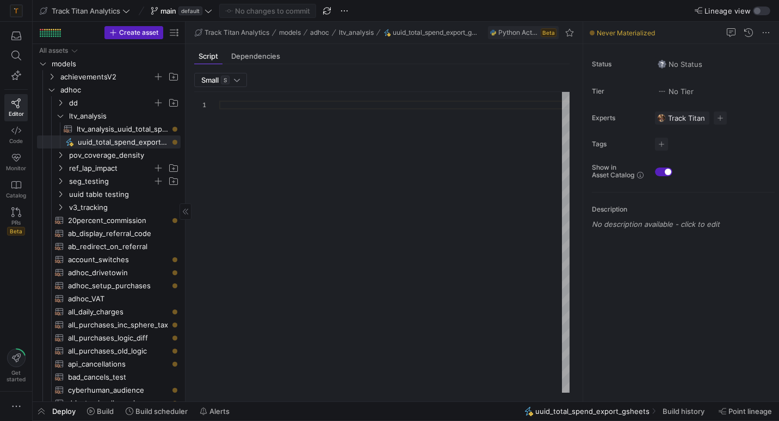
type textarea "import json import pandas as pd import requests from y42.v1.decorators import d…"
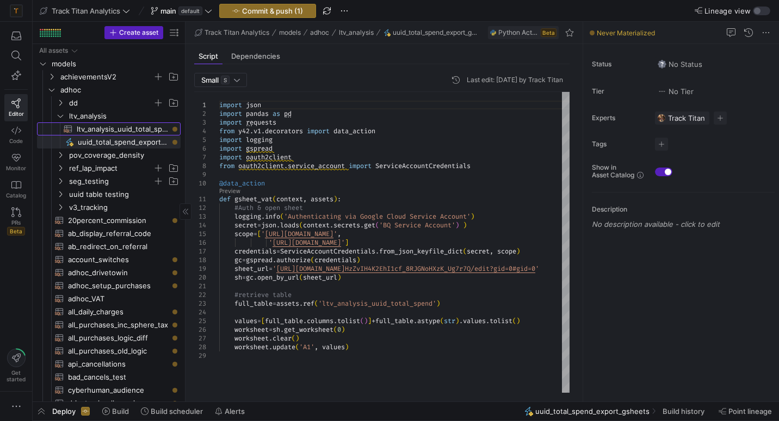
click at [152, 128] on span "ltv_analysis_uuid_total_spend​​​​​​​​​​" at bounding box center [122, 129] width 91 height 13
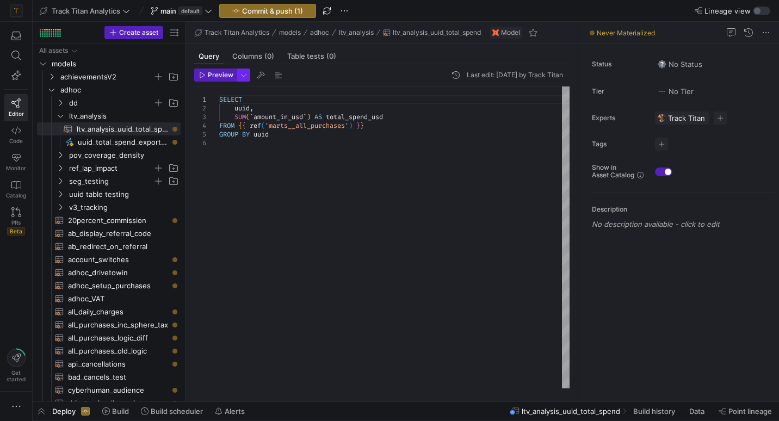
click at [246, 76] on span "button" at bounding box center [244, 75] width 12 height 12
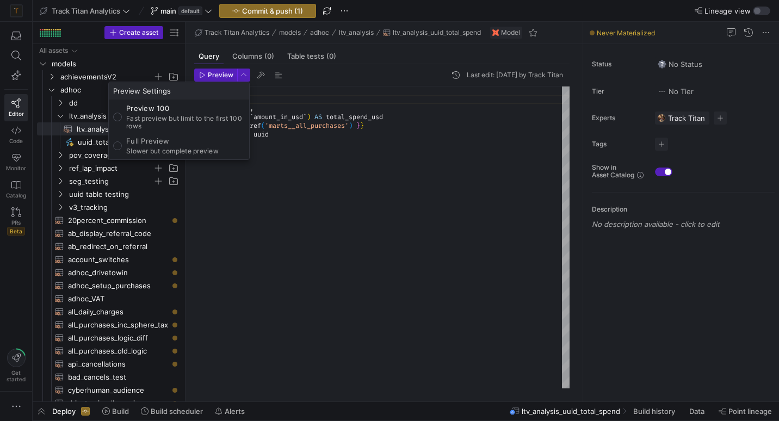
click at [215, 148] on p "Slower but complete preview" at bounding box center [172, 151] width 92 height 8
click at [122, 148] on input "Full Preview Slower but complete preview" at bounding box center [117, 145] width 9 height 9
radio input "true"
click at [223, 76] on div at bounding box center [389, 210] width 779 height 421
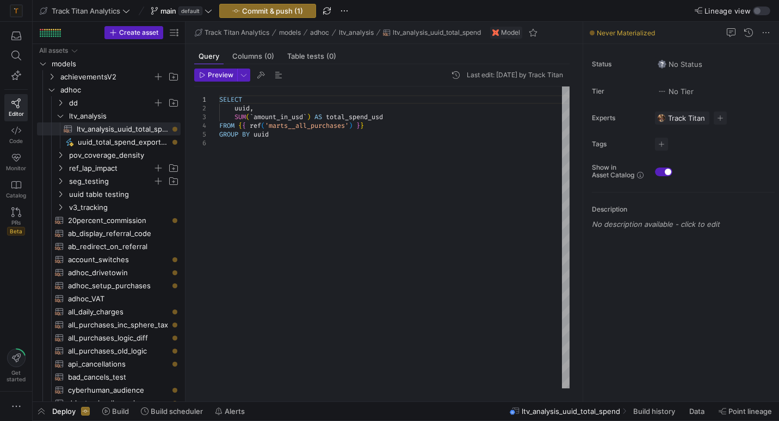
click at [223, 76] on span "Preview" at bounding box center [221, 75] width 26 height 8
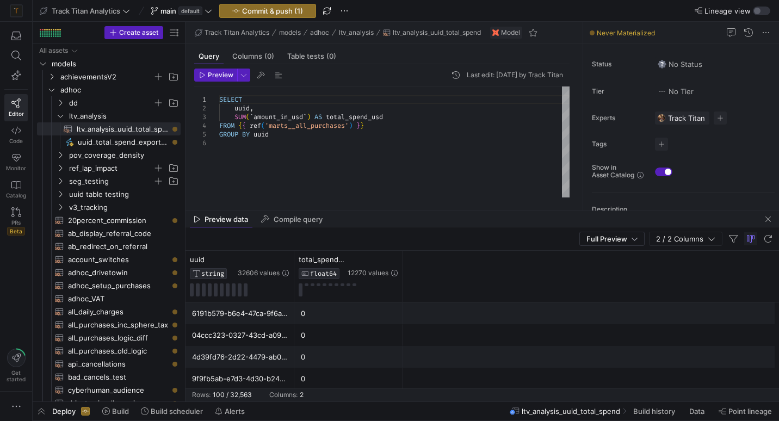
click at [619, 412] on div "ltv_analysis_uuid_total_spend Build history Data Point lineage" at bounding box center [644, 411] width 270 height 18
click at [622, 411] on icon at bounding box center [624, 411] width 4 height 7
click at [594, 413] on span "ltv_analysis_uuid_total_spend" at bounding box center [570, 411] width 98 height 9
click at [696, 410] on span "Data" at bounding box center [696, 411] width 15 height 9
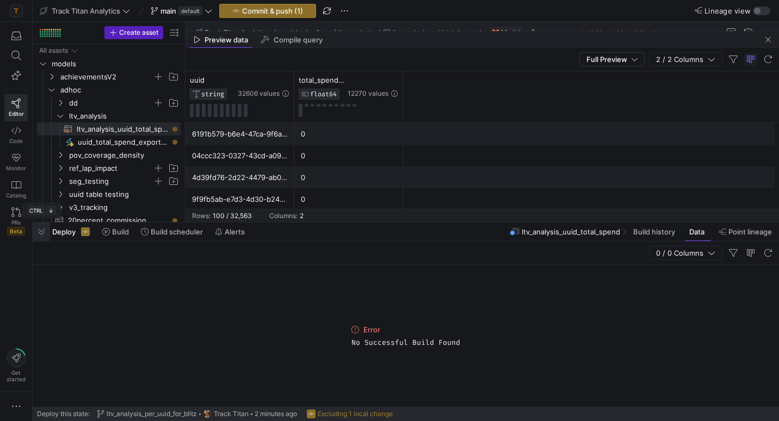
click at [45, 229] on span "button" at bounding box center [41, 231] width 17 height 18
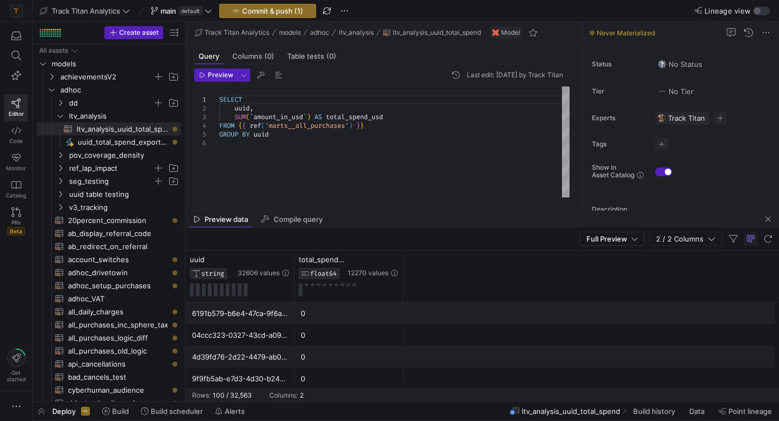
click at [515, 410] on icon at bounding box center [514, 411] width 10 height 10
drag, startPoint x: 515, startPoint y: 410, endPoint x: 537, endPoint y: 411, distance: 22.3
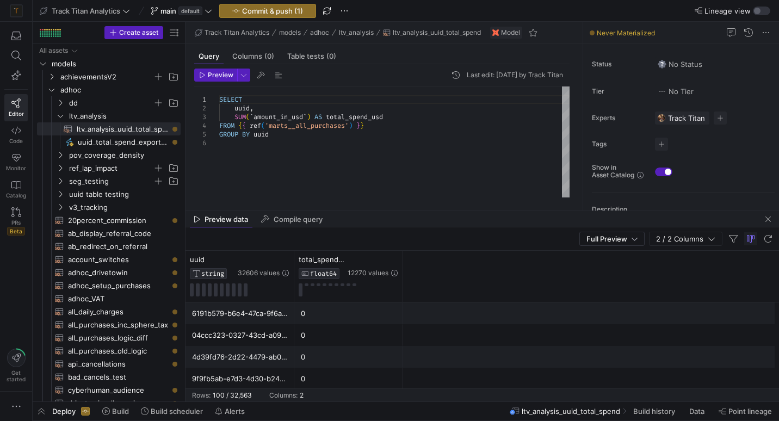
click at [537, 411] on span "ltv_analysis_uuid_total_spend" at bounding box center [570, 411] width 98 height 9
click at [547, 410] on span "ltv_analysis_uuid_total_spend" at bounding box center [570, 411] width 98 height 9
drag, startPoint x: 547, startPoint y: 410, endPoint x: 566, endPoint y: 410, distance: 18.5
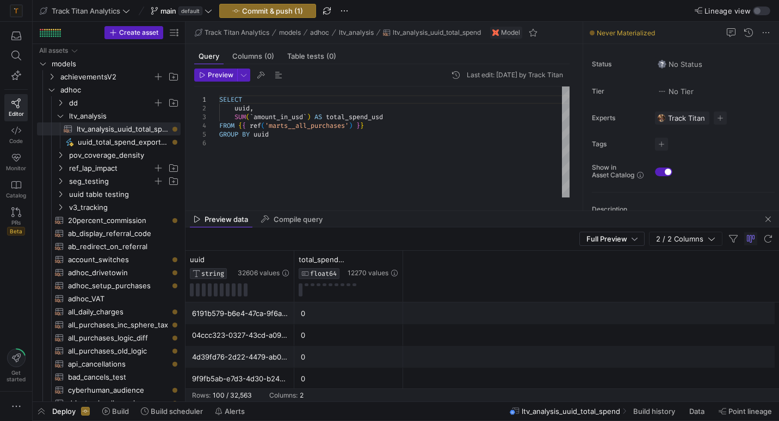
click at [566, 410] on span "ltv_analysis_uuid_total_spend" at bounding box center [570, 411] width 98 height 9
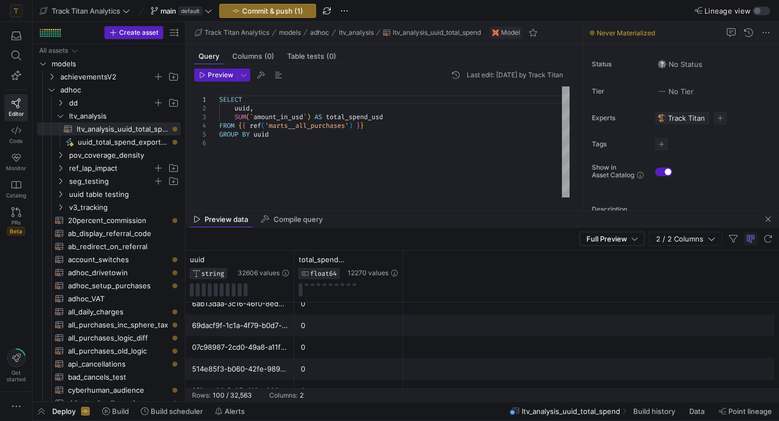
scroll to position [1126, 0]
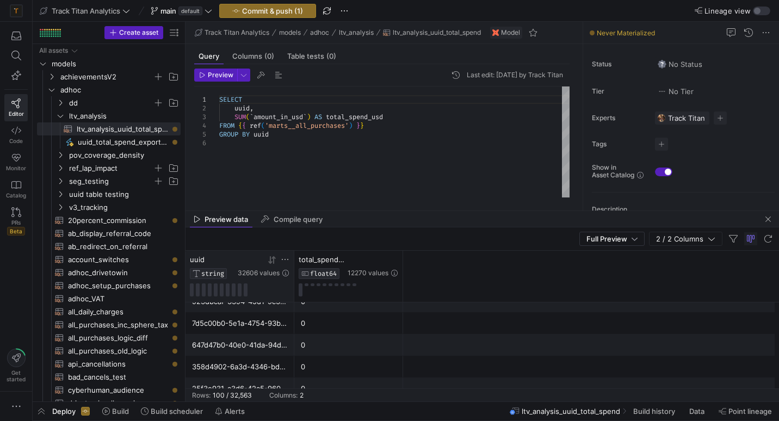
click at [284, 261] on icon at bounding box center [285, 259] width 9 height 9
click at [233, 259] on div "uuid" at bounding box center [213, 259] width 46 height 9
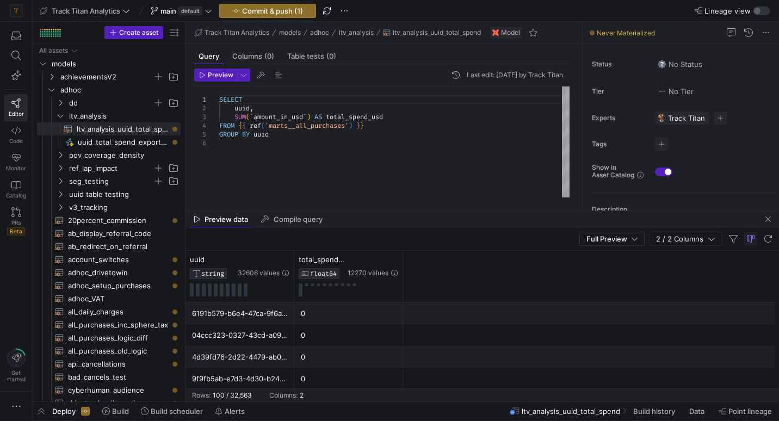
scroll to position [0, 0]
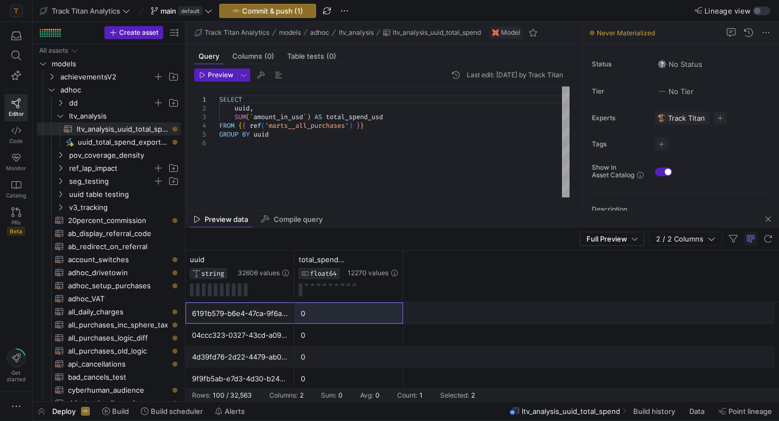
drag, startPoint x: 232, startPoint y: 319, endPoint x: 338, endPoint y: 319, distance: 106.0
click at [338, 319] on div "6191b579-b6e4-47ca-9f6a-52035f4f35a2 0" at bounding box center [481, 313] width 593 height 22
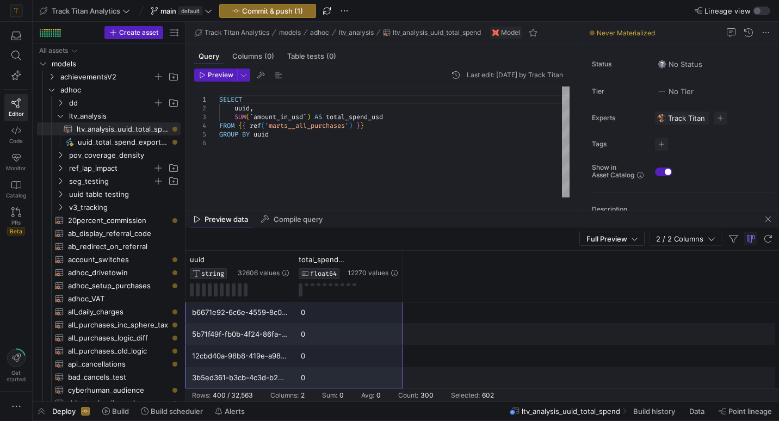
scroll to position [8635, 0]
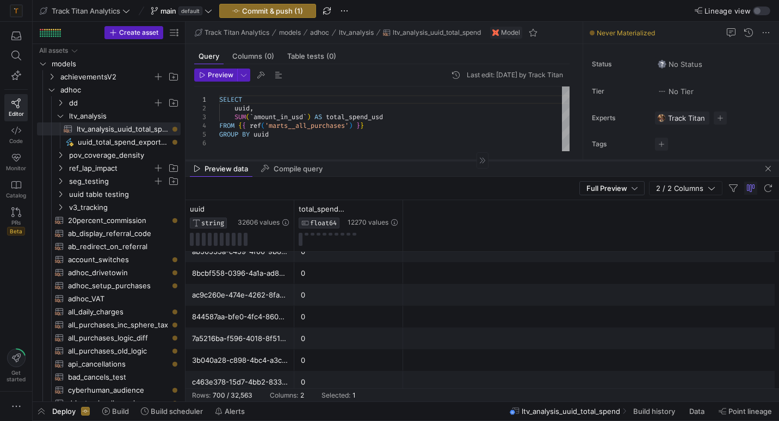
drag, startPoint x: 382, startPoint y: 210, endPoint x: 439, endPoint y: 49, distance: 170.8
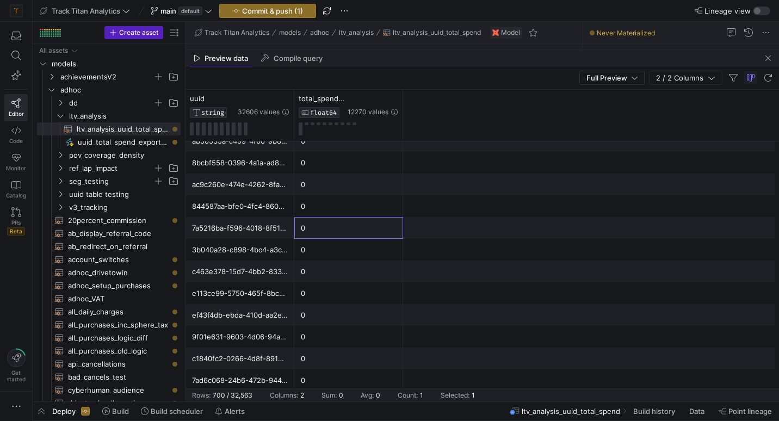
drag, startPoint x: 439, startPoint y: 49, endPoint x: 319, endPoint y: 234, distance: 220.5
click at [319, 234] on div "0" at bounding box center [349, 227] width 96 height 21
drag, startPoint x: 244, startPoint y: 96, endPoint x: 256, endPoint y: 96, distance: 12.0
click at [256, 96] on div at bounding box center [264, 98] width 52 height 9
click at [391, 102] on icon at bounding box center [393, 98] width 9 height 9
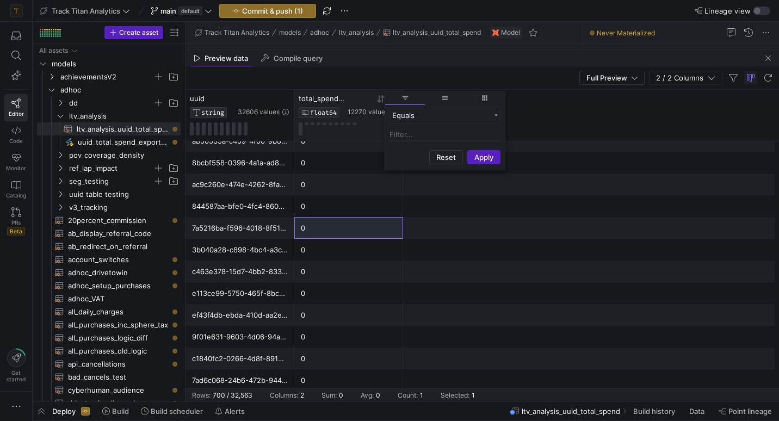
click at [391, 102] on span "filter" at bounding box center [405, 98] width 40 height 13
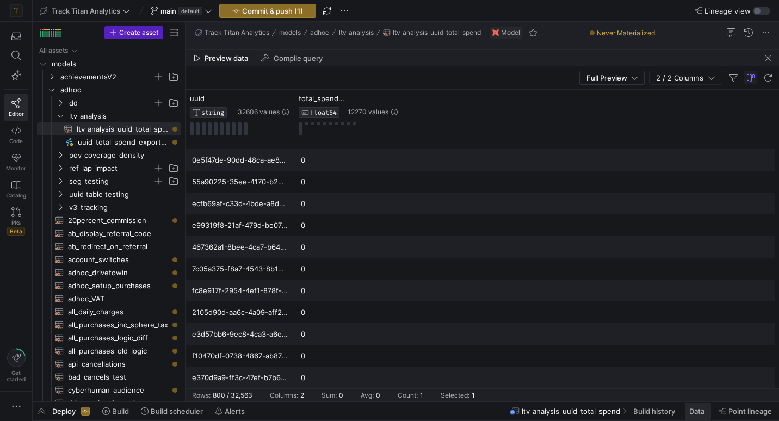
click at [700, 404] on span at bounding box center [697, 410] width 26 height 17
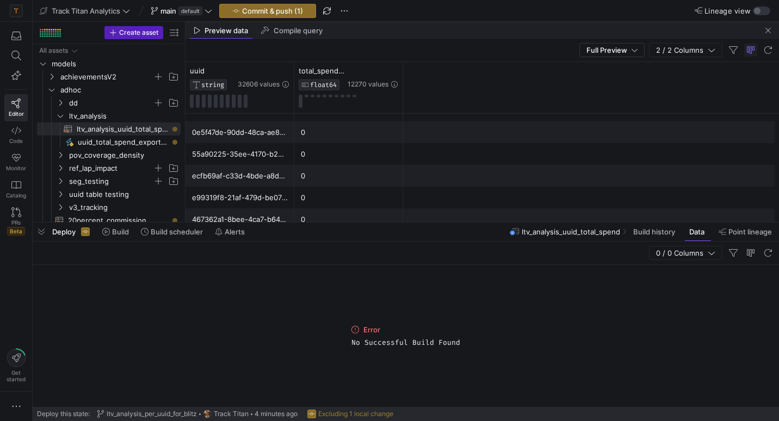
click at [69, 226] on div "Deploy Build Build scheduler Alerts" at bounding box center [141, 231] width 217 height 18
click at [108, 232] on icon at bounding box center [106, 232] width 8 height 8
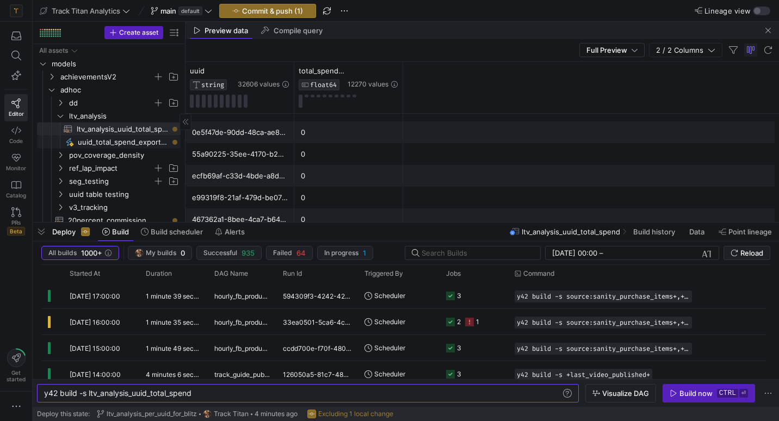
click at [127, 142] on span "uuid_total_spend_export_gsheets​​​​​" at bounding box center [123, 142] width 90 height 13
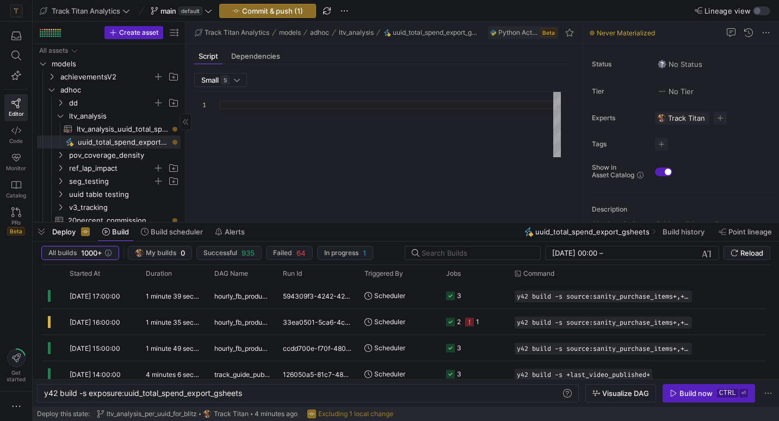
type textarea "y42 build -s exposure:uuid_total_spend_export_gsheets"
type textarea "import json import pandas as pd import requests from y42.v1.decorators import d…"
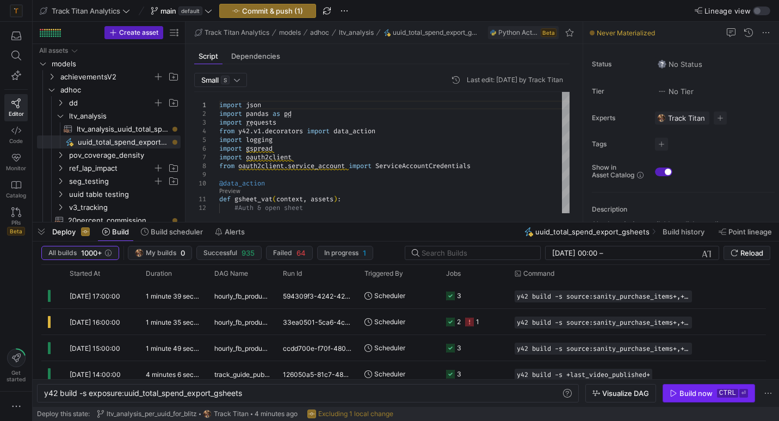
click at [706, 397] on div "Build now" at bounding box center [695, 393] width 33 height 9
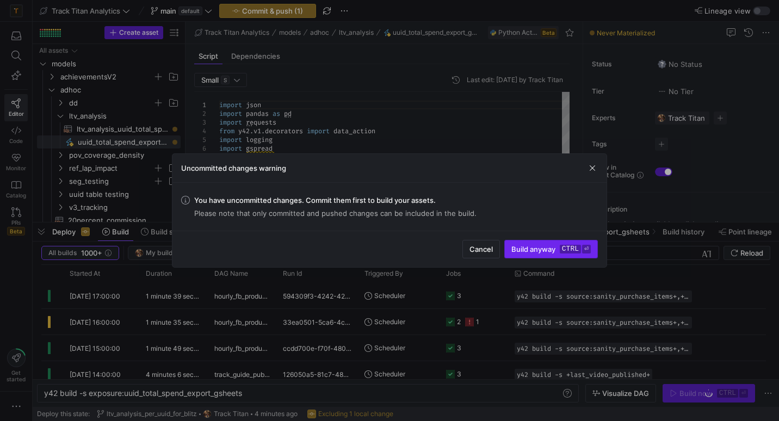
click at [533, 249] on span "Build anyway ctrl ⏎" at bounding box center [550, 249] width 79 height 9
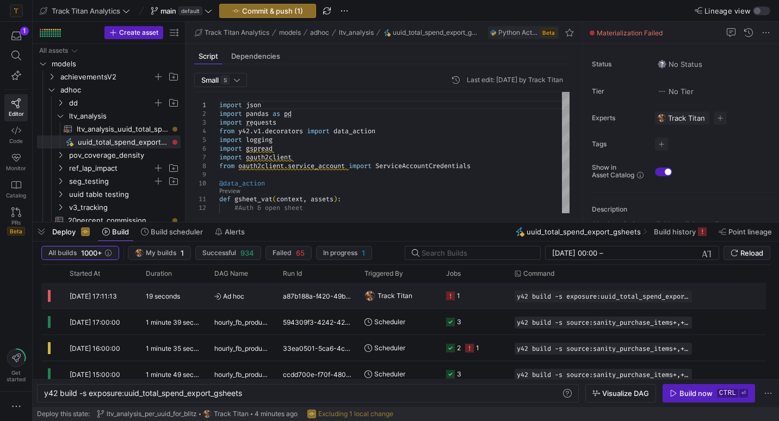
click at [248, 295] on span "Ad hoc" at bounding box center [241, 296] width 55 height 26
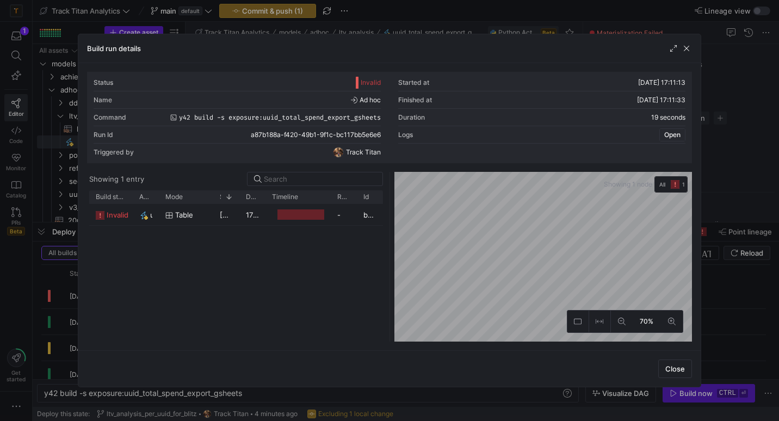
click at [671, 136] on span "Open" at bounding box center [672, 135] width 16 height 8
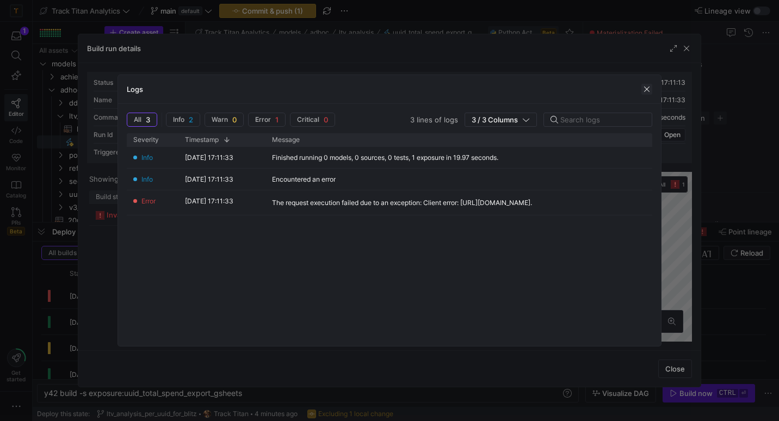
click at [644, 90] on span "button" at bounding box center [646, 89] width 11 height 11
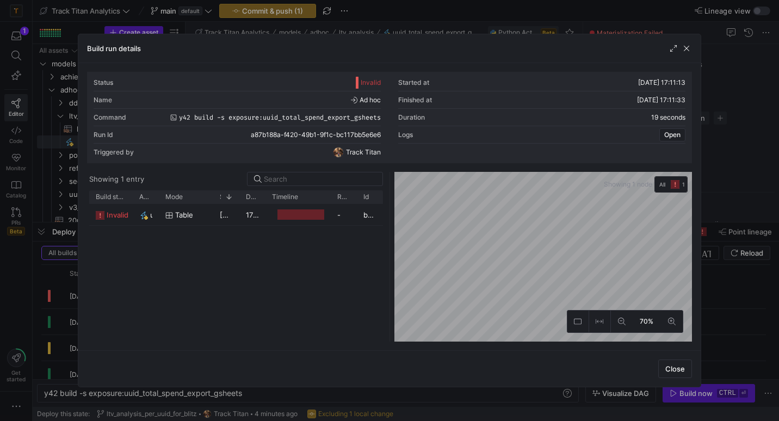
click at [692, 48] on div "Build run details" at bounding box center [389, 48] width 622 height 29
click at [683, 51] on span "button" at bounding box center [686, 48] width 11 height 11
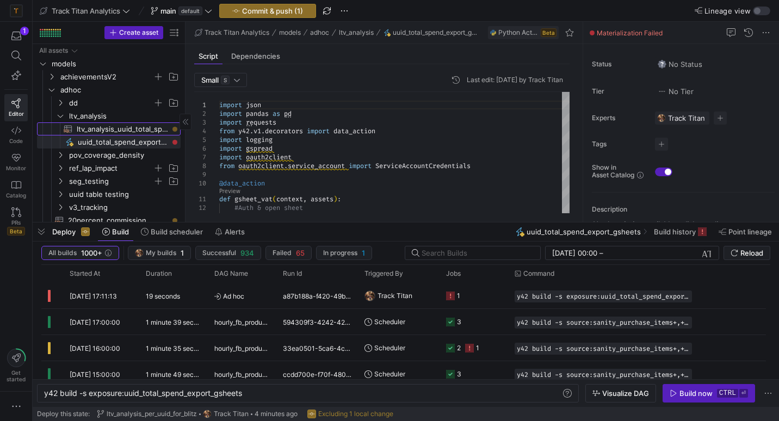
click at [166, 128] on span "ltv_analysis_uuid_total_spend​​​​​​​​​​" at bounding box center [122, 129] width 91 height 13
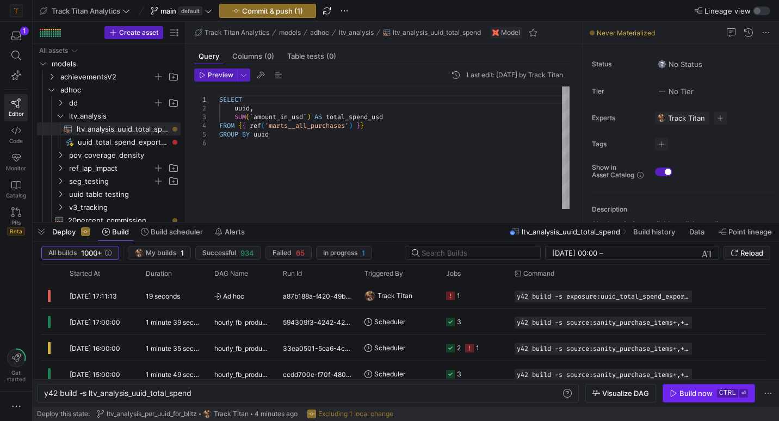
click at [684, 391] on div "Build now" at bounding box center [695, 393] width 33 height 9
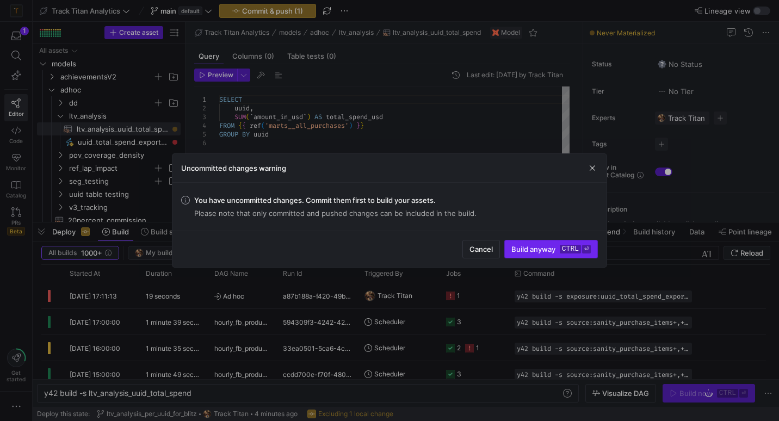
click at [553, 247] on span "Build anyway ctrl ⏎" at bounding box center [550, 249] width 79 height 9
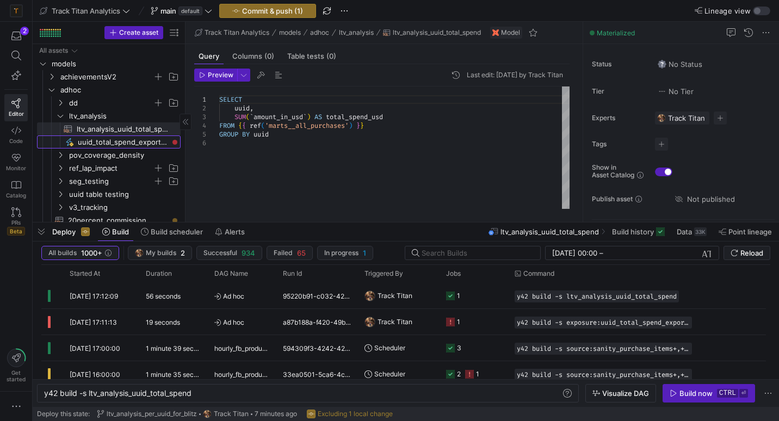
click at [160, 138] on span "uuid_total_spend_export_gsheets​​​​​" at bounding box center [123, 142] width 90 height 13
type textarea "y42 build -s exposure:uuid_total_spend_export_gsheets"
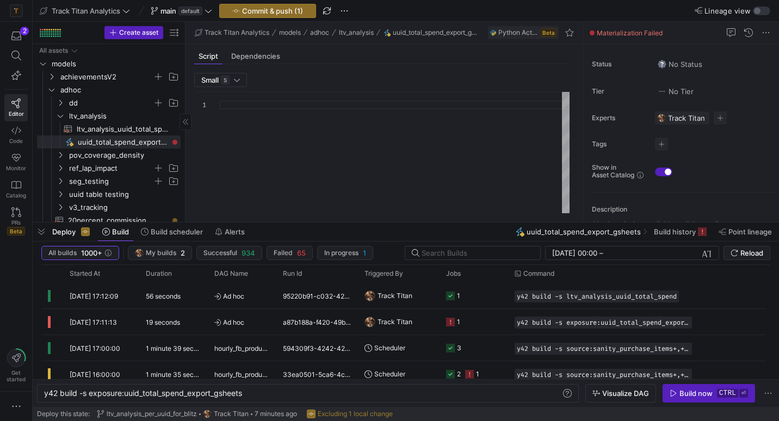
type textarea "import json import pandas as pd import requests from y42.v1.decorators import d…"
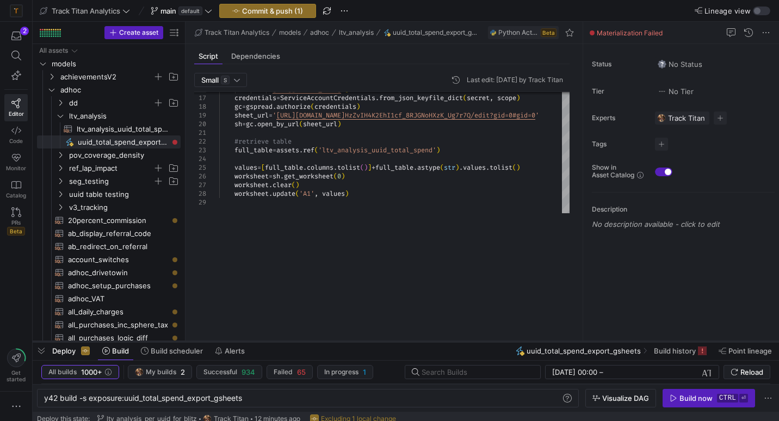
drag, startPoint x: 396, startPoint y: 222, endPoint x: 381, endPoint y: 340, distance: 119.5
click at [381, 340] on div at bounding box center [406, 341] width 746 height 4
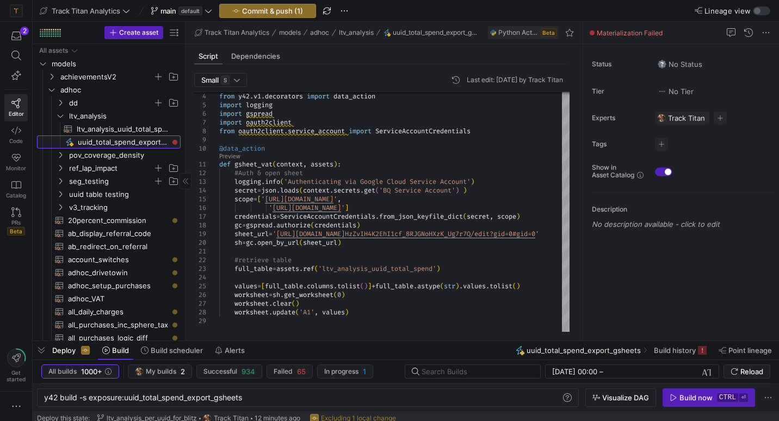
click at [150, 142] on span "uuid_total_spend_export_gsheets​​​​​" at bounding box center [123, 142] width 90 height 13
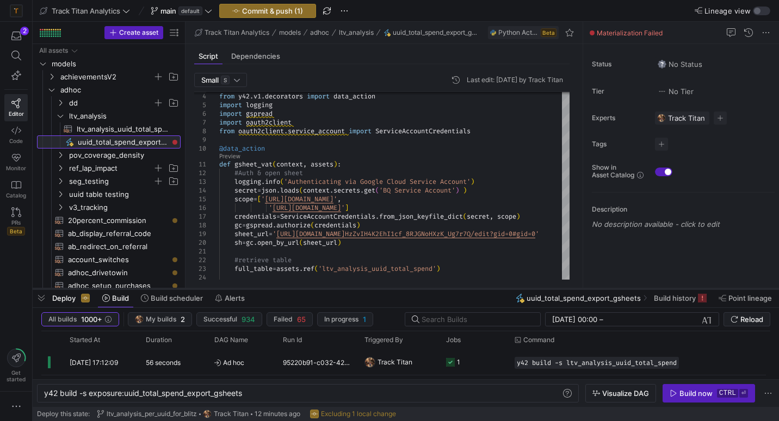
drag, startPoint x: 297, startPoint y: 343, endPoint x: 345, endPoint y: 202, distance: 148.7
click at [345, 287] on div at bounding box center [406, 289] width 746 height 4
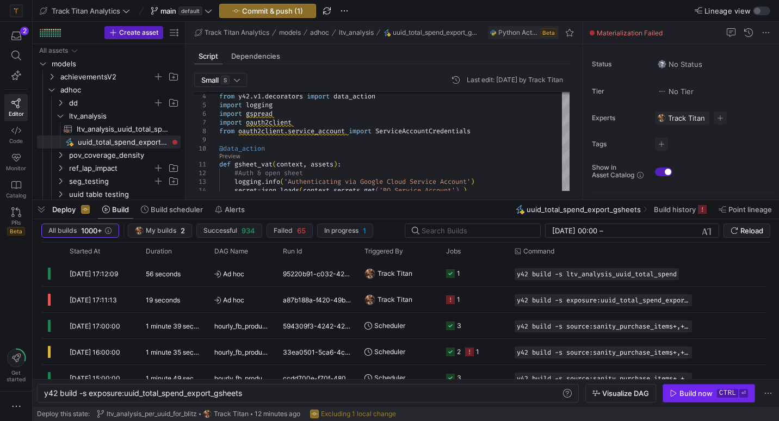
click at [697, 395] on div "Build now" at bounding box center [695, 393] width 33 height 9
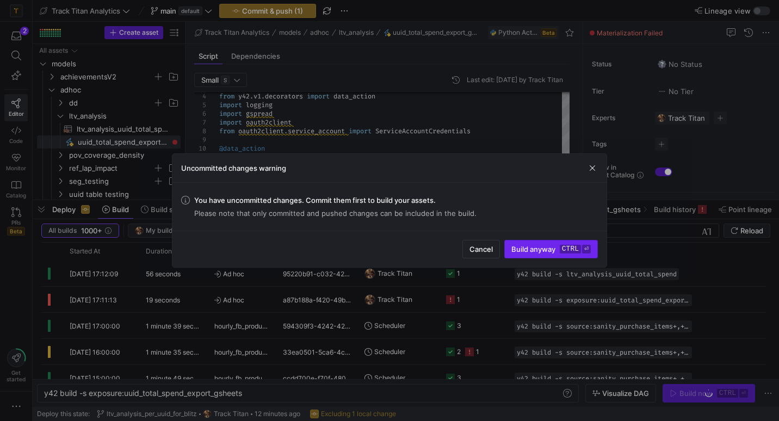
click at [566, 250] on kbd "ctrl" at bounding box center [569, 249] width 21 height 9
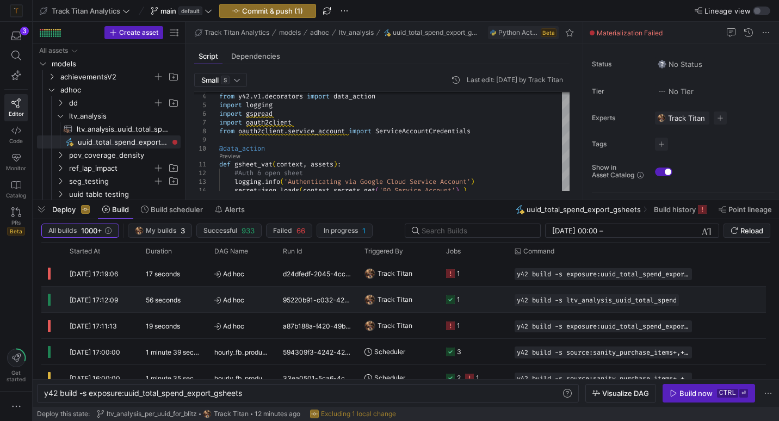
click at [478, 301] on y42-job-status-cell-renderer "1" at bounding box center [473, 299] width 55 height 24
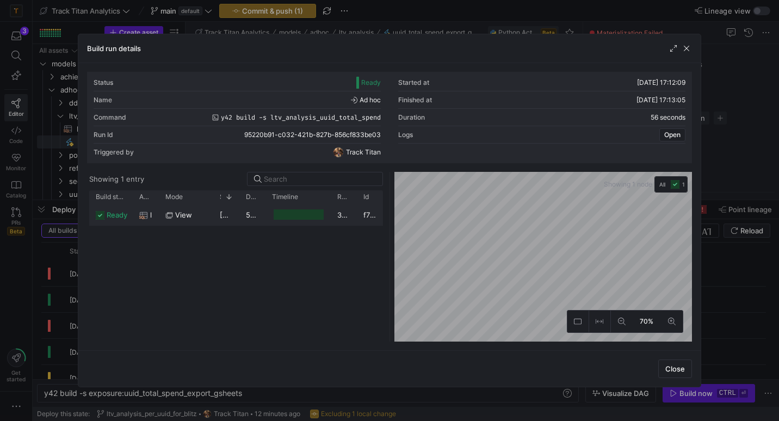
click at [202, 215] on div "view" at bounding box center [185, 214] width 41 height 21
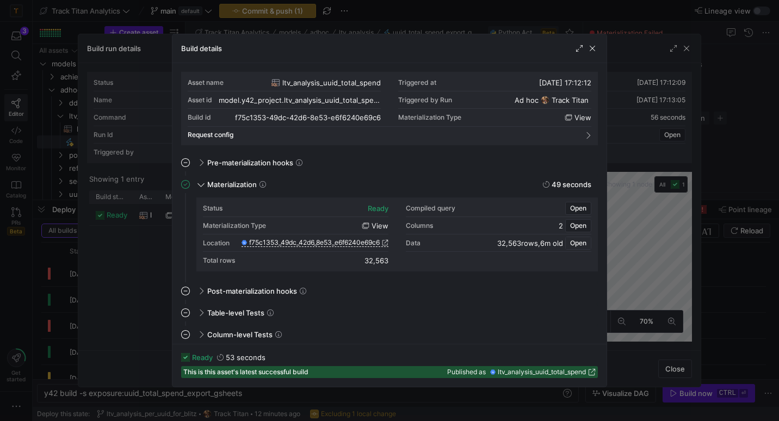
click at [574, 240] on span "Open" at bounding box center [578, 243] width 16 height 8
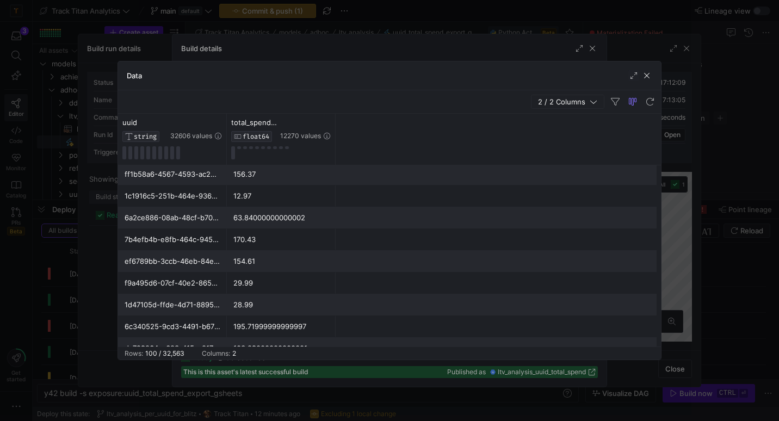
scroll to position [772, 0]
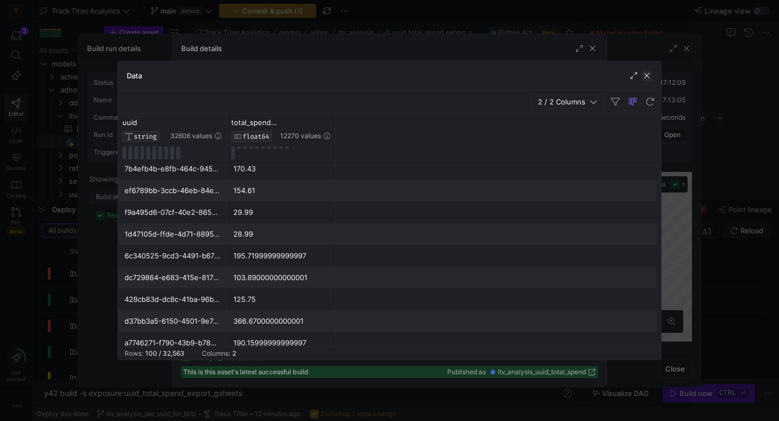
click at [650, 75] on span "button" at bounding box center [646, 75] width 11 height 11
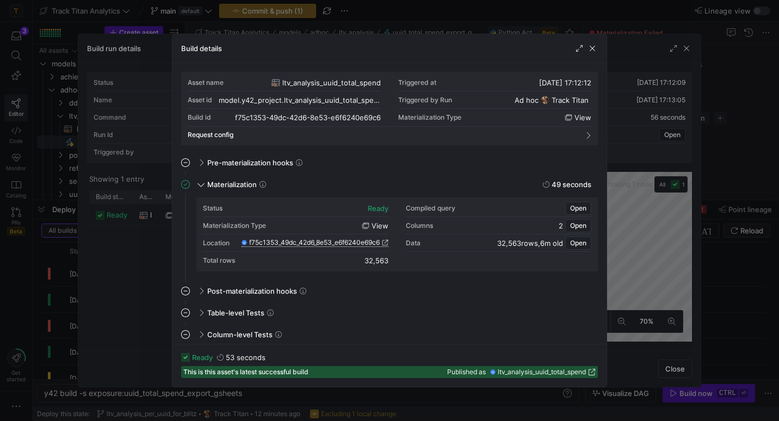
click at [322, 244] on span "f75c1353_49dc_42d6_8e53_e6f6240e69c6" at bounding box center [314, 243] width 130 height 8
